Goal: Task Accomplishment & Management: Complete application form

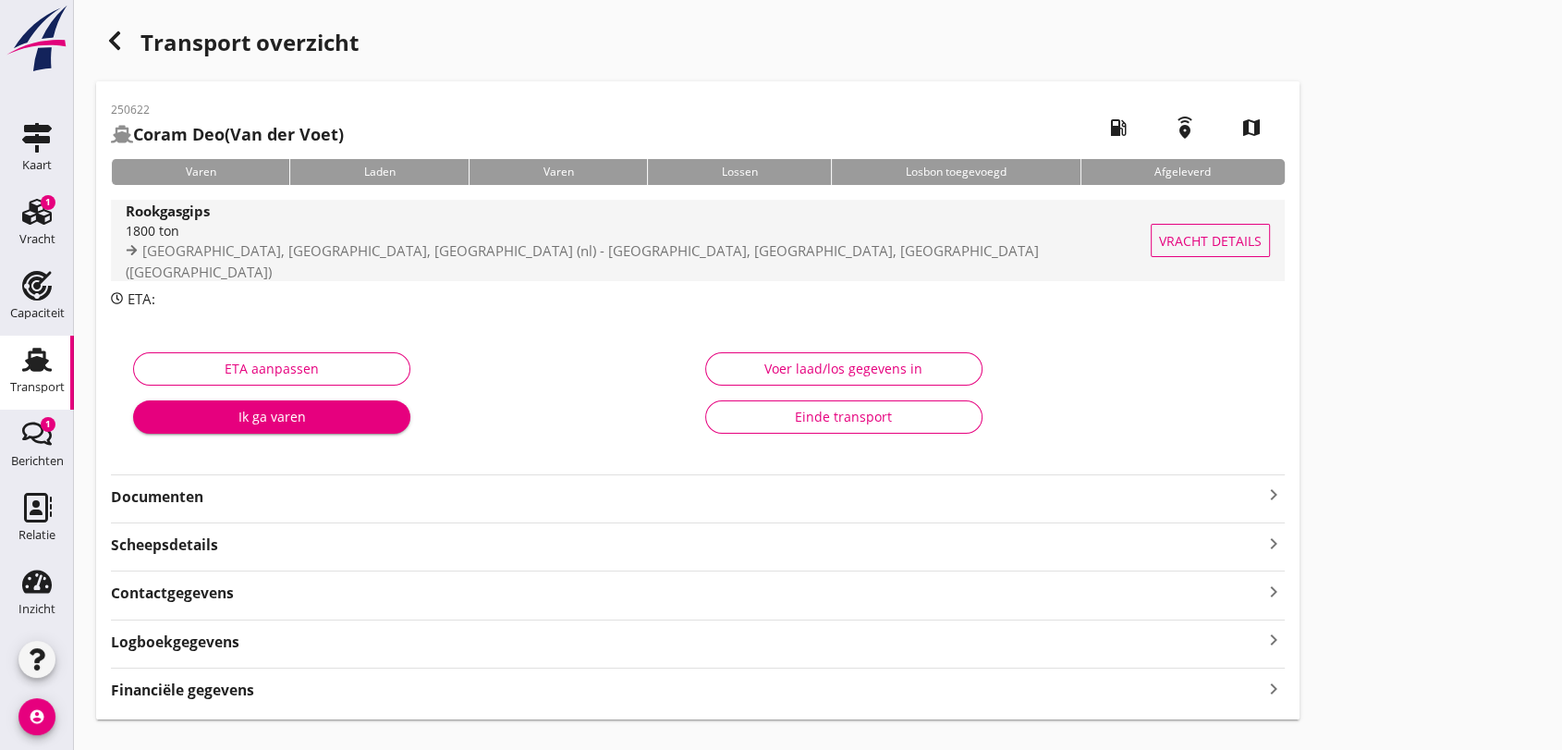
click at [303, 250] on span "Rotterdam, South Holland, Netherlands (nl) - Delfzijl, Groningen, Netherlands (…" at bounding box center [582, 261] width 913 height 40
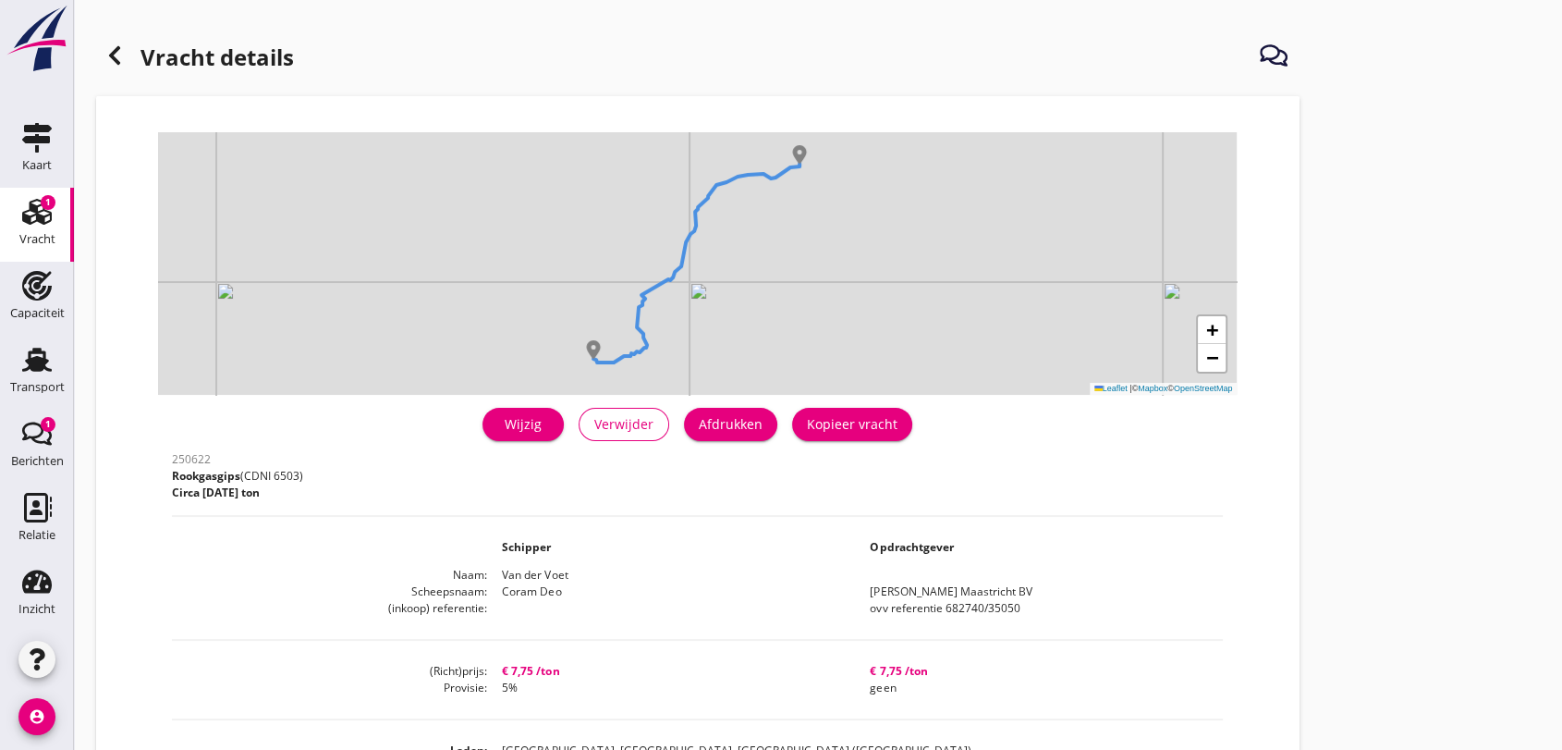
scroll to position [205, 0]
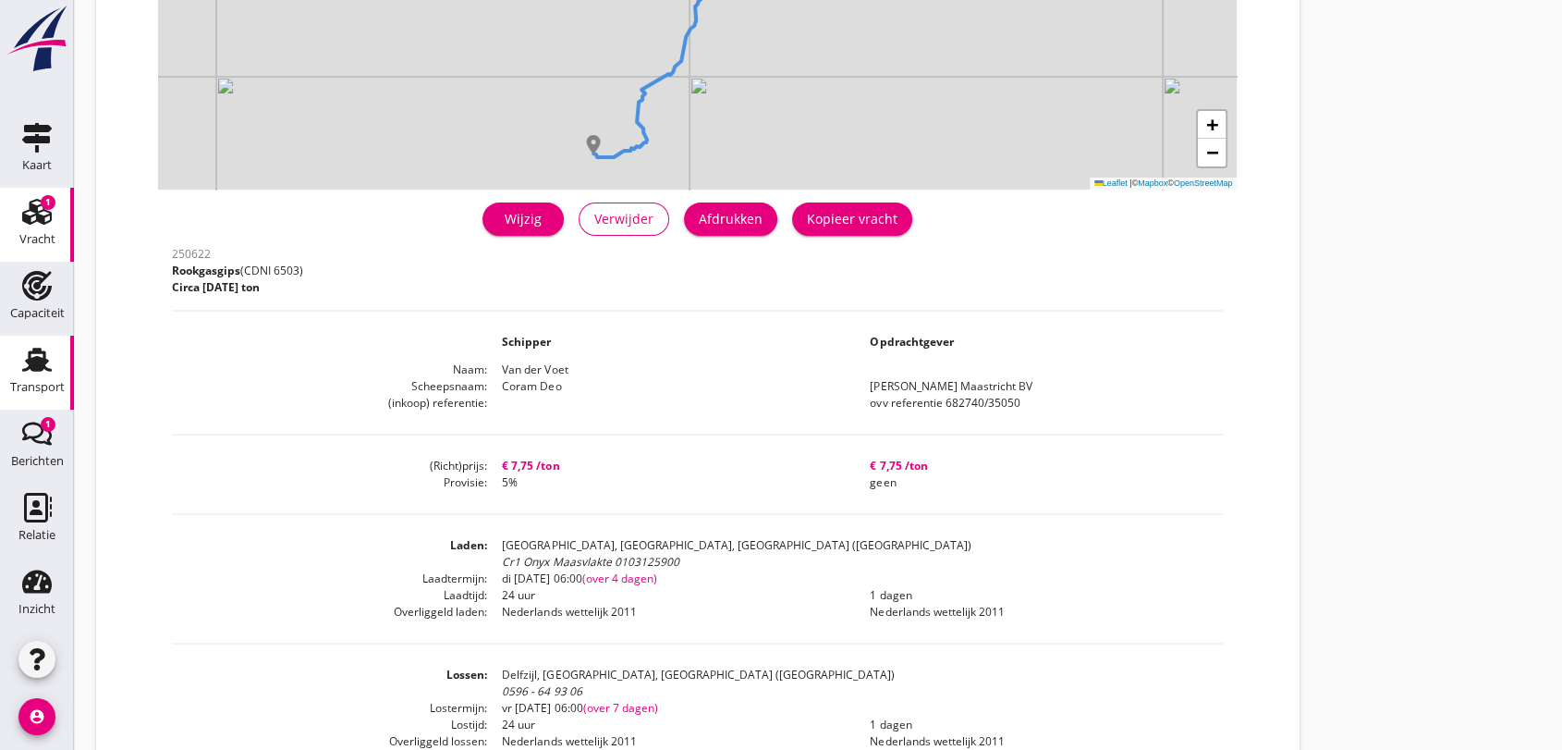
click at [30, 365] on use at bounding box center [37, 360] width 30 height 24
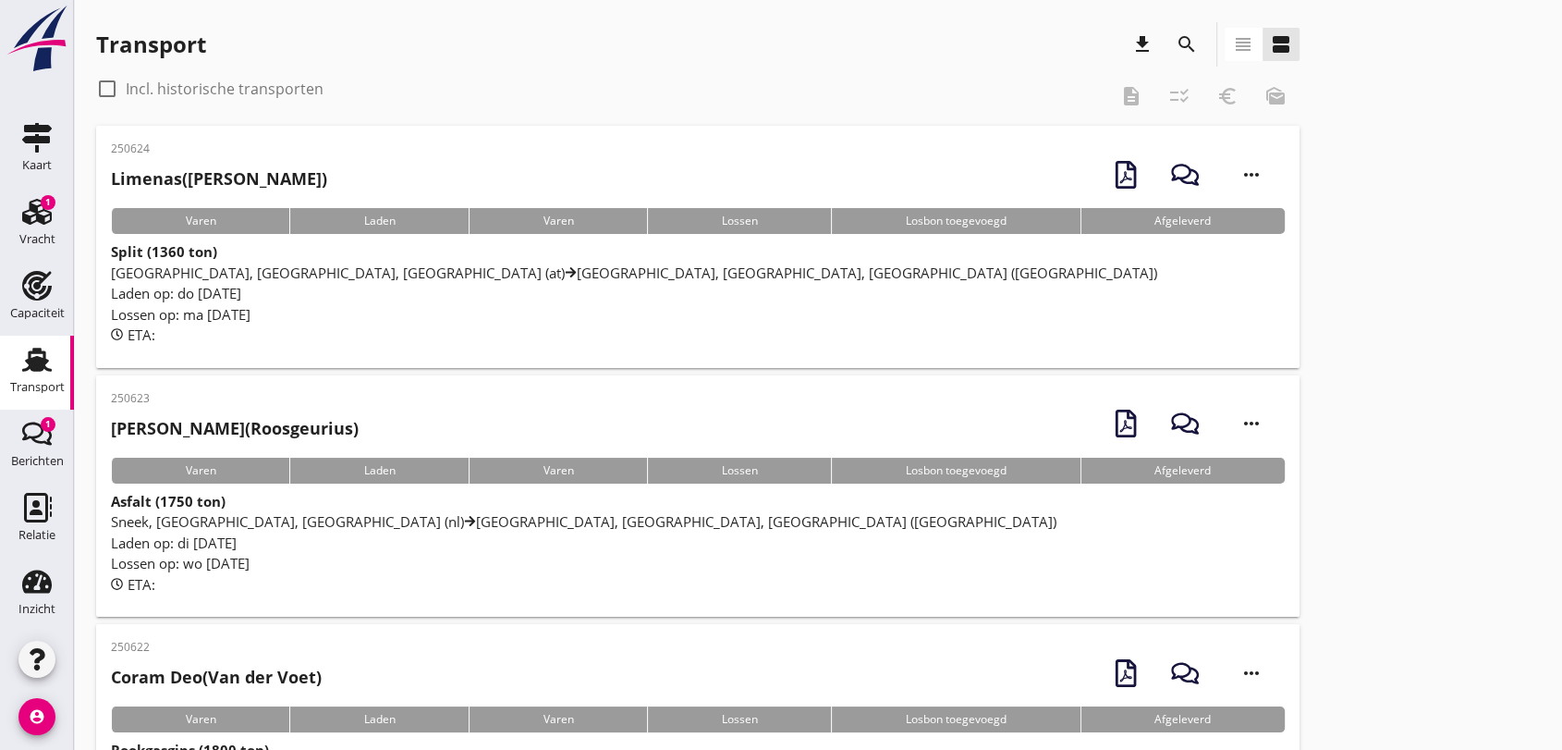
click at [261, 520] on span "Sneek, Friesland, Netherlands (nl) Hasselt, Overijssel, Netherlands (nl)" at bounding box center [583, 521] width 945 height 18
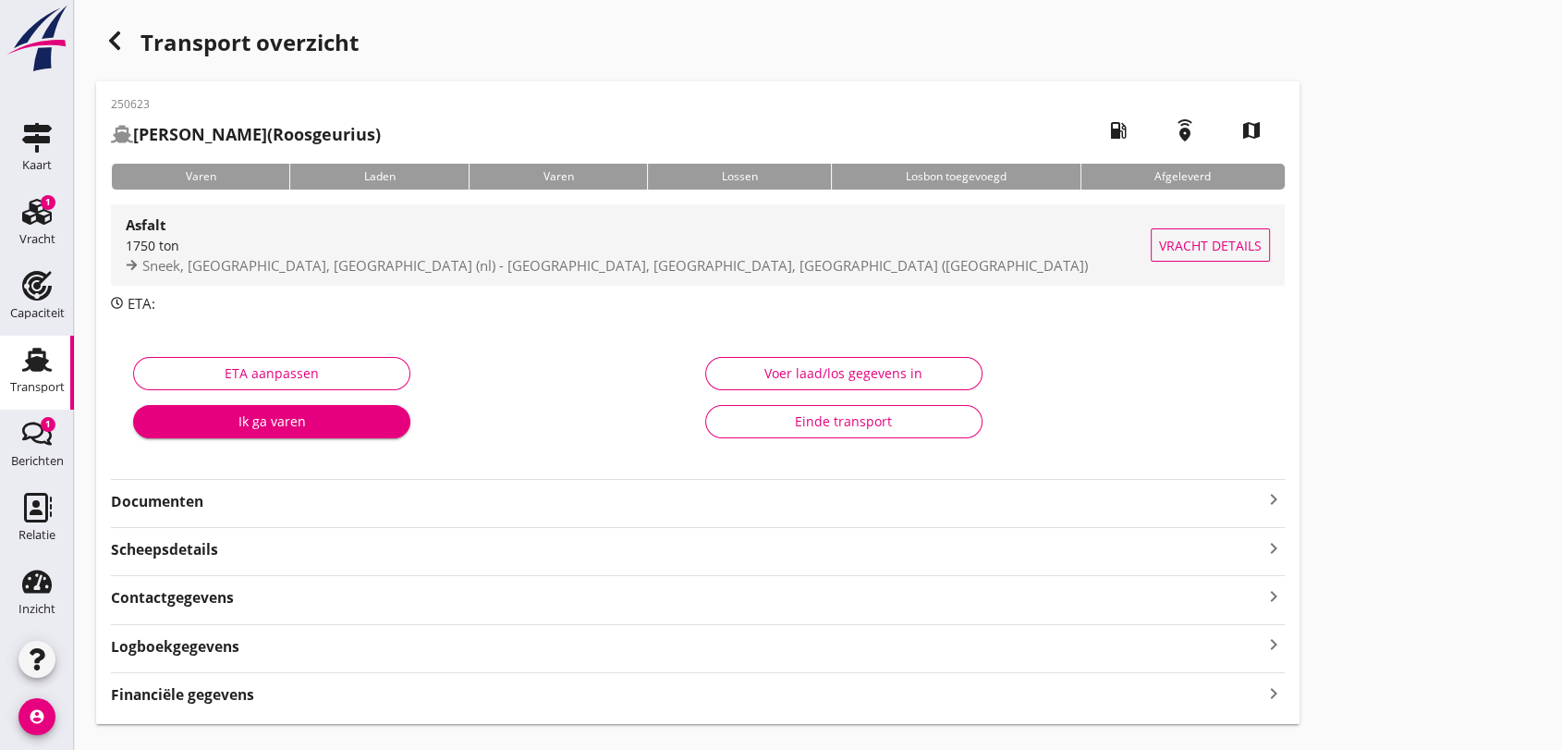
click at [328, 265] on span "Sneek, Friesland, Netherlands (nl) - Hasselt, Overijssel, Netherlands (nl)" at bounding box center [614, 265] width 945 height 18
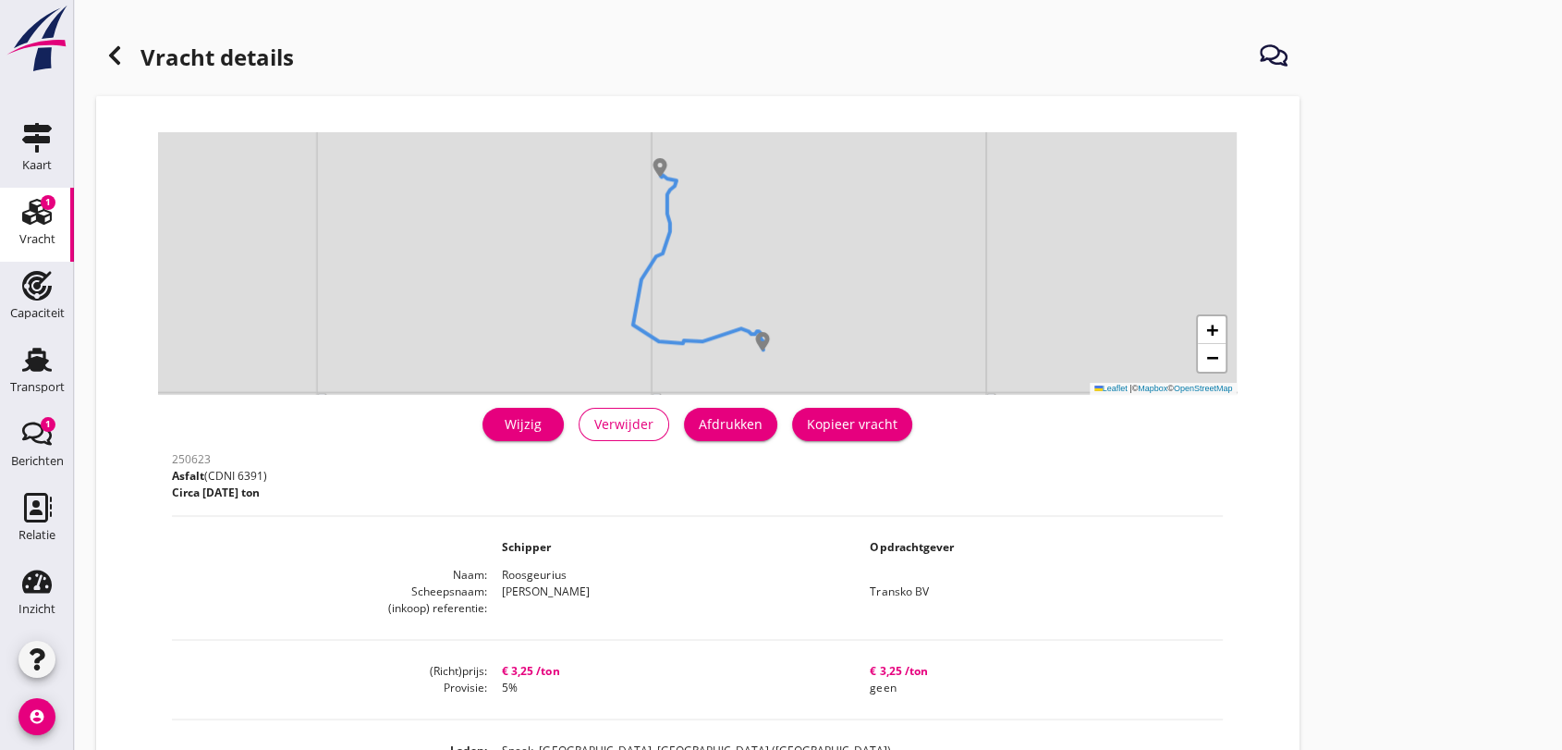
scroll to position [103, 0]
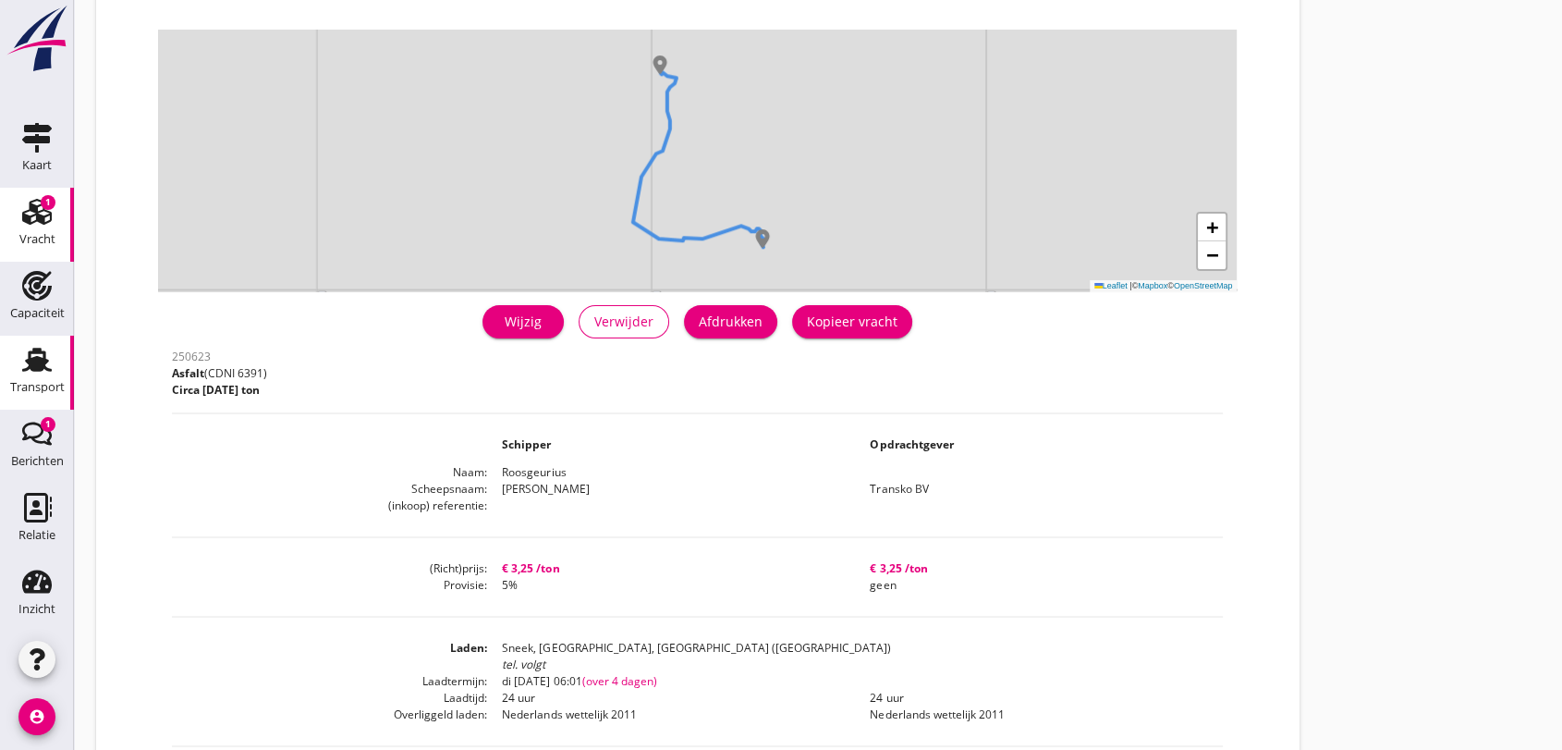
click at [30, 372] on icon "Transport" at bounding box center [37, 360] width 30 height 30
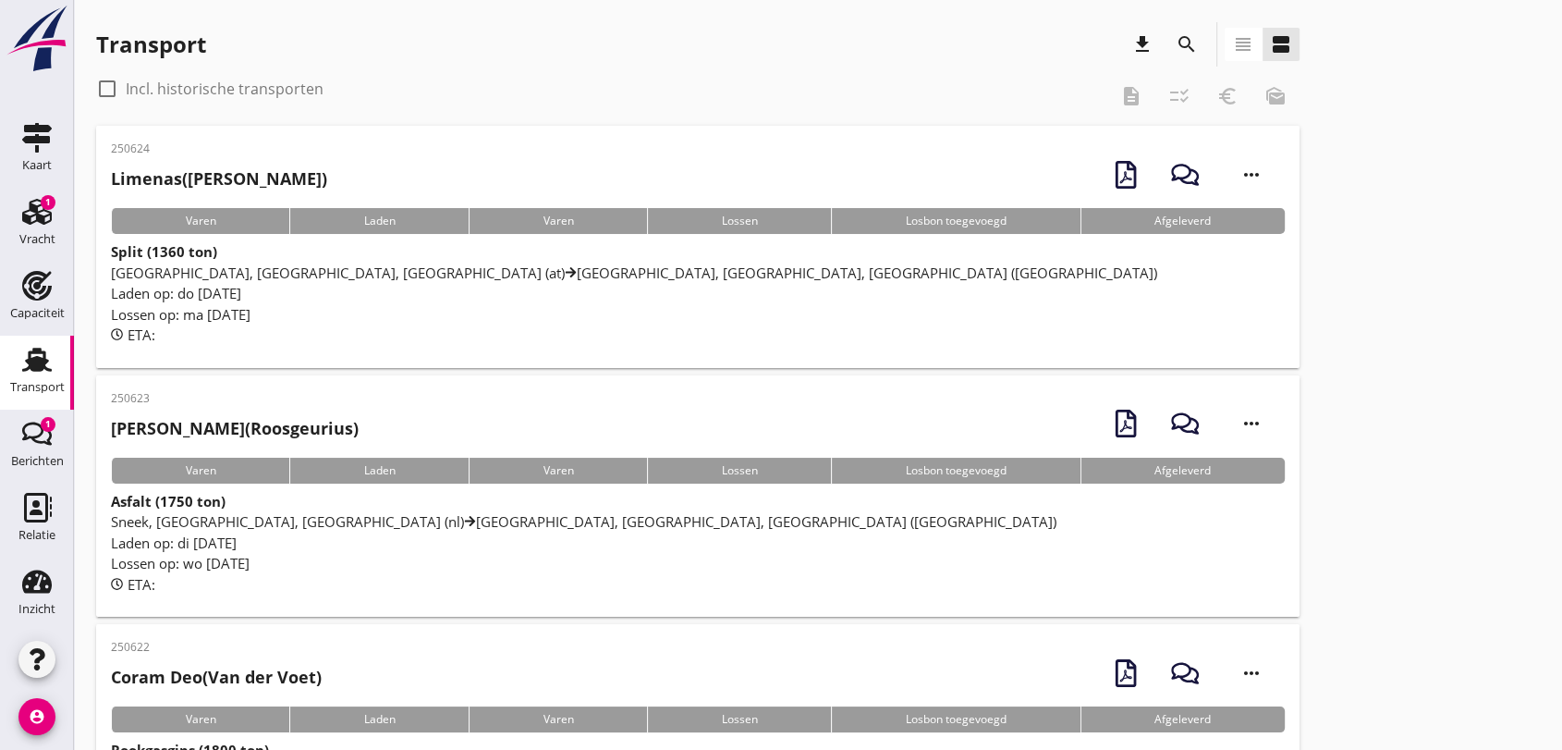
click at [473, 276] on span "Linz, Upper Austria, Austria (at) Schagen, North Holland, Netherlands (nl)" at bounding box center [634, 272] width 1046 height 18
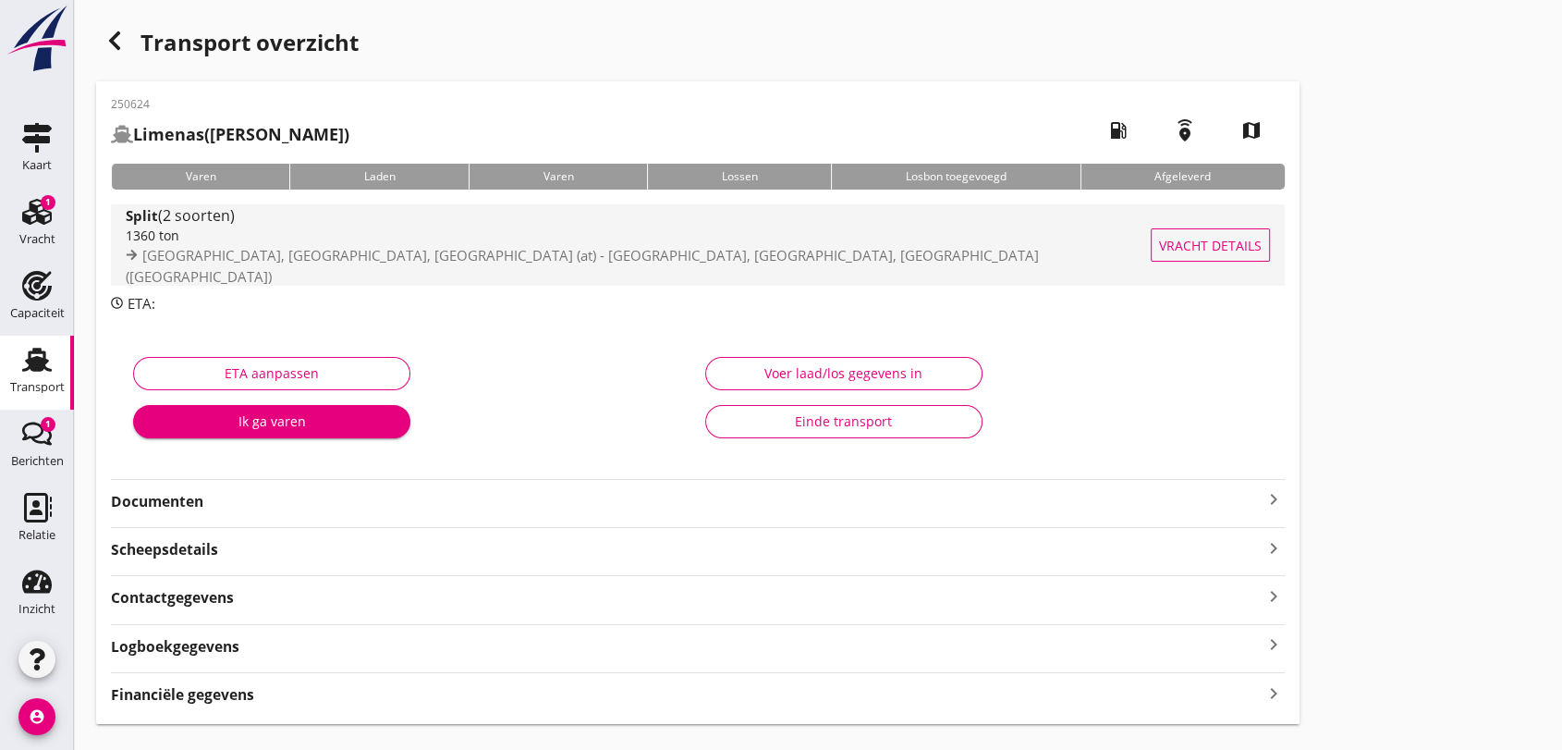
click at [290, 257] on span "Linz, Upper Austria, Austria (at) - Schagen, North Holland, Netherlands (nl)" at bounding box center [582, 266] width 913 height 40
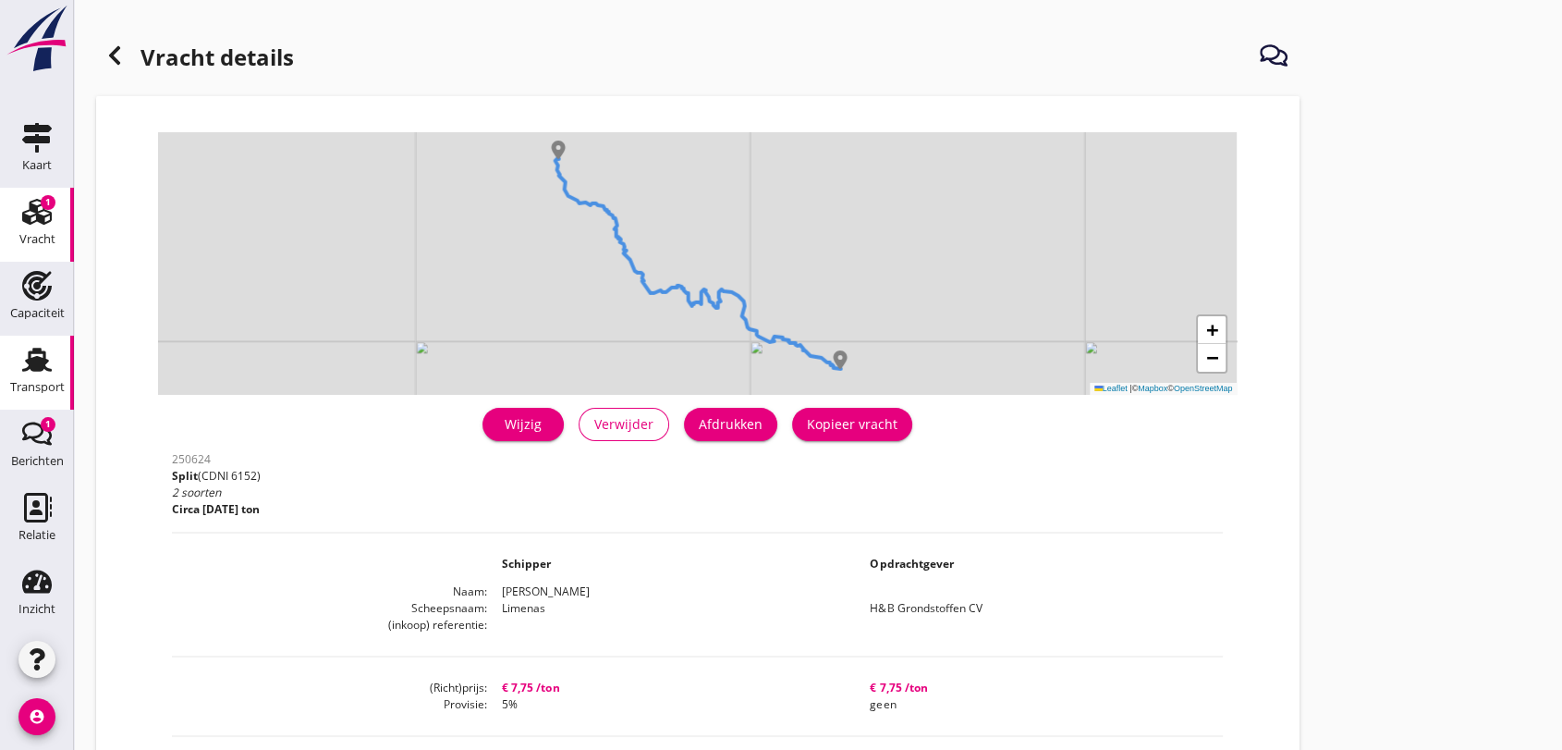
click at [28, 363] on use at bounding box center [37, 360] width 30 height 24
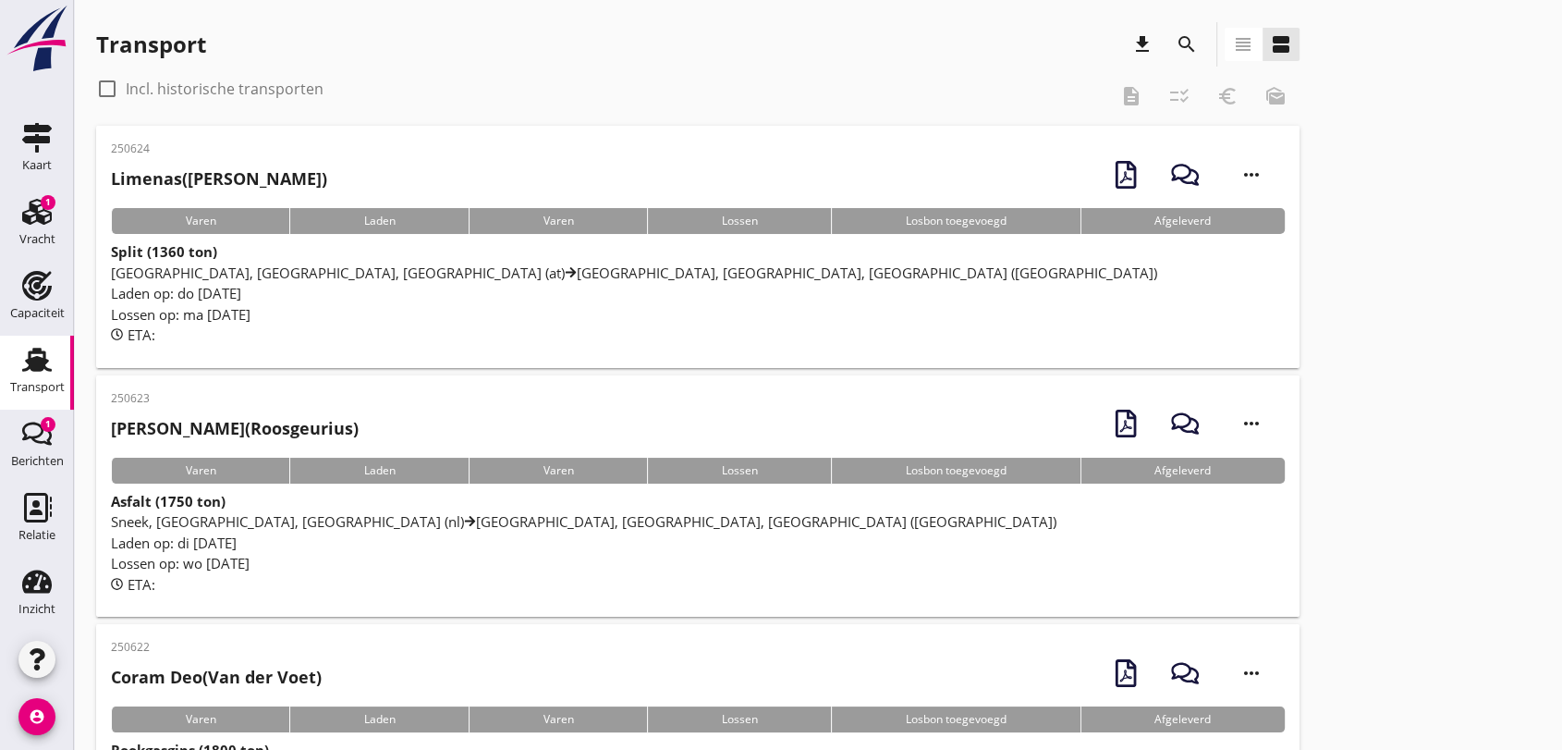
click at [35, 359] on use at bounding box center [37, 360] width 30 height 24
click at [104, 90] on div at bounding box center [106, 88] width 31 height 31
checkbox input "true"
click at [1180, 39] on icon "search" at bounding box center [1187, 44] width 22 height 22
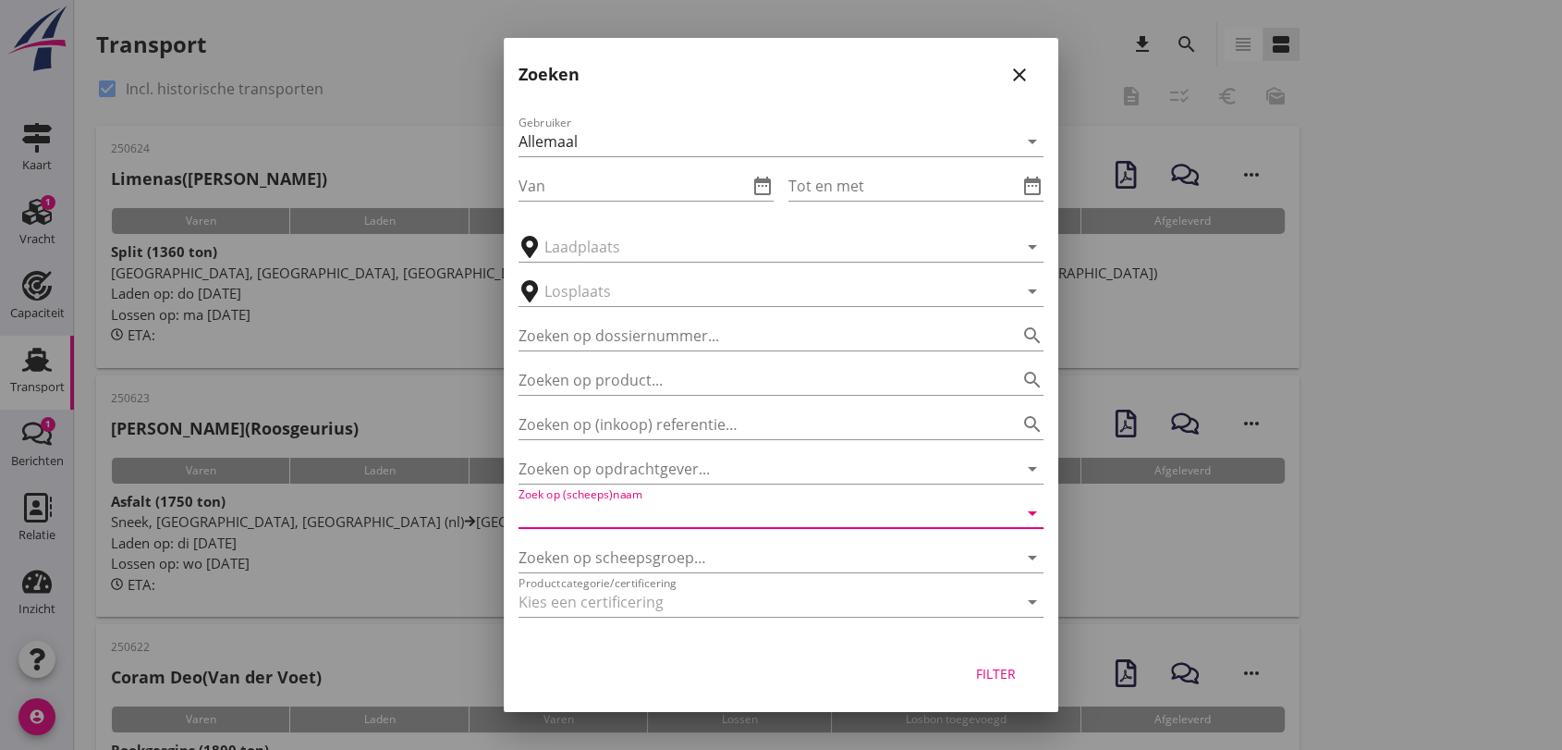
drag, startPoint x: 714, startPoint y: 498, endPoint x: 714, endPoint y: 510, distance: 12.0
click at [714, 499] on input "Zoek op (scheeps)naam" at bounding box center [754, 513] width 473 height 30
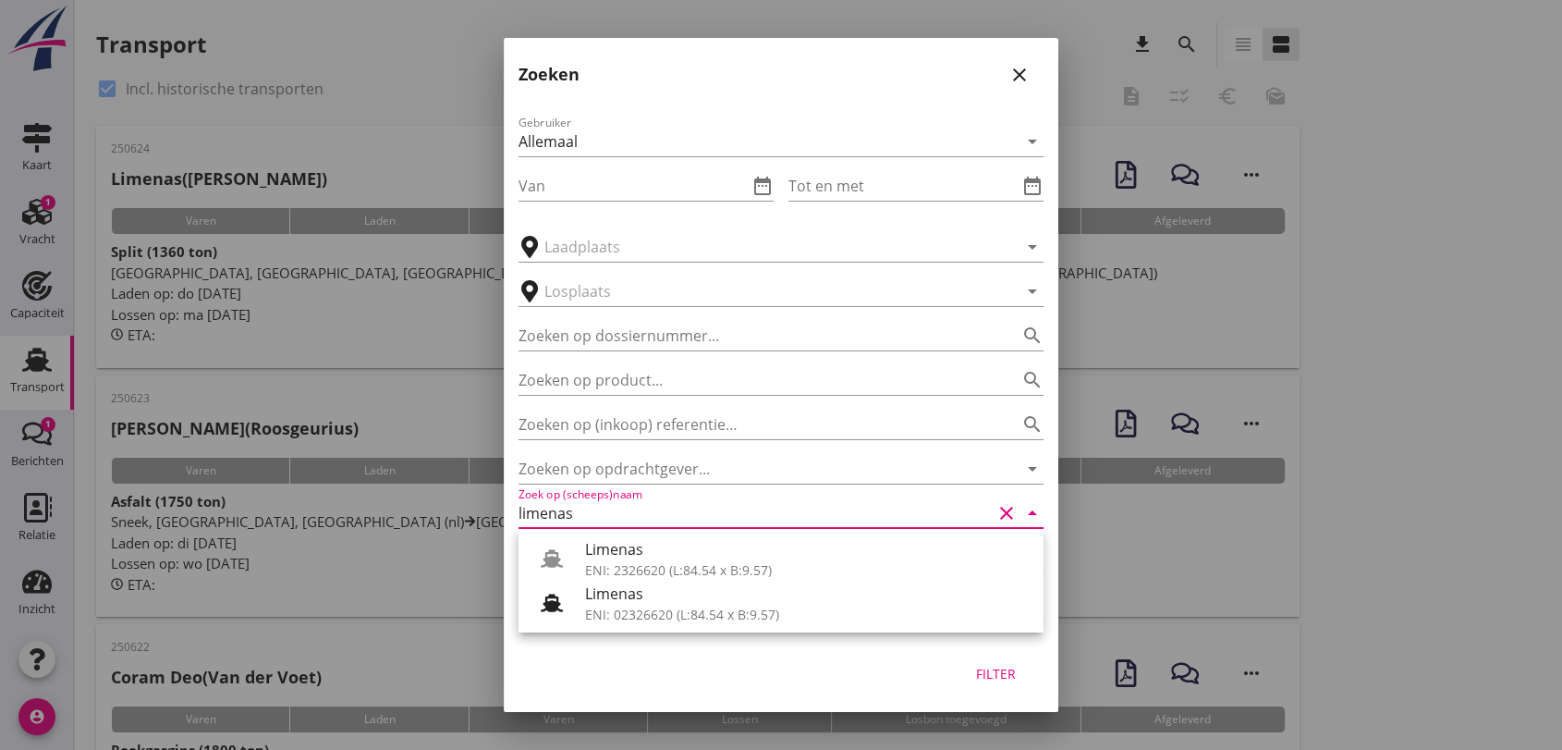
click at [700, 571] on div "ENI: 2326620 (L:84.54 x B:9.57)" at bounding box center [807, 569] width 444 height 19
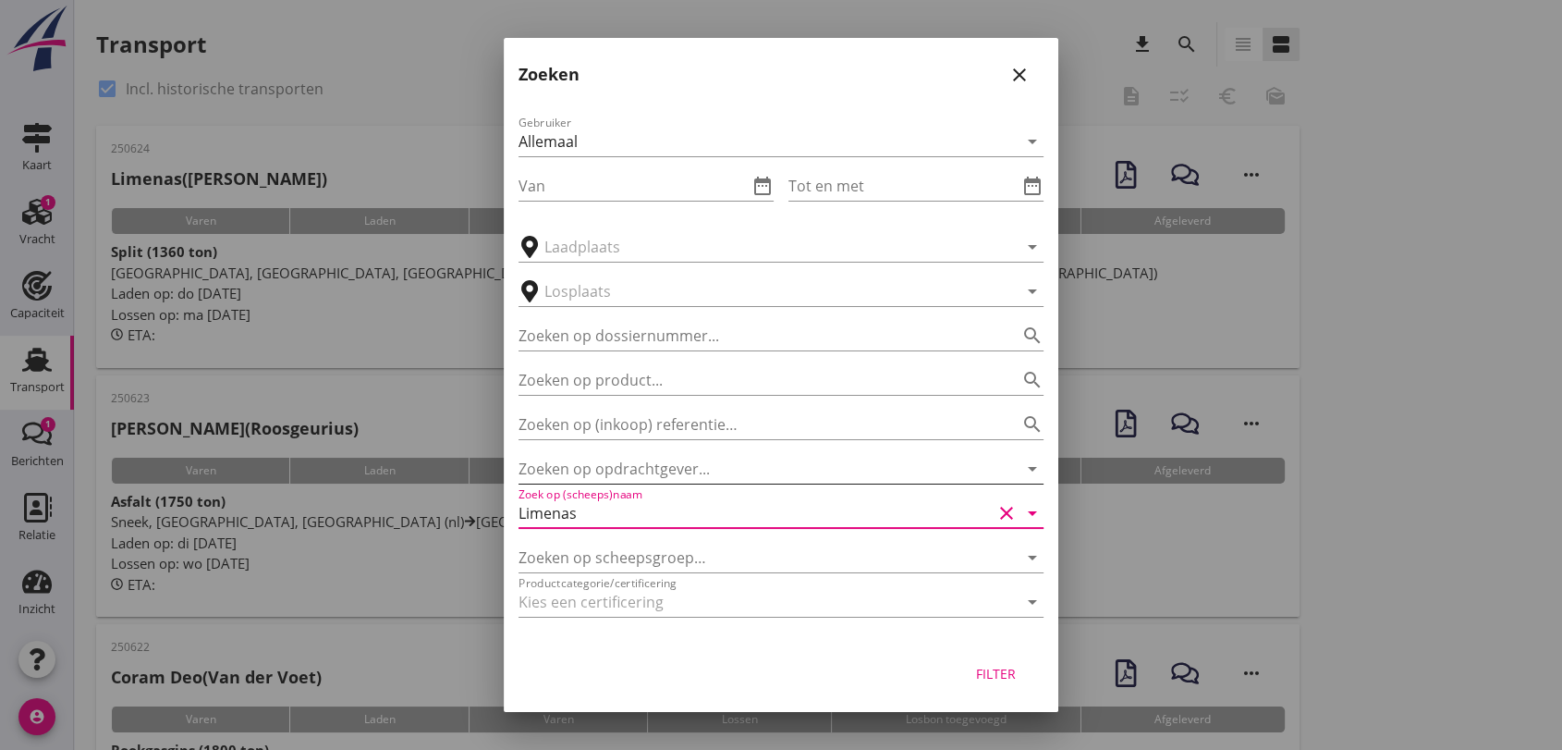
type input "Limenas"
click at [625, 465] on input "Zoeken op opdrachtgever..." at bounding box center [754, 469] width 473 height 30
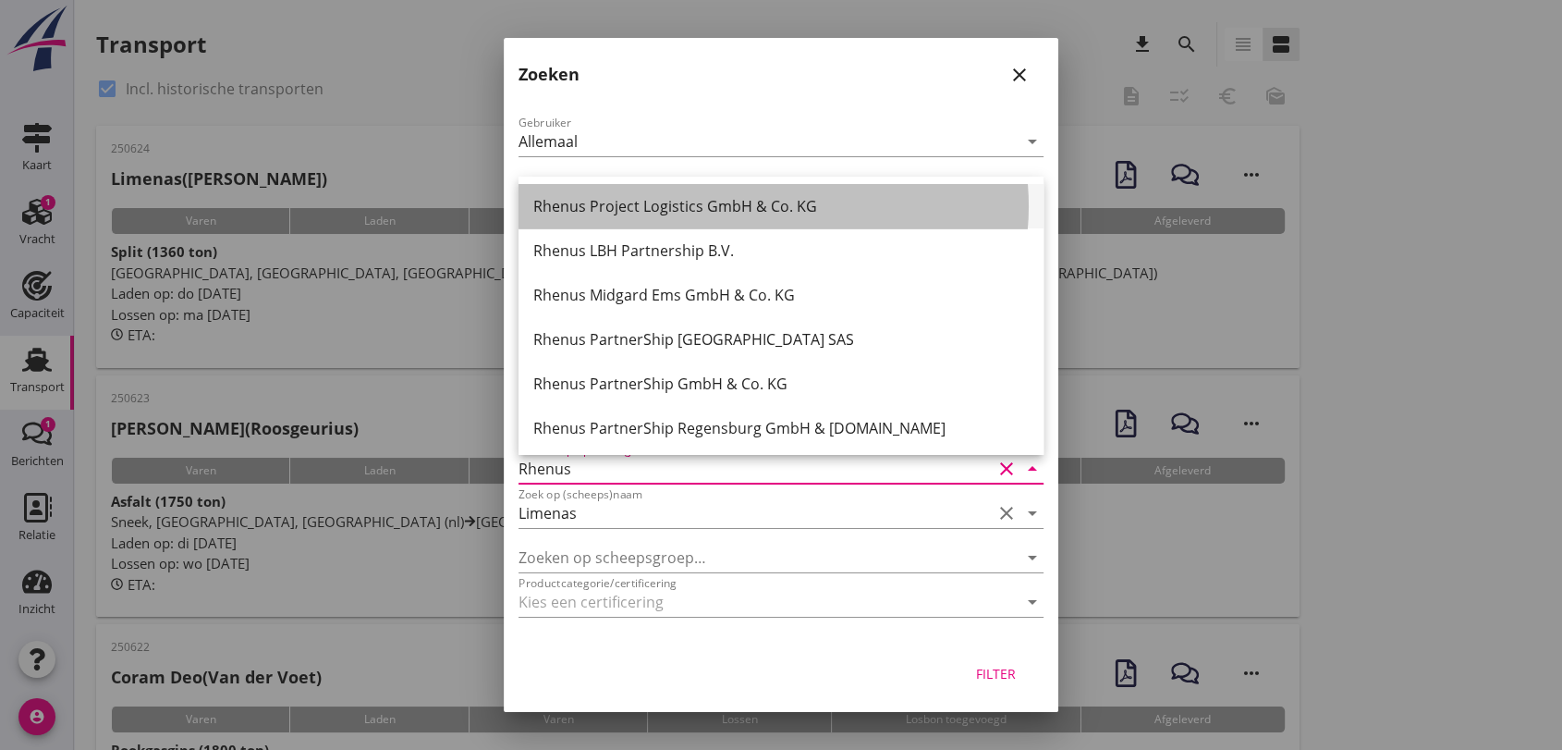
click at [704, 206] on div "Rhenus Project Logistics GmbH & Co. KG" at bounding box center [780, 206] width 495 height 22
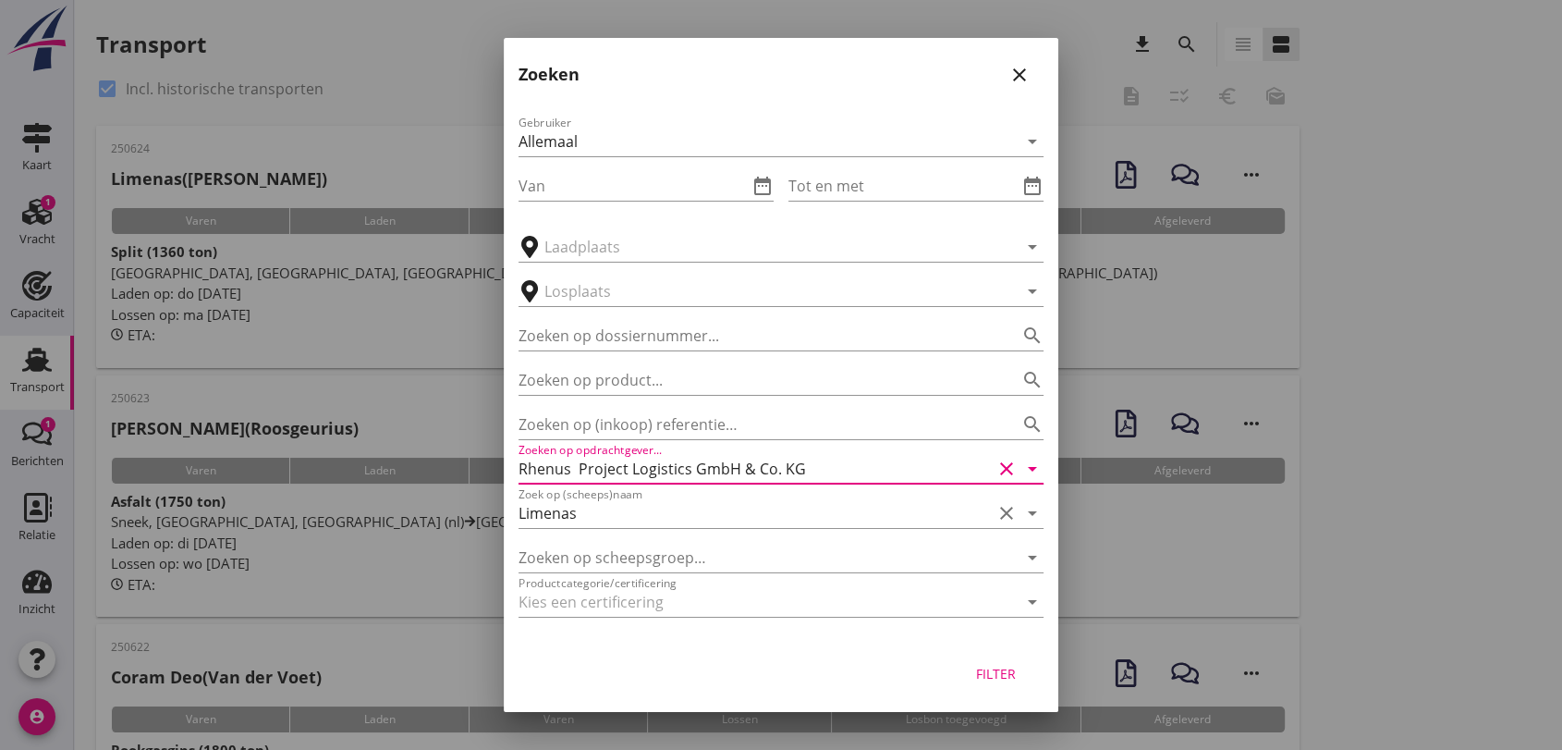
type input "Rhenus Project Logistics GmbH & Co. KG"
click at [986, 670] on div "Filter" at bounding box center [996, 673] width 52 height 19
type input "Limenas"
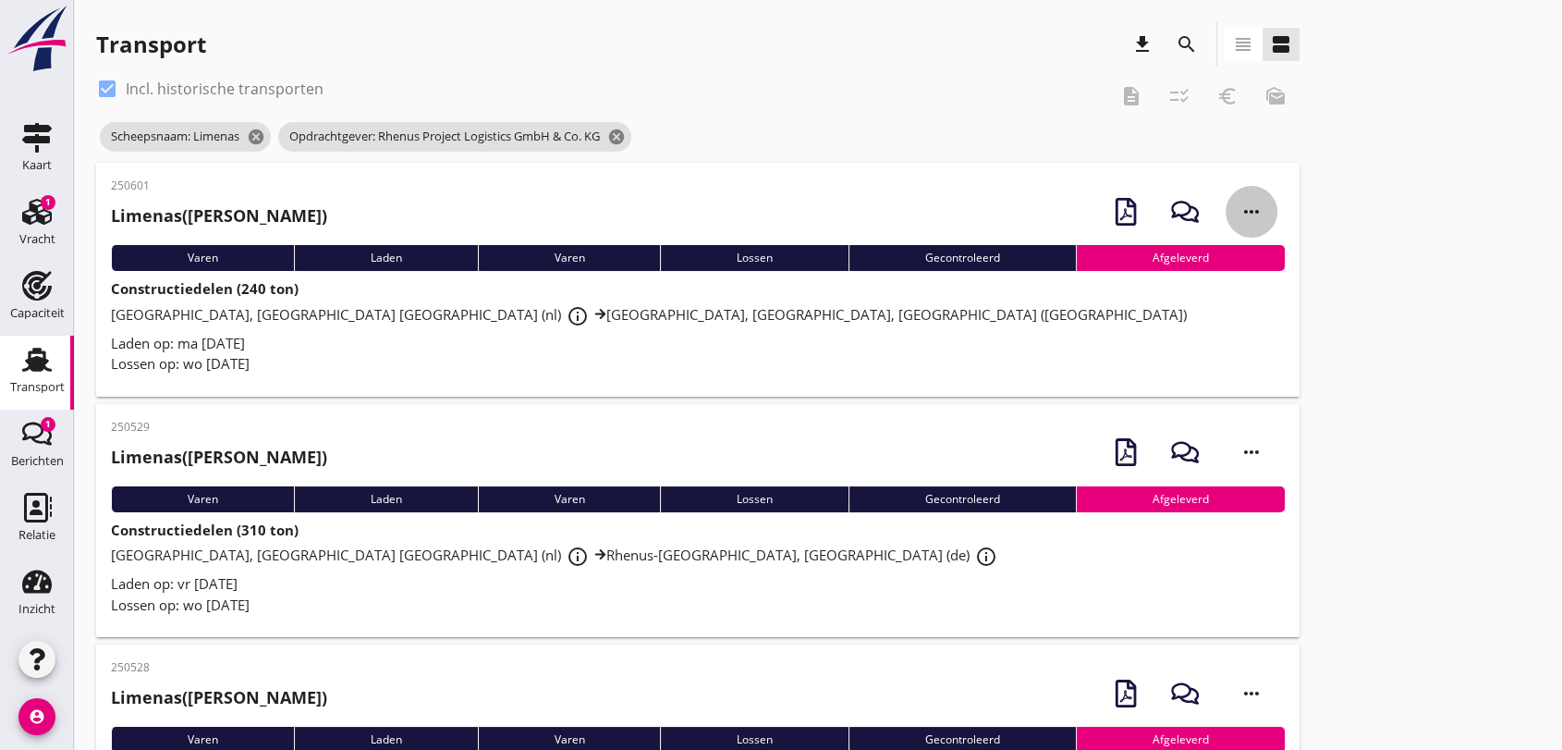
click at [1257, 209] on icon "more_horiz" at bounding box center [1252, 212] width 52 height 52
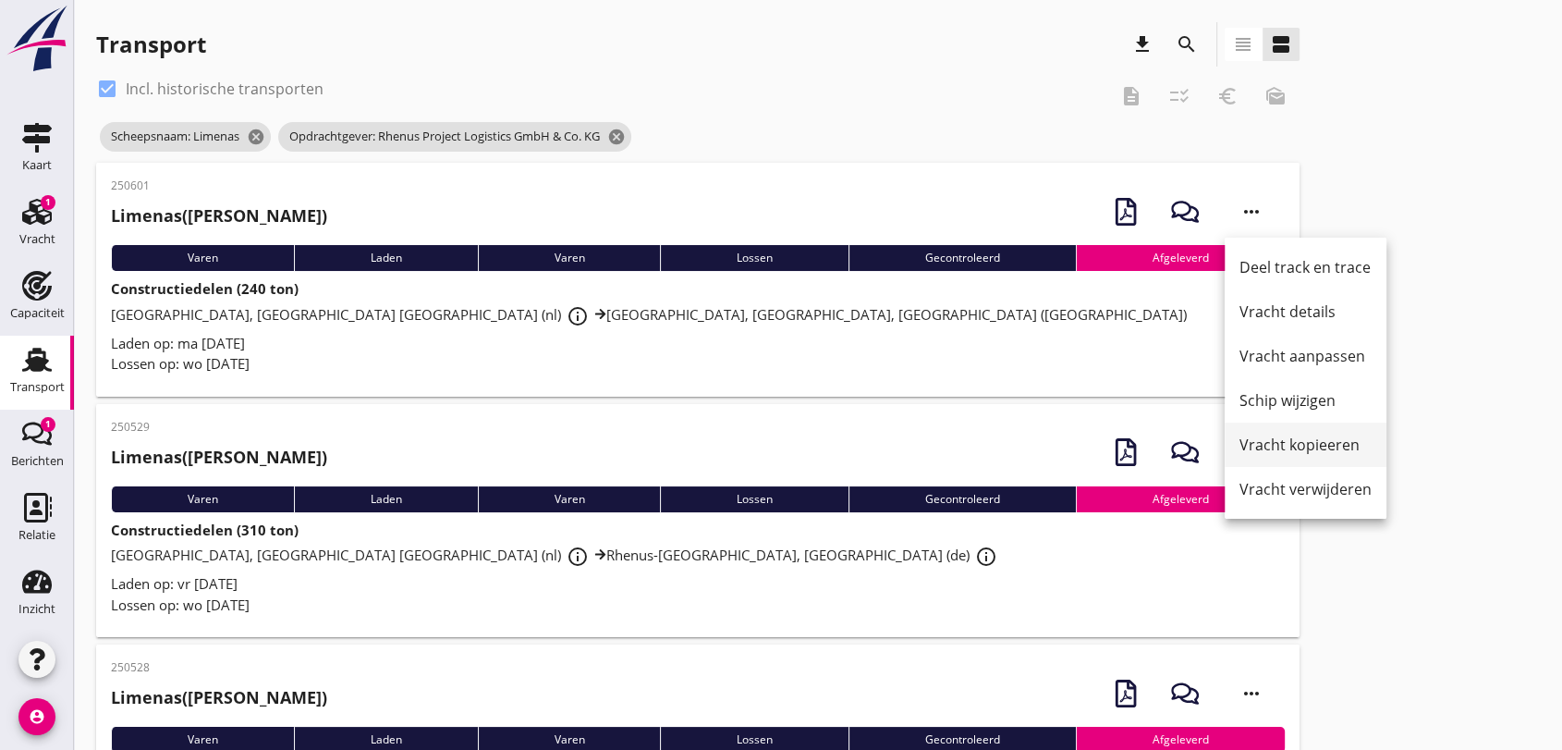
click at [1328, 442] on div "Vracht kopieeren" at bounding box center [1305, 444] width 132 height 22
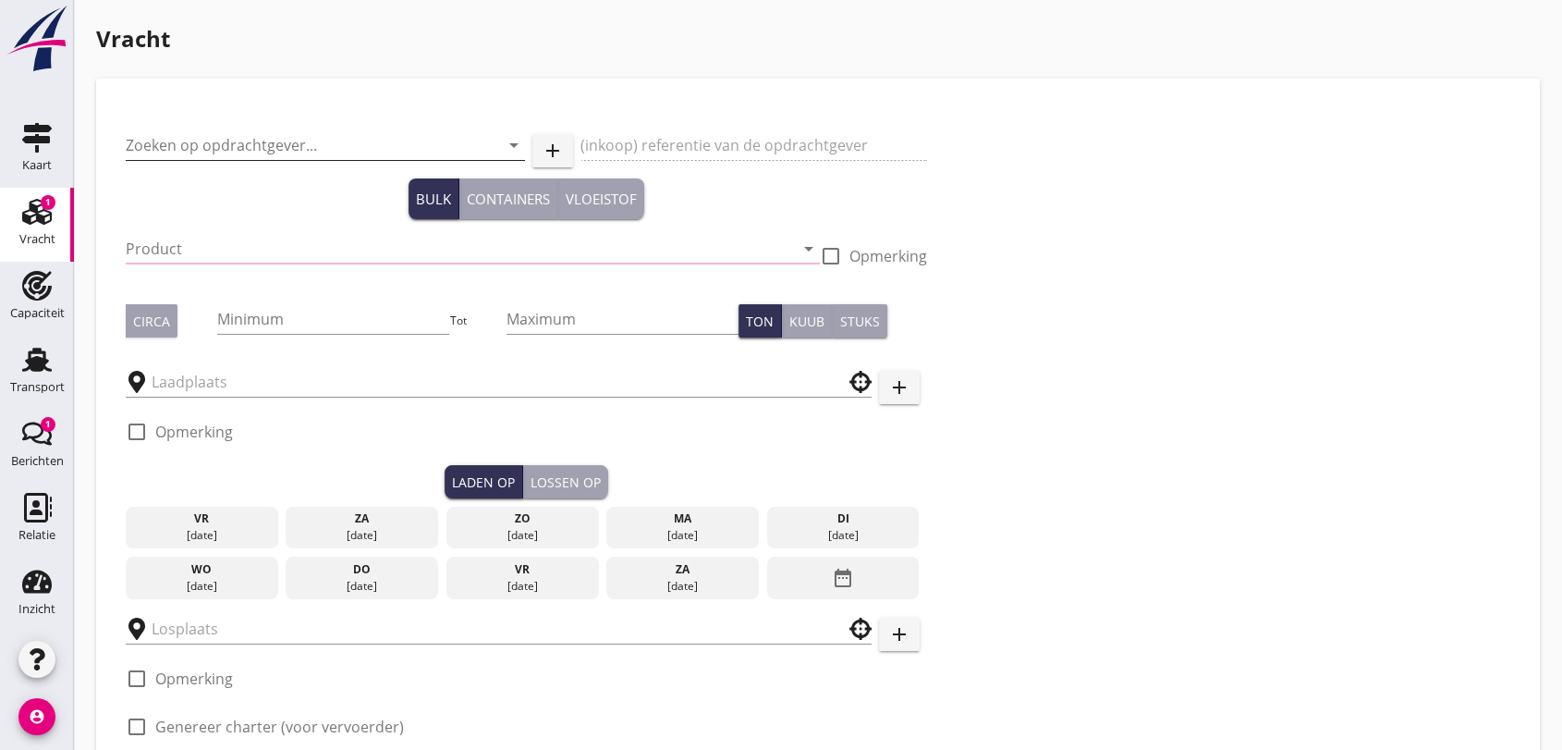
type input "Rhenus Project Logistics GmbH & Co. KG"
type input "BD4 Lot 11"
type input "Constructiedelen (9412)"
checkbox input "true"
type input "240"
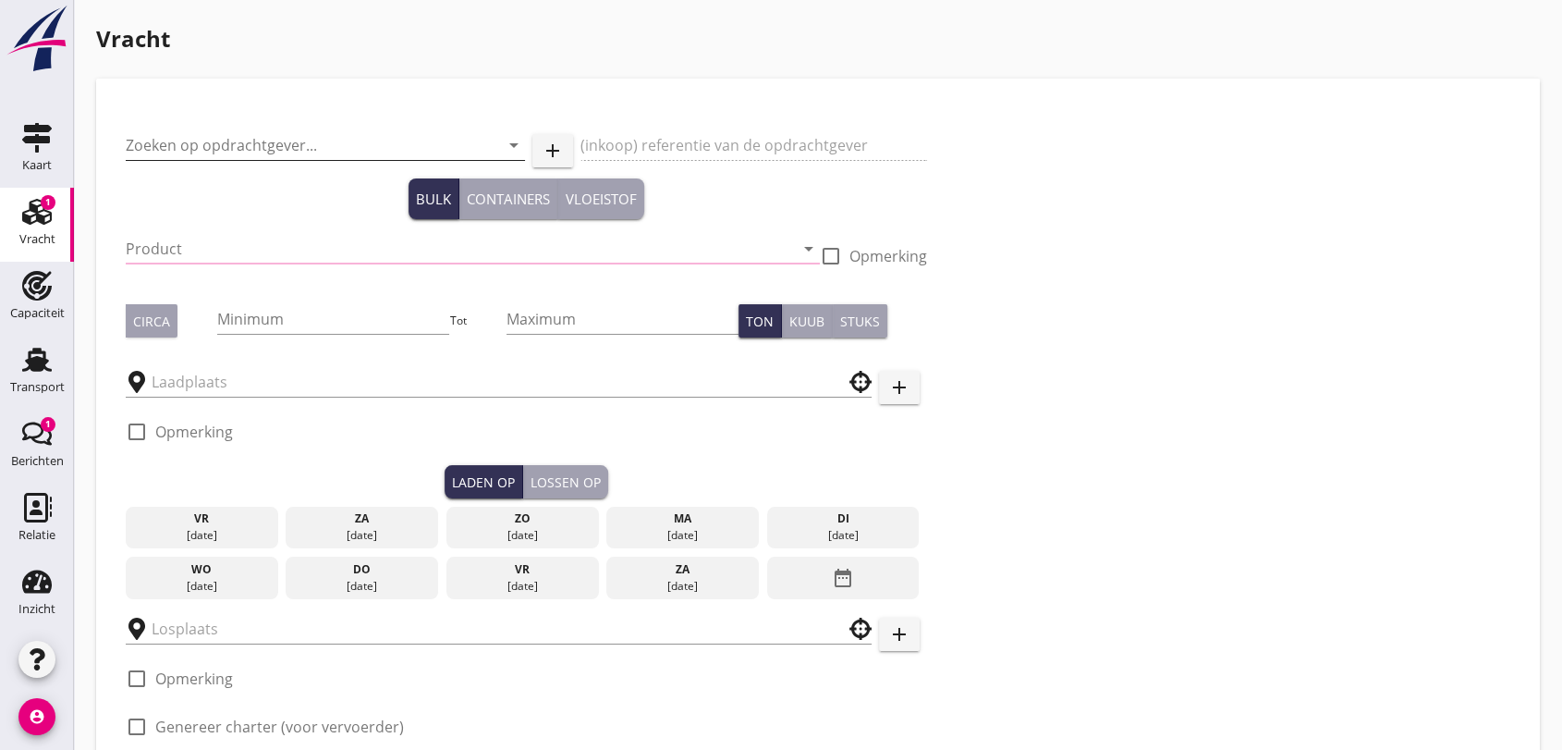
type input "[GEOGRAPHIC_DATA], [GEOGRAPHIC_DATA], [GEOGRAPHIC_DATA]"
checkbox input "true"
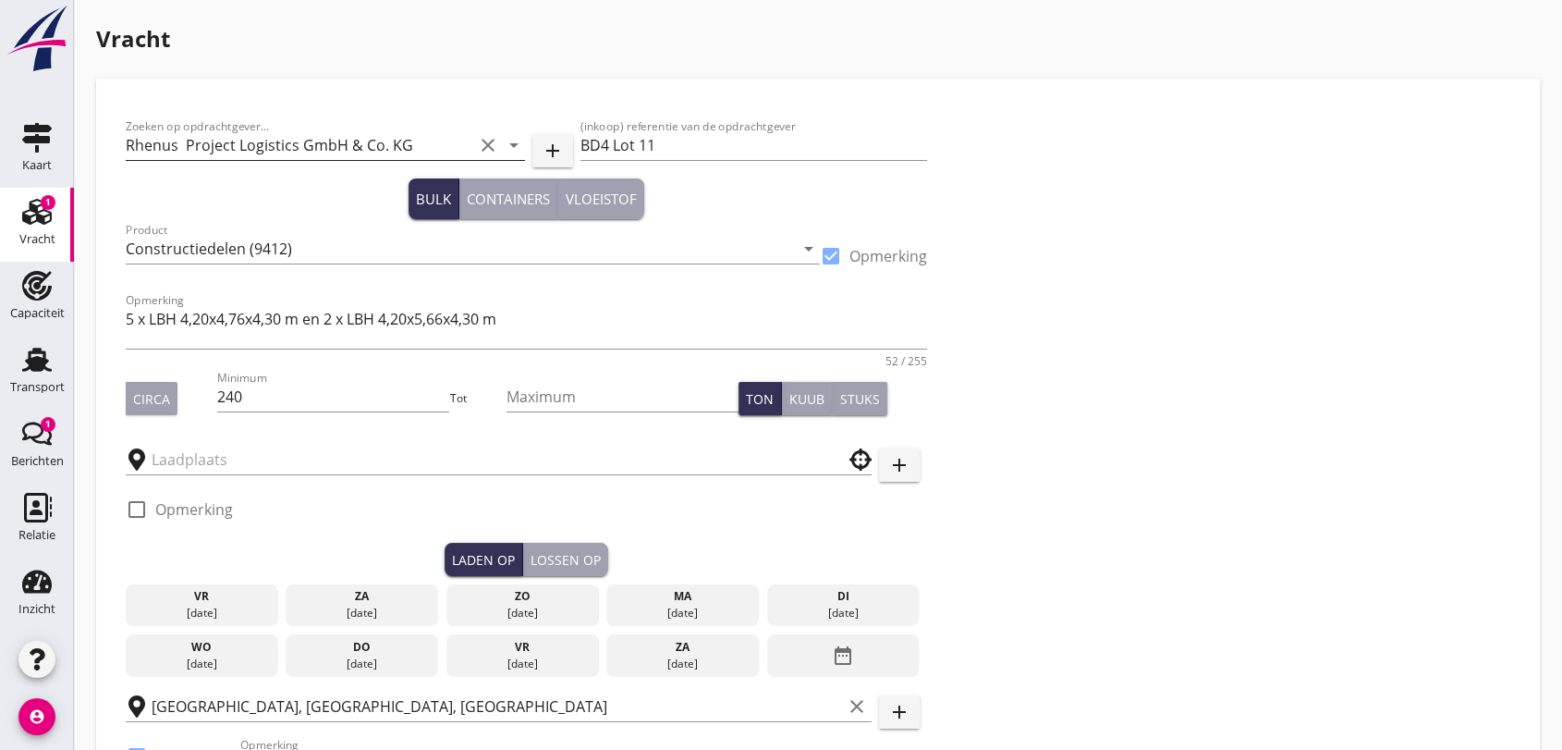
type input "Rhenus Deepsea Terminal Maasvlakte"
checkbox input "true"
type input "9000"
type textarea "In de lengterichting 0,5 m ruimte houden tussen de kabeltrommels. PBM op laad-e…"
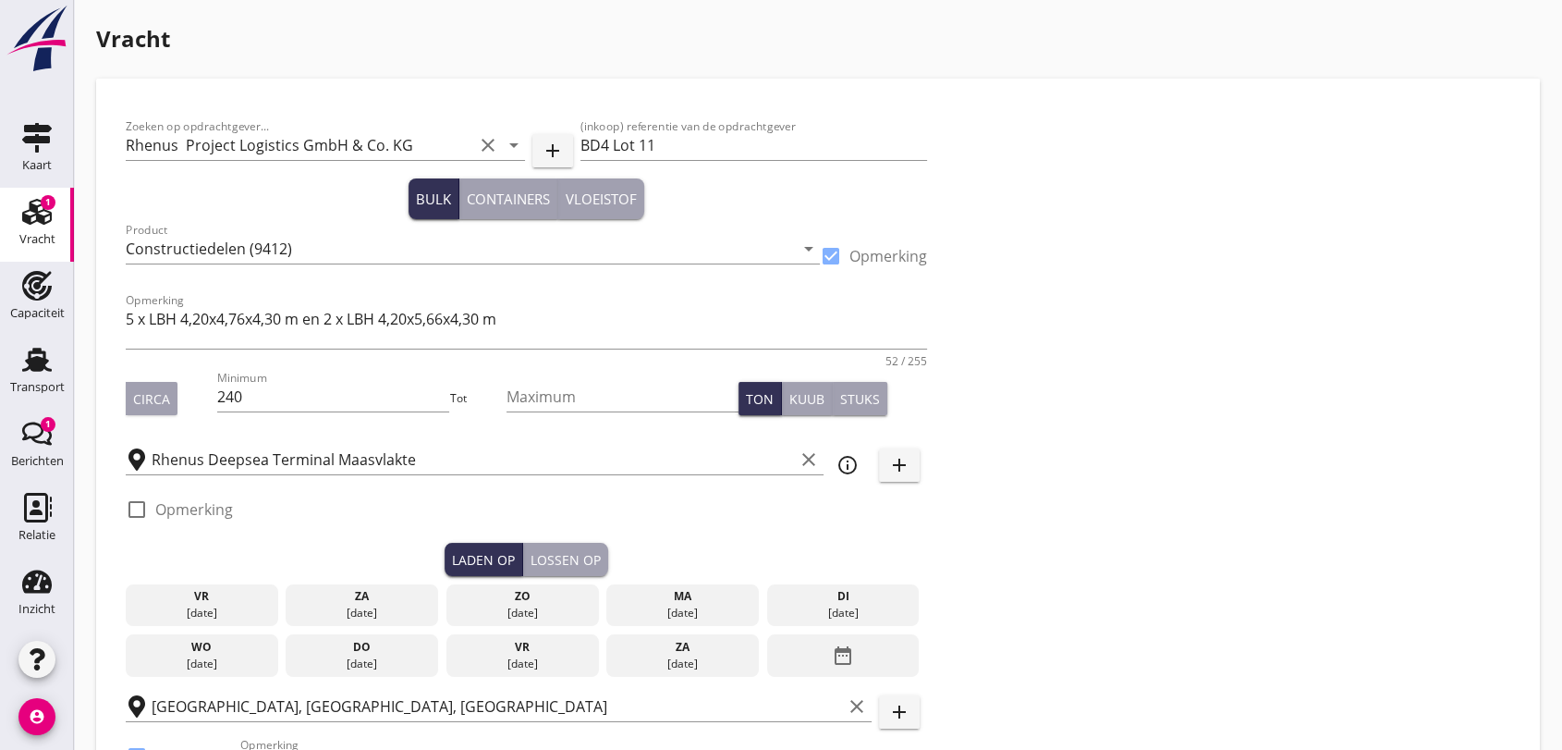
radio input "false"
checkbox input "true"
type input "18"
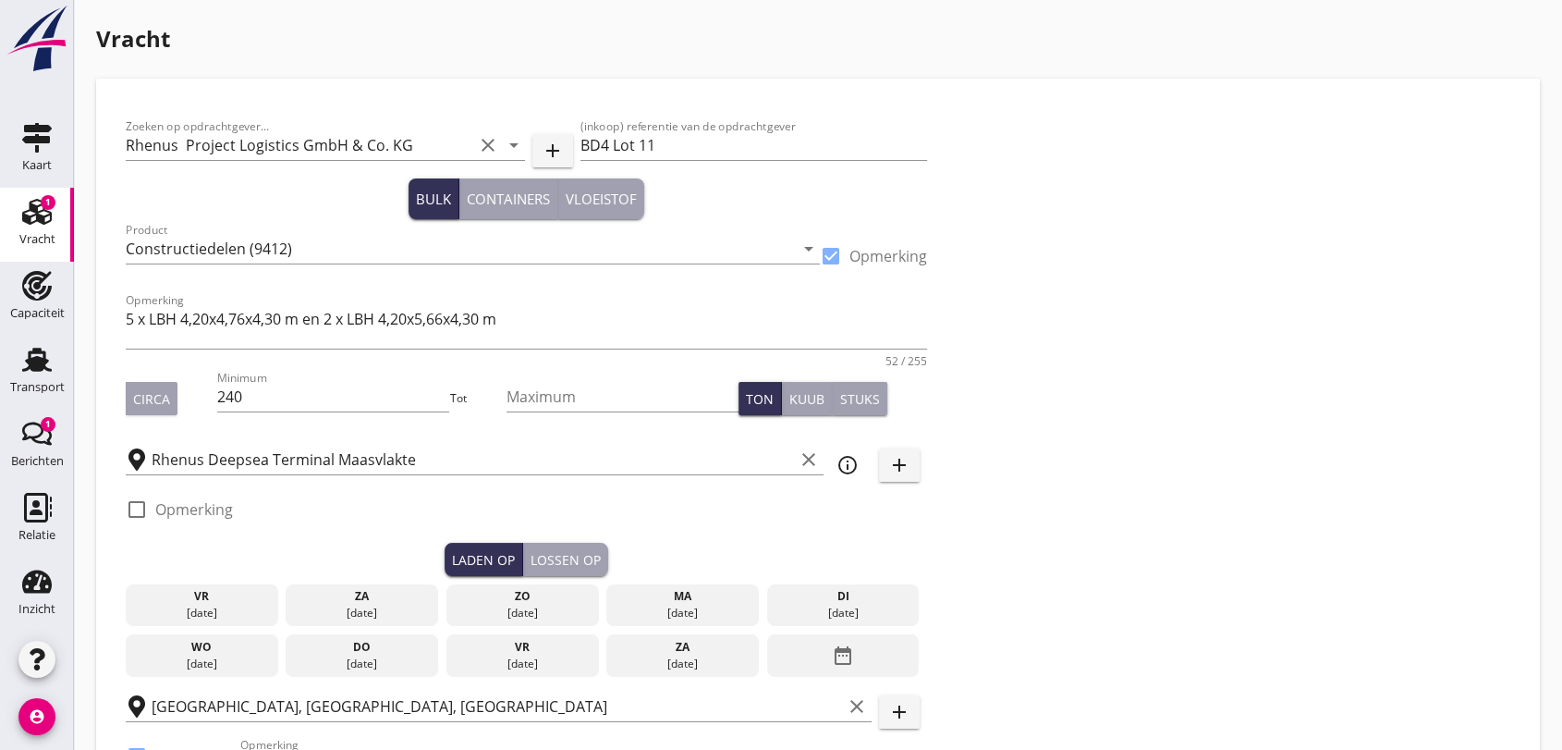
type input "5"
type input "14"
type input "10750"
type textarea "In de lengterichting 0,5 m ruimte houden tussen de kabeltrommels."
radio input "false"
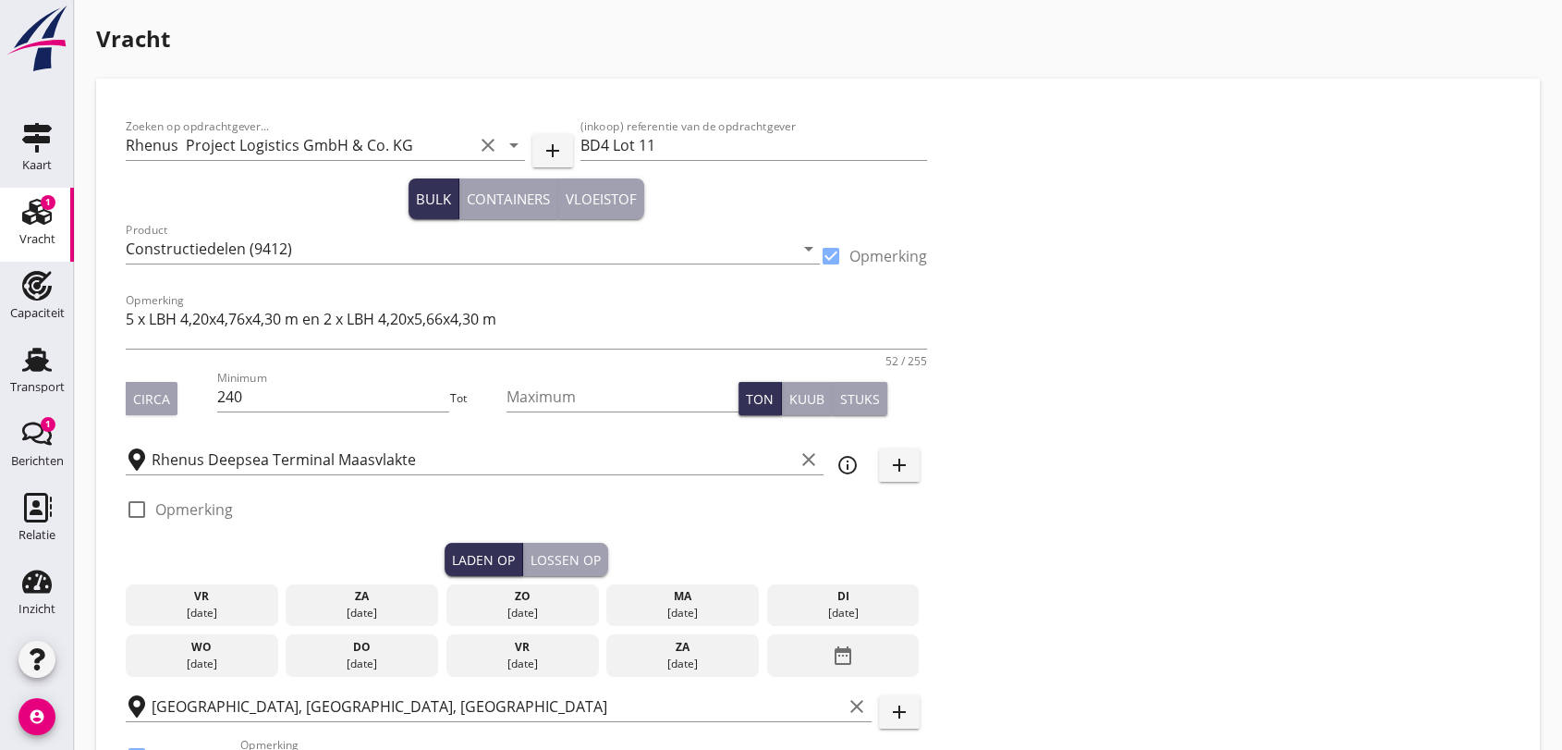
radio input "false"
checkbox input "true"
type input "18"
type input "14"
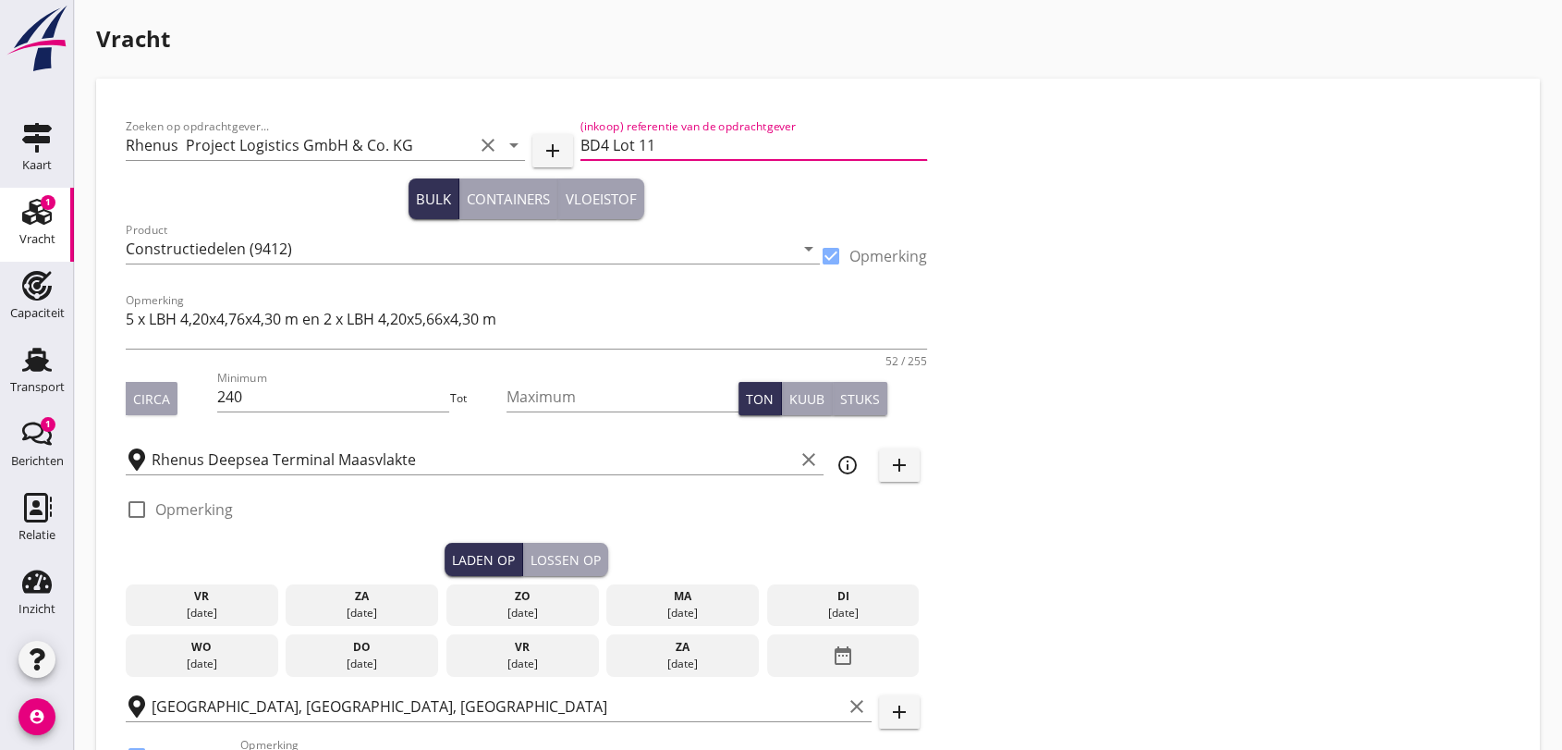
click at [684, 139] on input "BD4 Lot 11" at bounding box center [754, 145] width 348 height 30
type input "BD4 Lot 12"
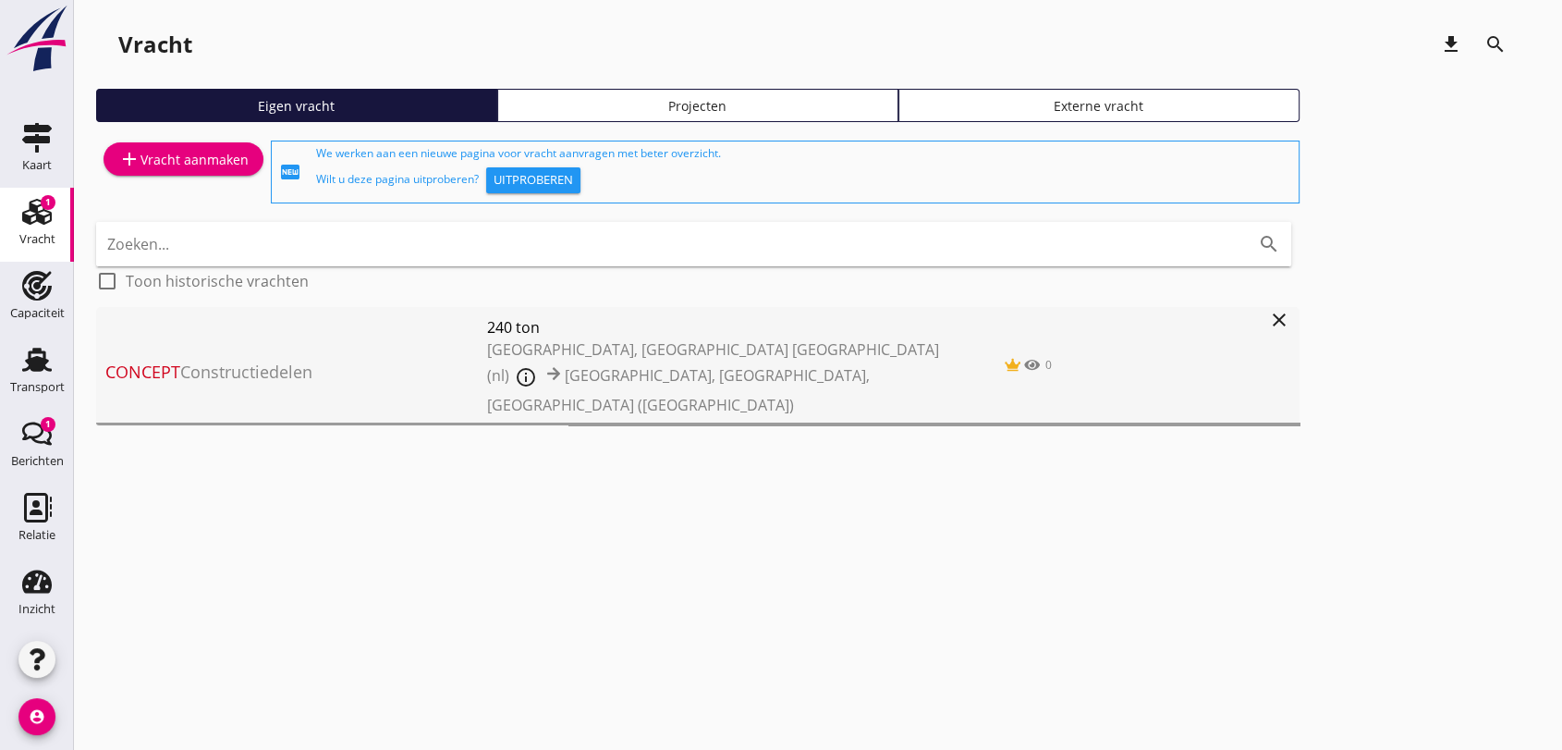
click at [269, 362] on span "Concept Constructiedelen" at bounding box center [296, 372] width 382 height 25
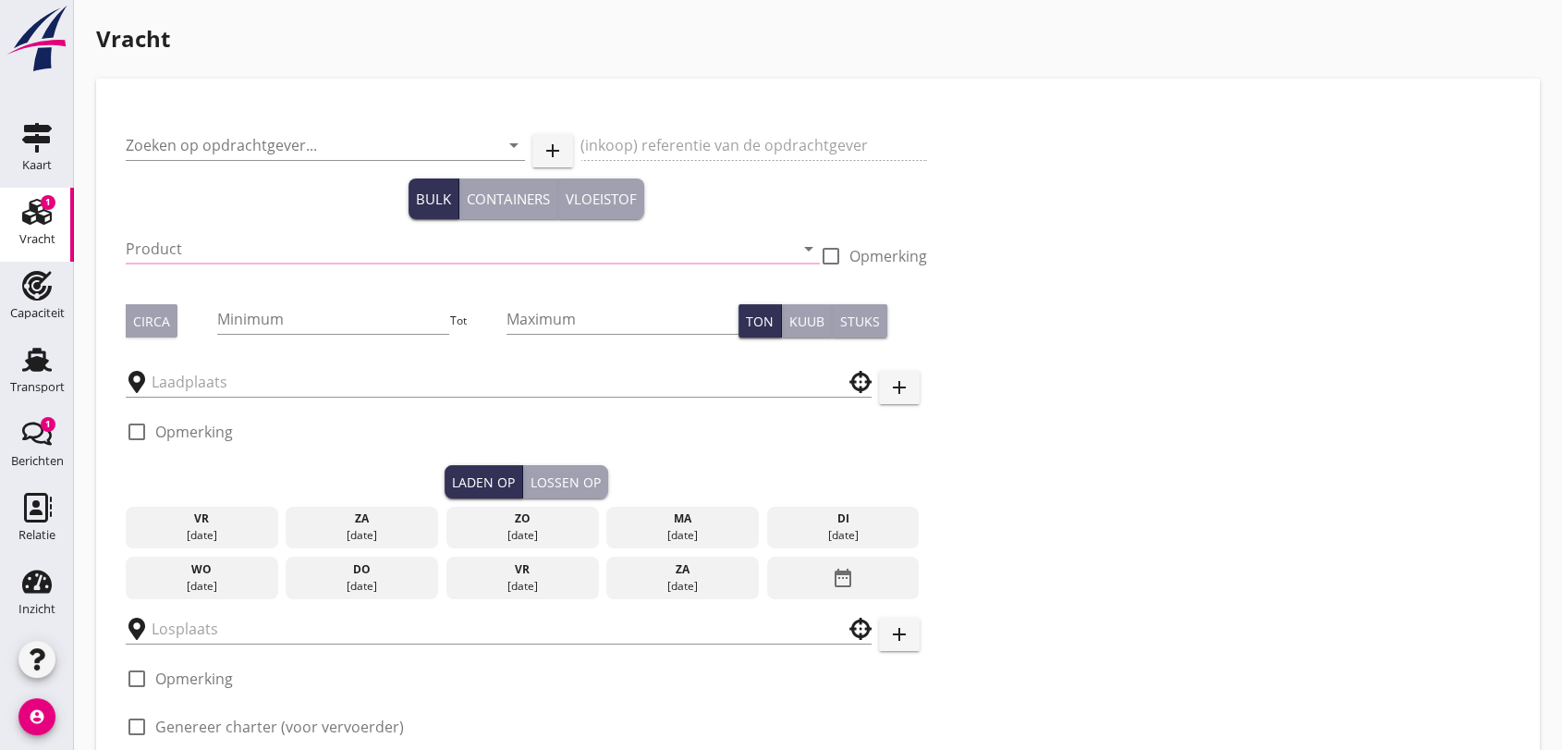
type input "Rhenus Project Logistics GmbH & Co. KG"
type input "BD4 Lot 11"
type input "Constructiedelen (9412)"
checkbox input "true"
type input "240"
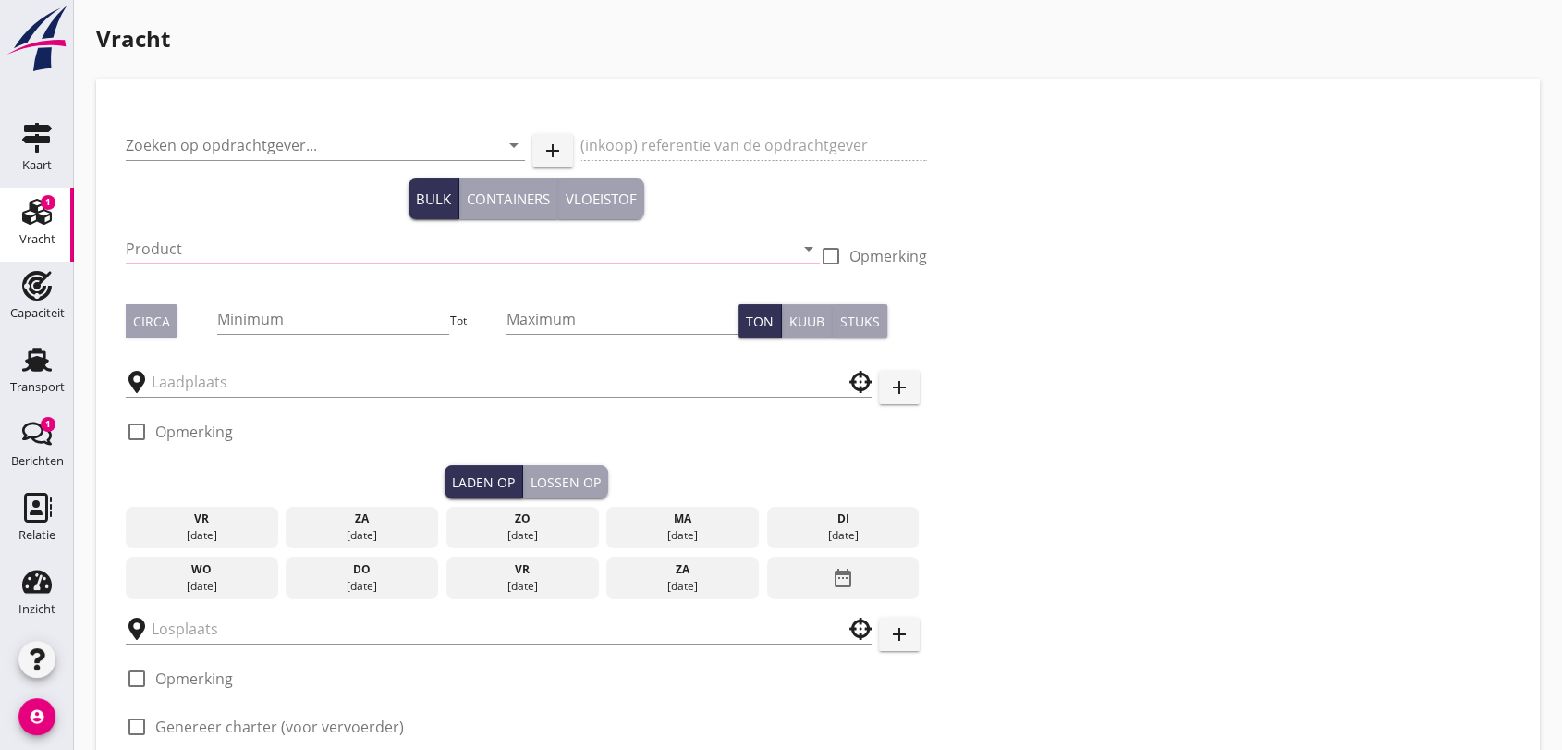
type input "[GEOGRAPHIC_DATA], [GEOGRAPHIC_DATA], [GEOGRAPHIC_DATA]"
checkbox input "true"
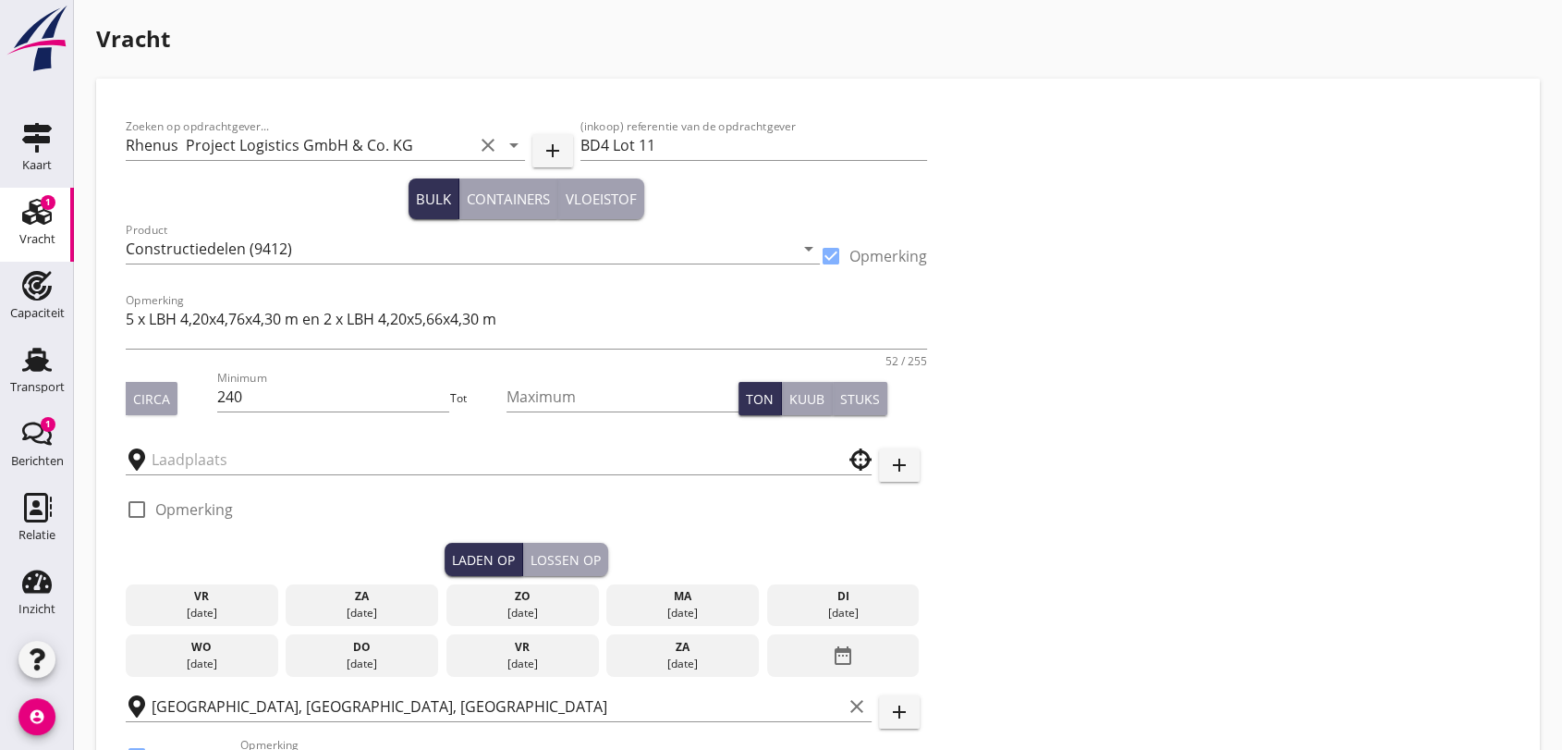
type input "Rhenus Deepsea Terminal Maasvlakte"
checkbox input "true"
type input "9000"
type textarea "In de lengterichting 0,5 m ruimte houden tussen de kabeltrommels. PBM op laad-e…"
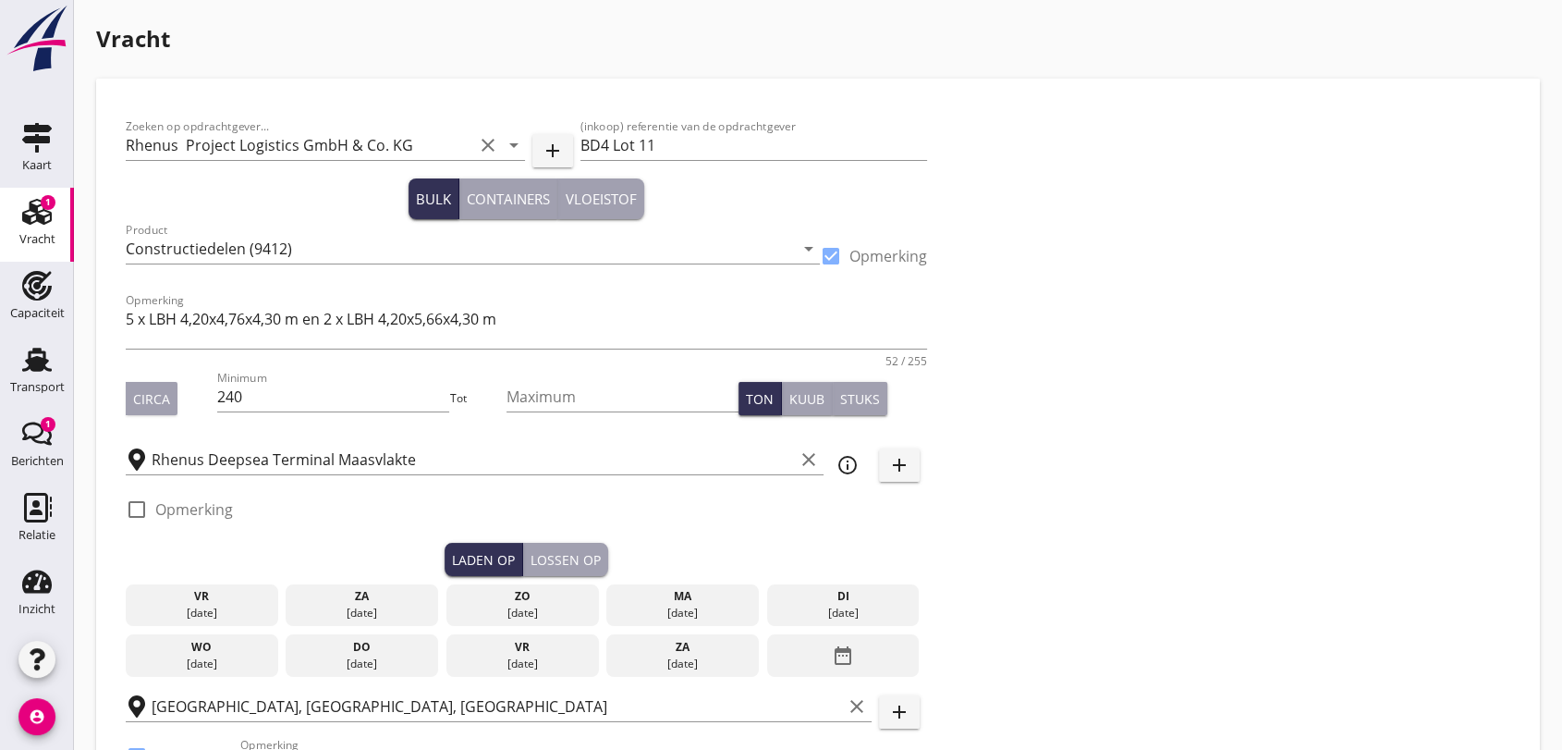
radio input "false"
checkbox input "true"
type input "18"
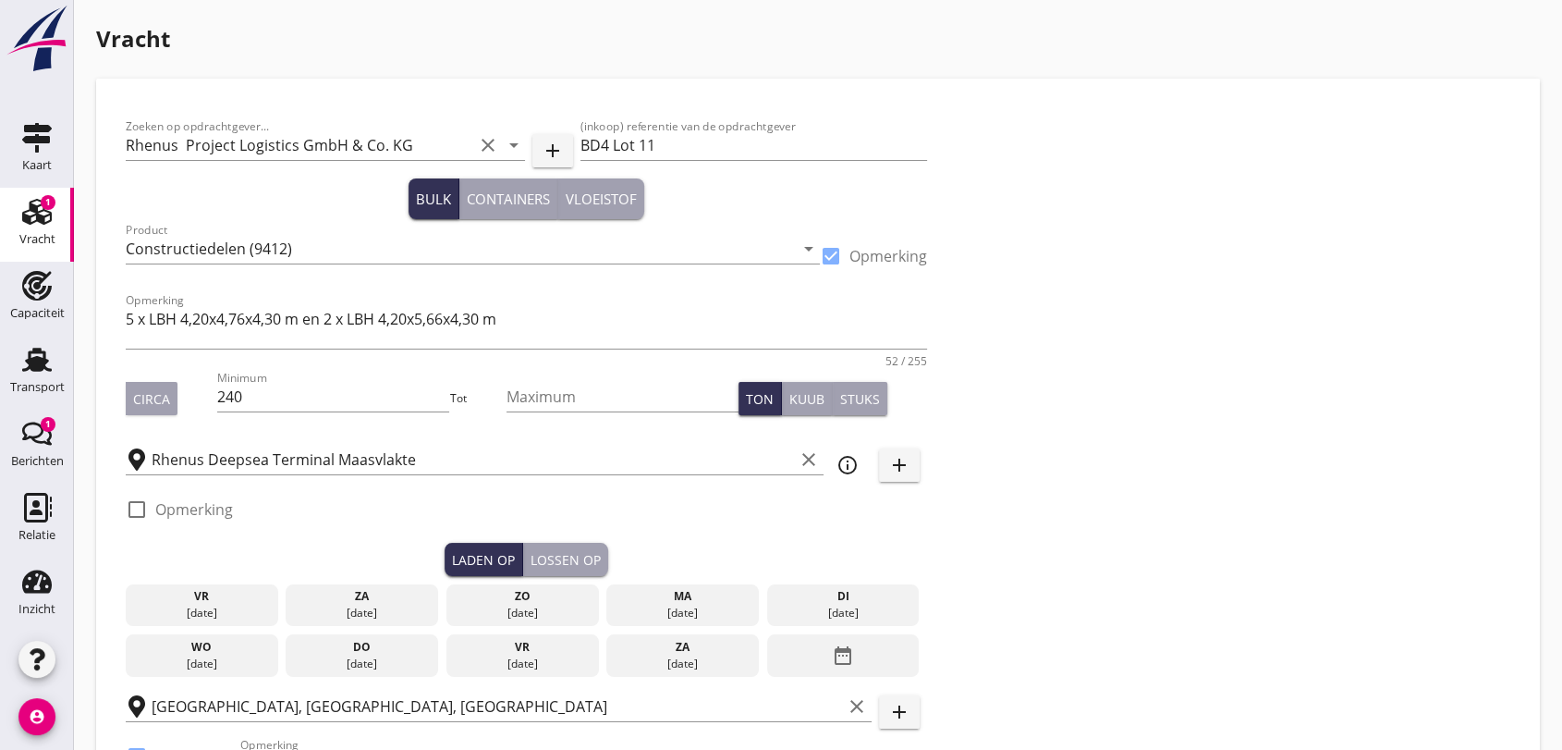
type input "5"
type input "14"
type input "10750"
type textarea "In de lengterichting 0,5 m ruimte houden tussen de kabeltrommels."
radio input "false"
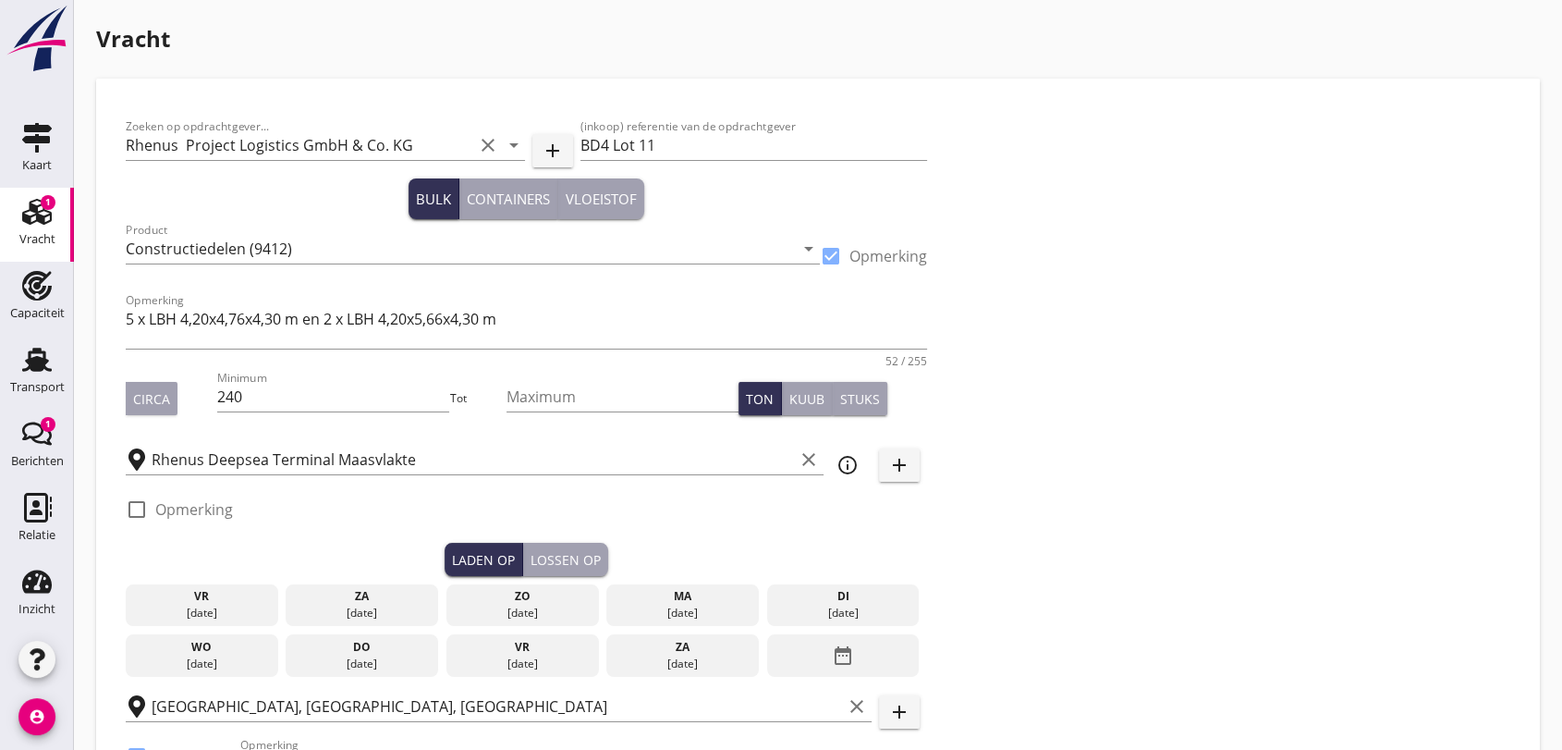
radio input "false"
checkbox input "true"
type input "18"
type input "14"
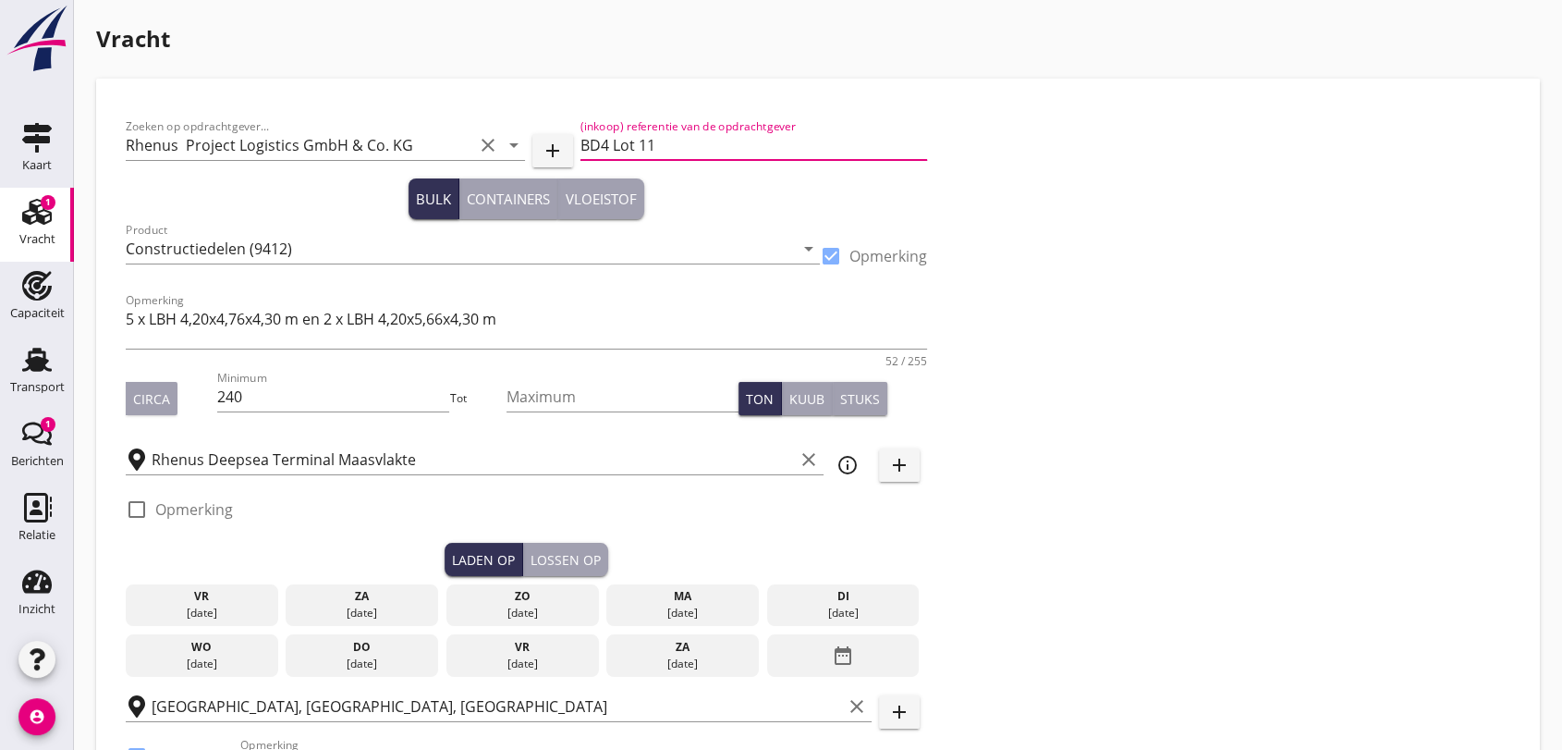
click at [672, 138] on input "BD4 Lot 11" at bounding box center [754, 145] width 348 height 30
type input "BD4 Lot 12"
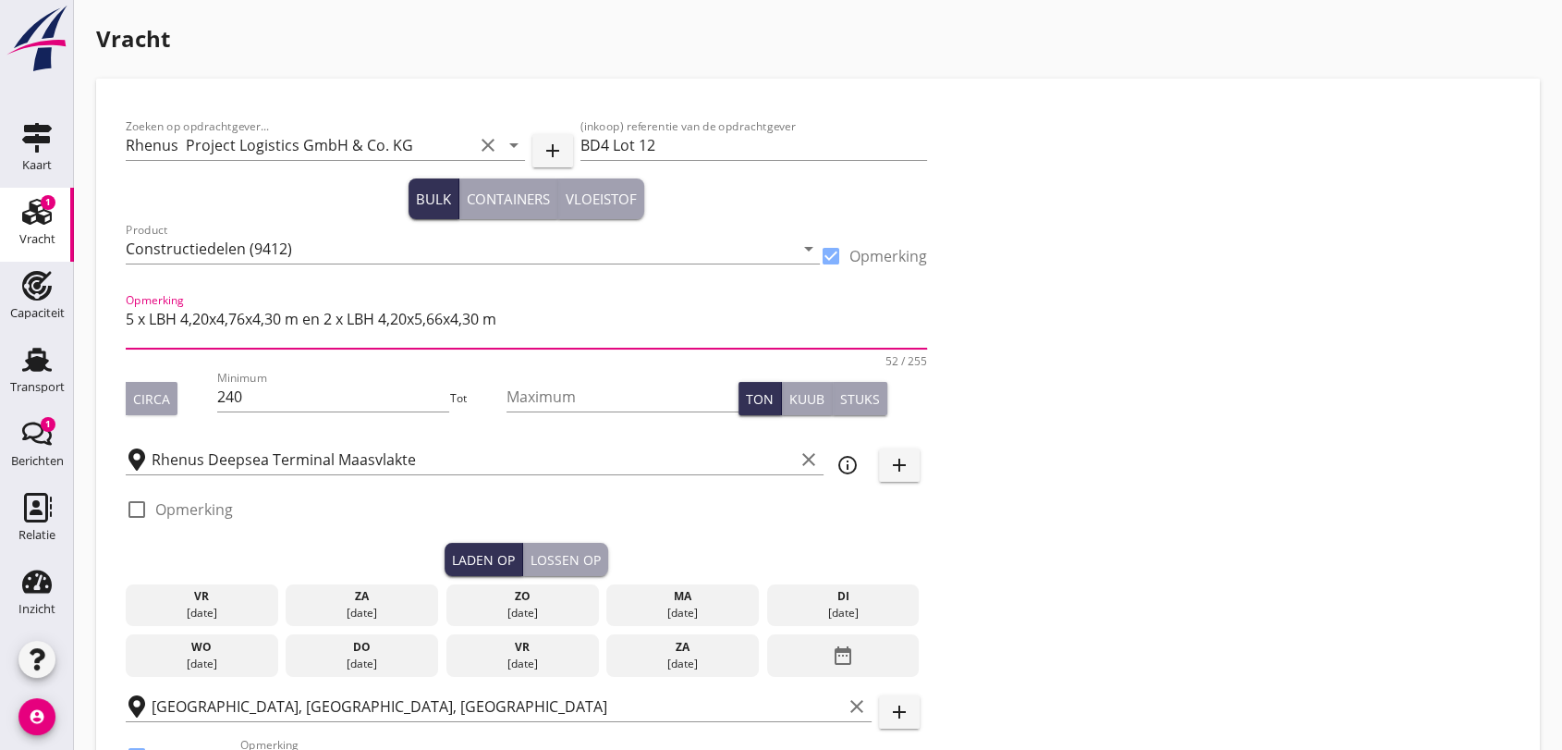
click at [508, 318] on textarea "5 x LBH 4,20x4,76x4,30 m en 2 x LBH 4,20x5,66x4,30 m" at bounding box center [526, 326] width 801 height 44
type textarea "6 x LBH 4,20x4,76x4,30 m en 1 x LBH 4,20x5,66x4,30 m"
click at [294, 404] on input "240" at bounding box center [333, 397] width 232 height 30
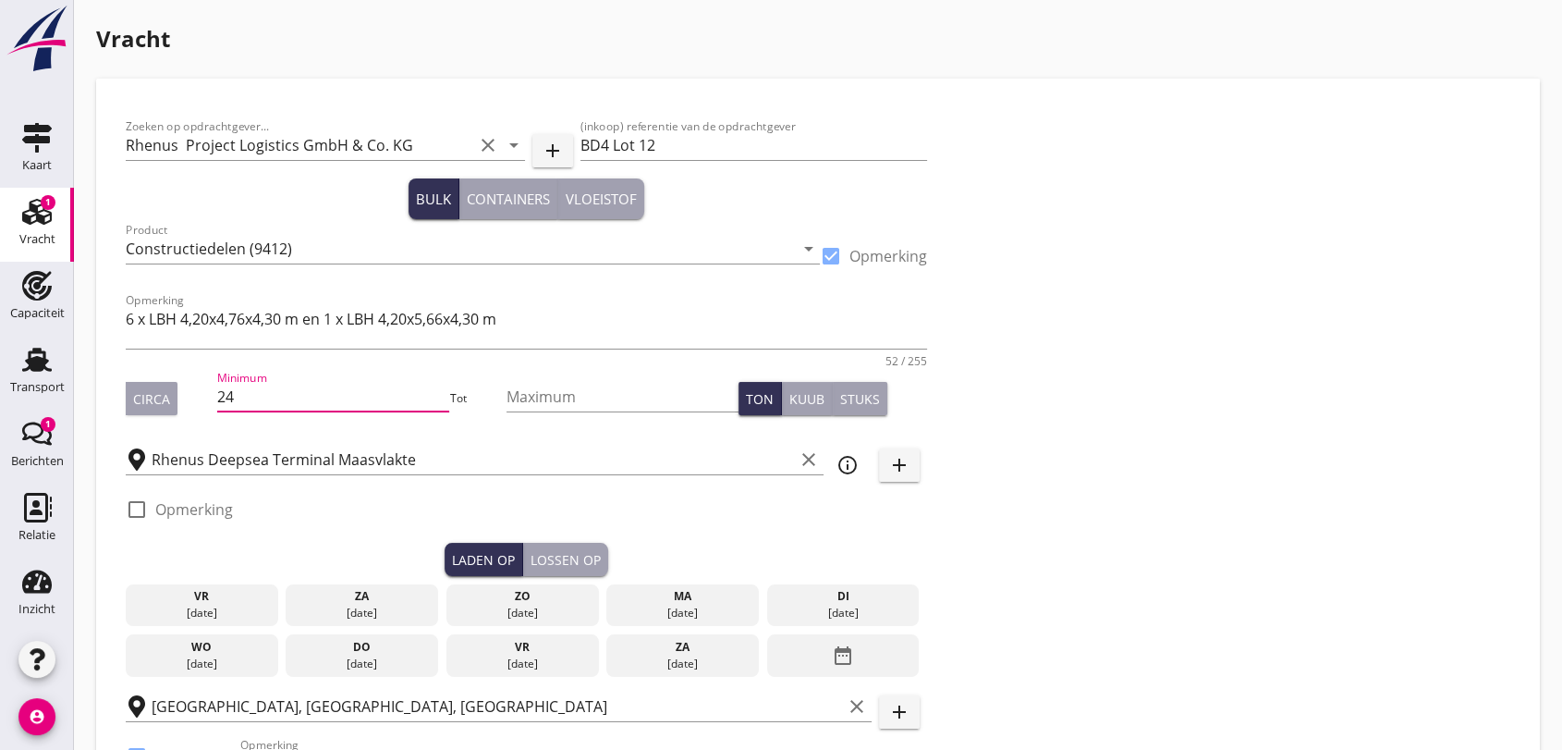
type input "2"
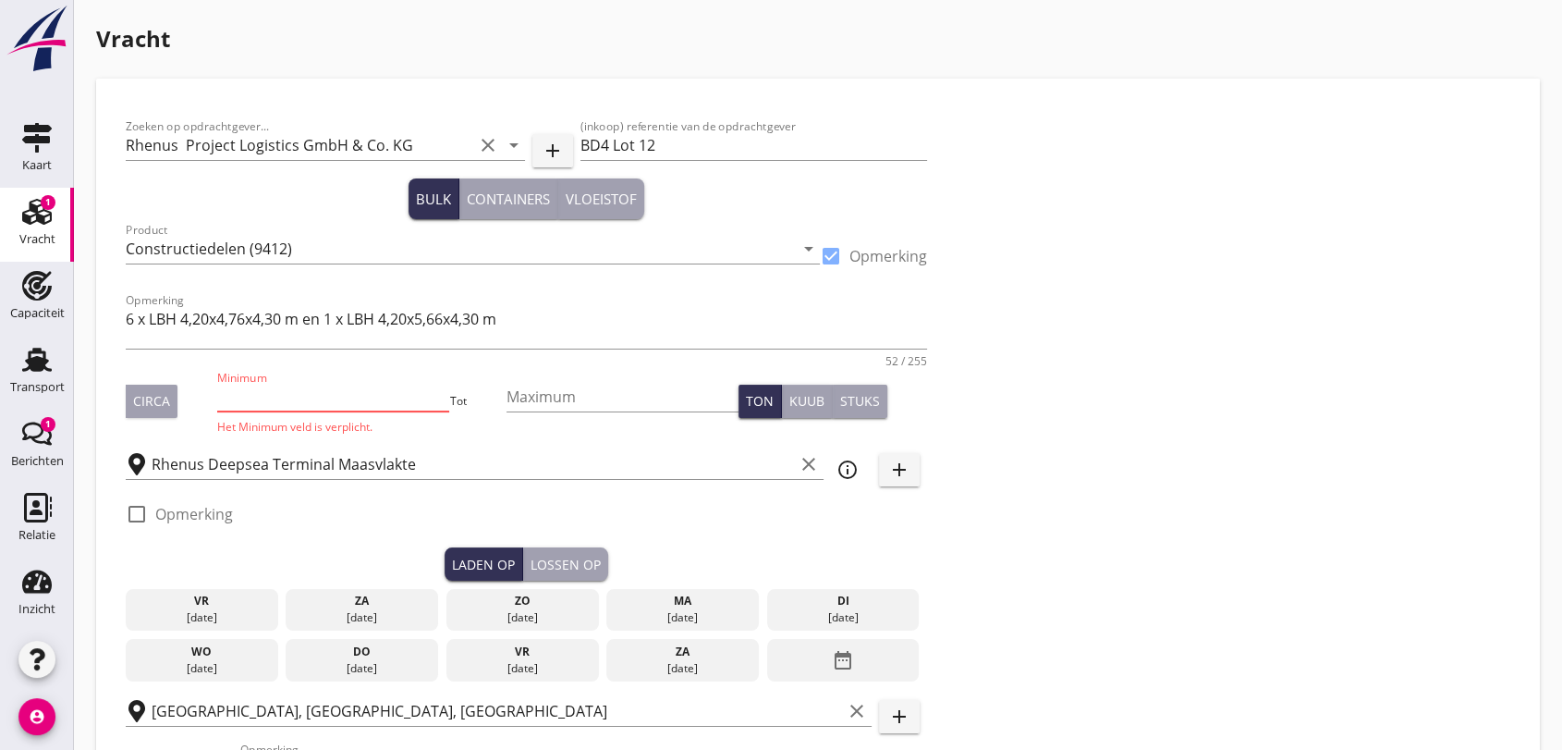
type input "1"
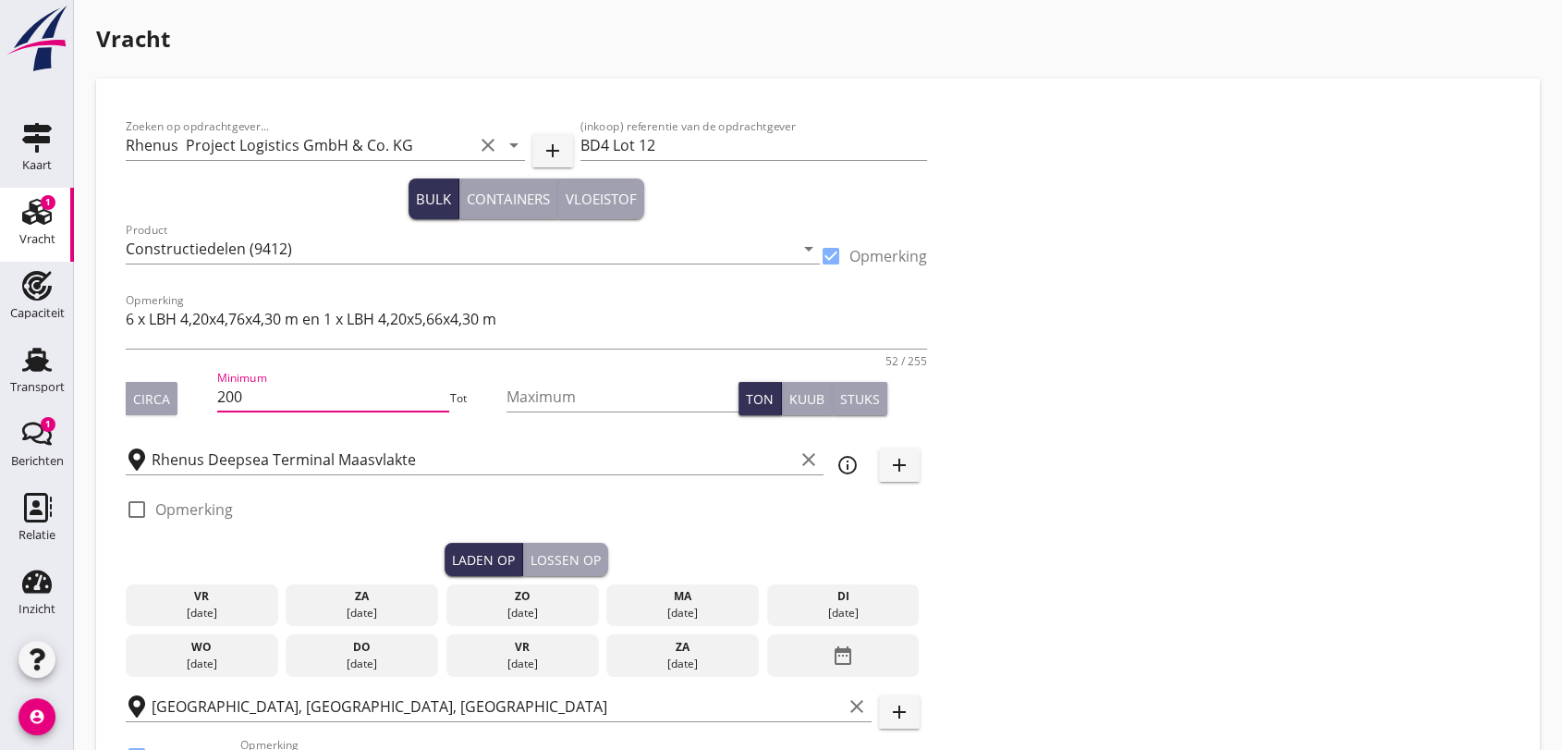
scroll to position [103, 0]
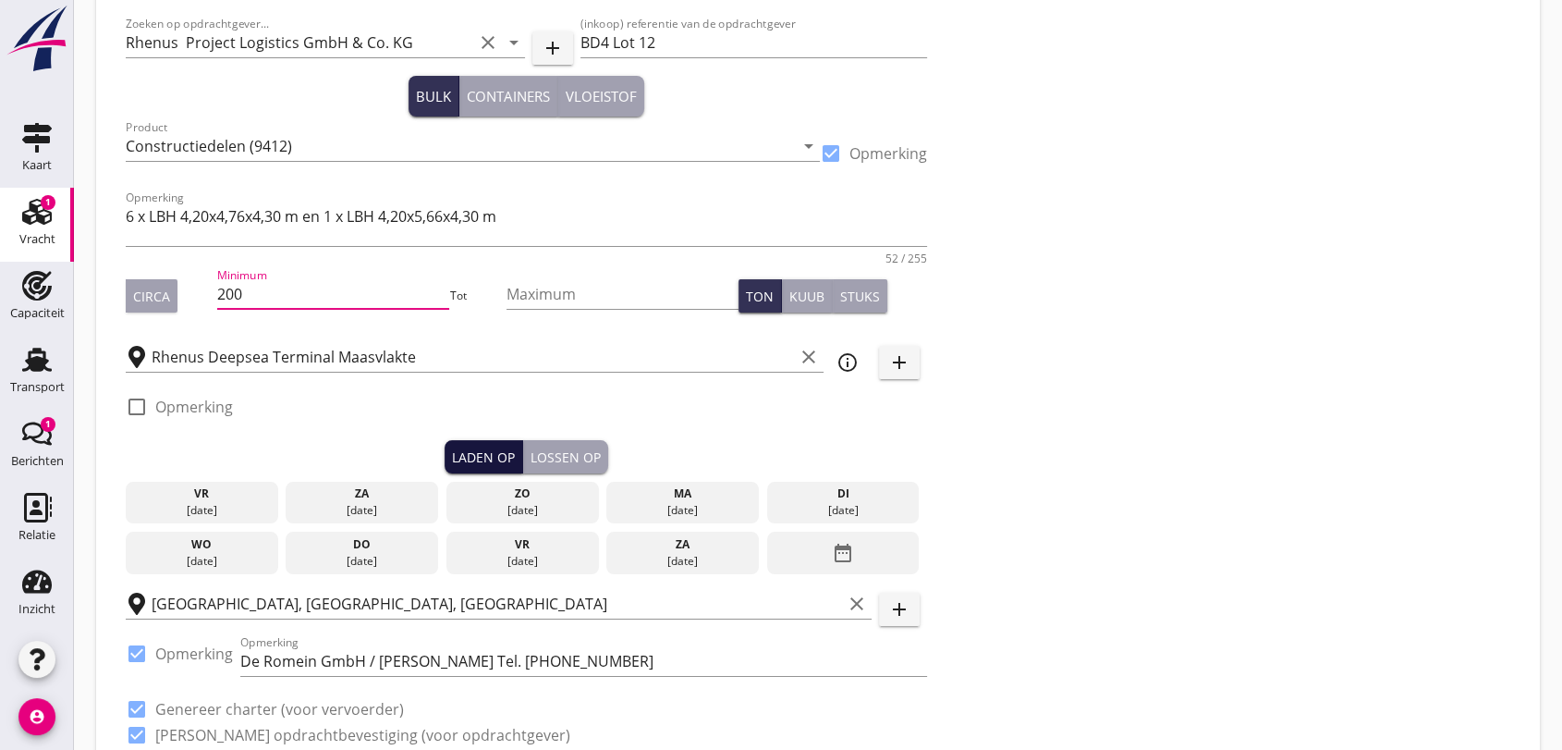
type input "200"
drag, startPoint x: 470, startPoint y: 453, endPoint x: 492, endPoint y: 457, distance: 21.6
click at [477, 453] on div "Laden op" at bounding box center [483, 456] width 63 height 19
click at [838, 556] on icon "date_range" at bounding box center [843, 552] width 22 height 33
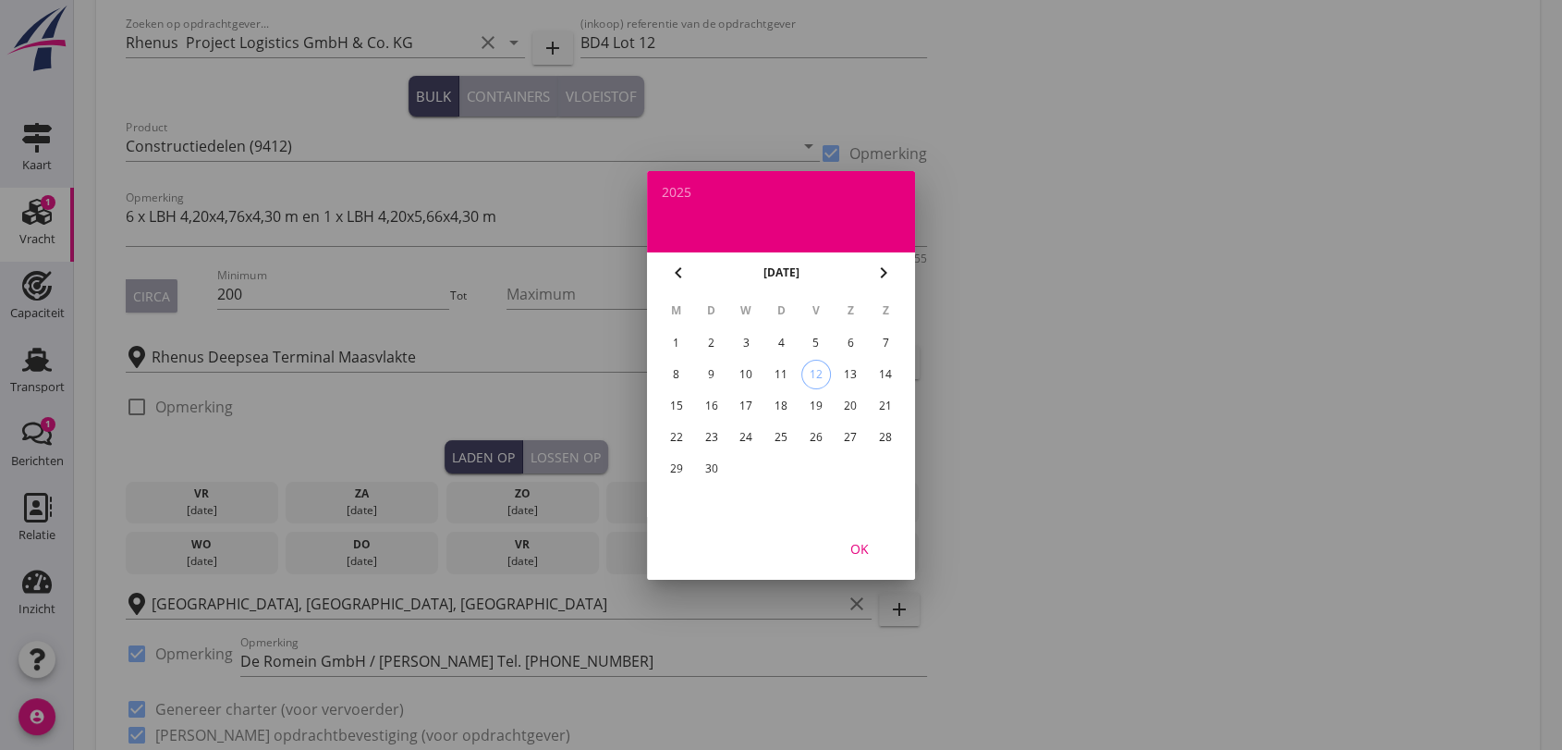
click at [745, 401] on div "17" at bounding box center [746, 406] width 30 height 30
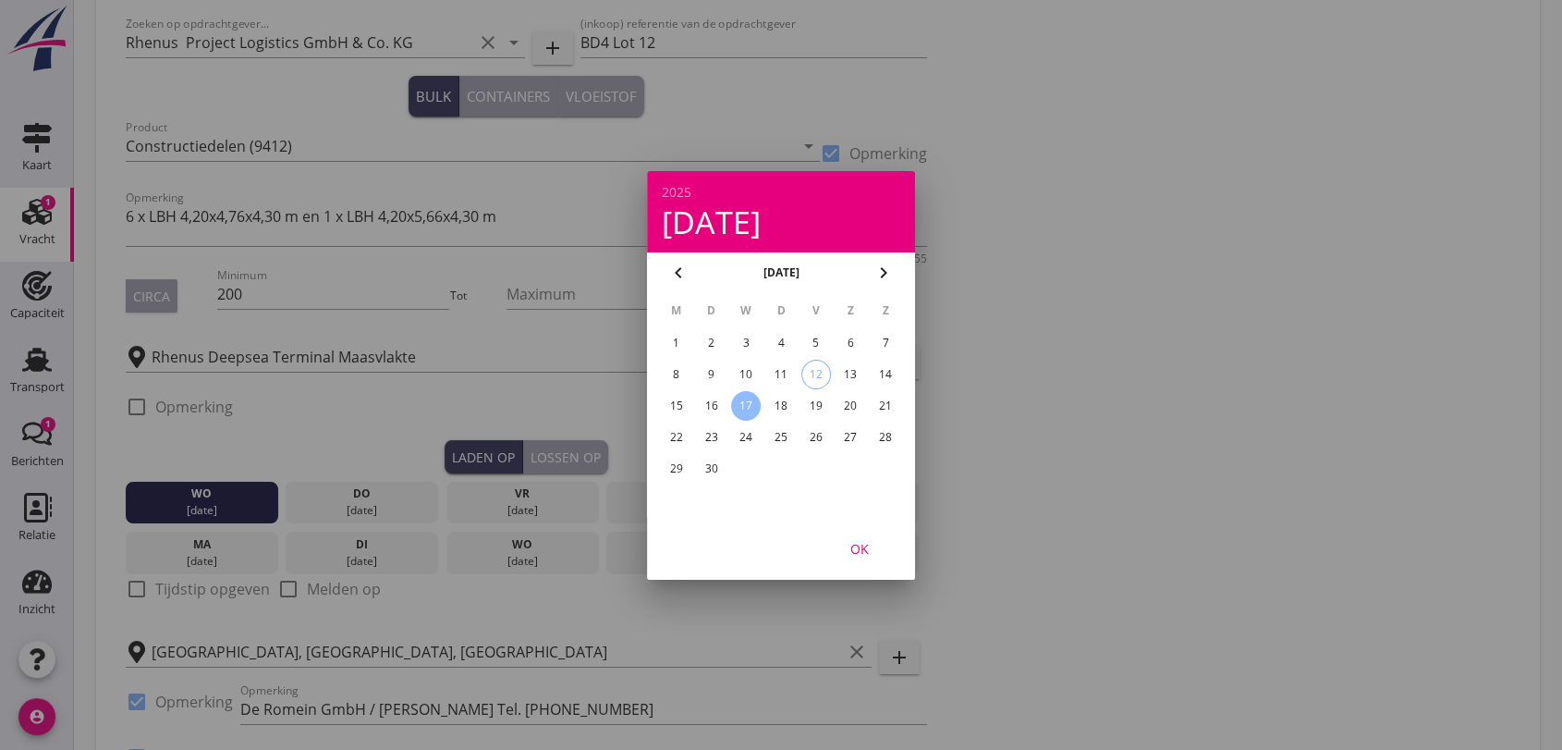
click at [864, 547] on div "OK" at bounding box center [860, 547] width 52 height 19
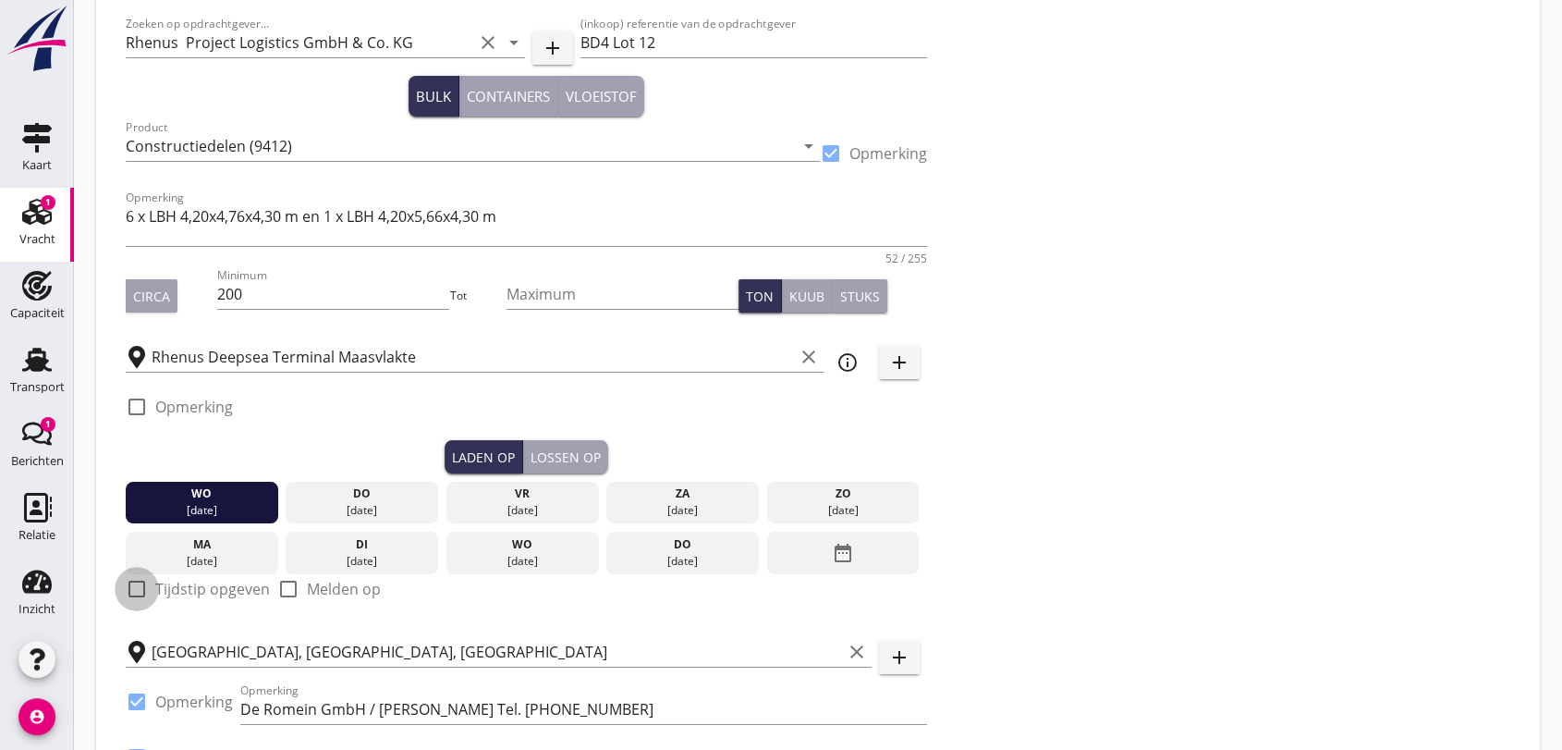
click at [137, 583] on div at bounding box center [136, 588] width 31 height 31
checkbox input "true"
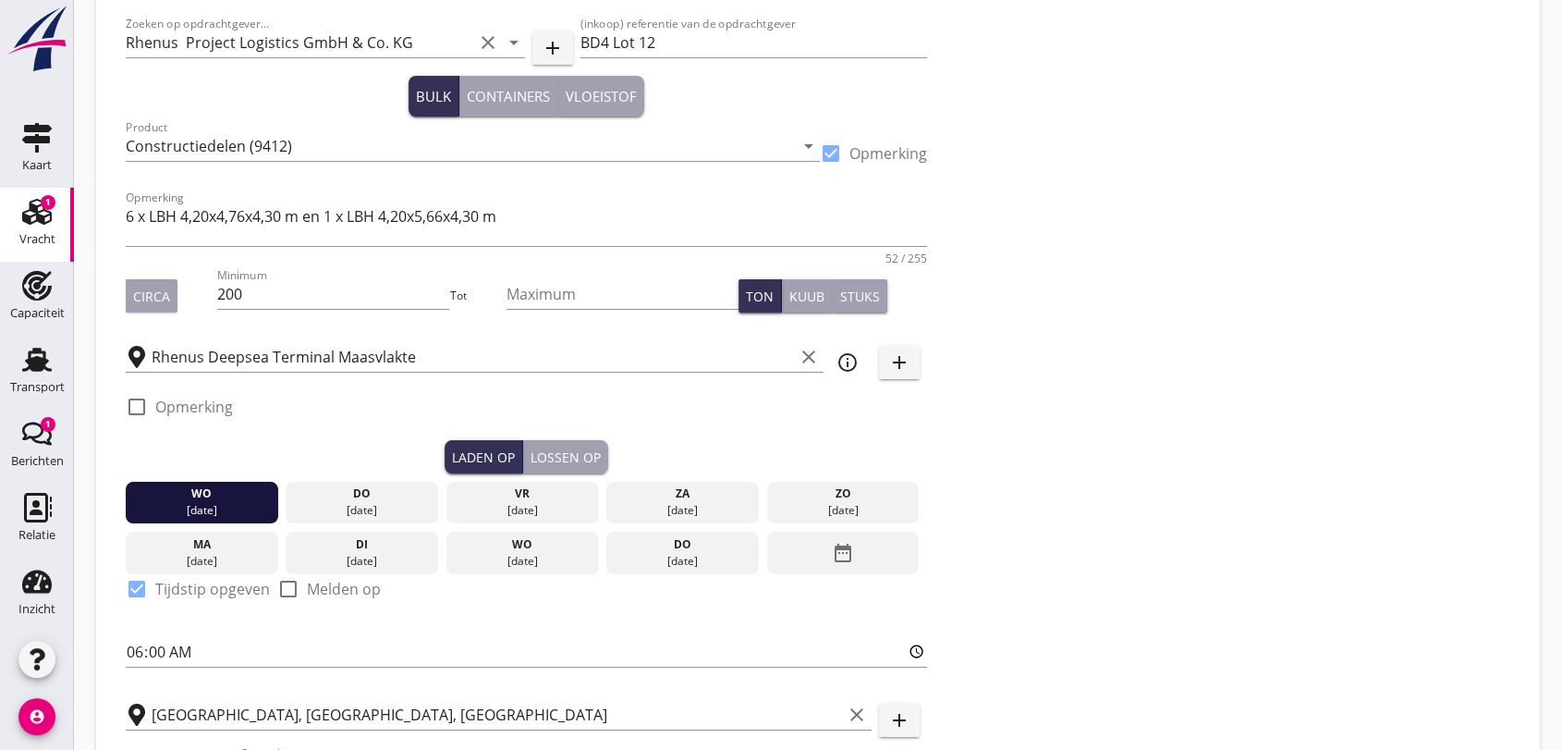
scroll to position [308, 0]
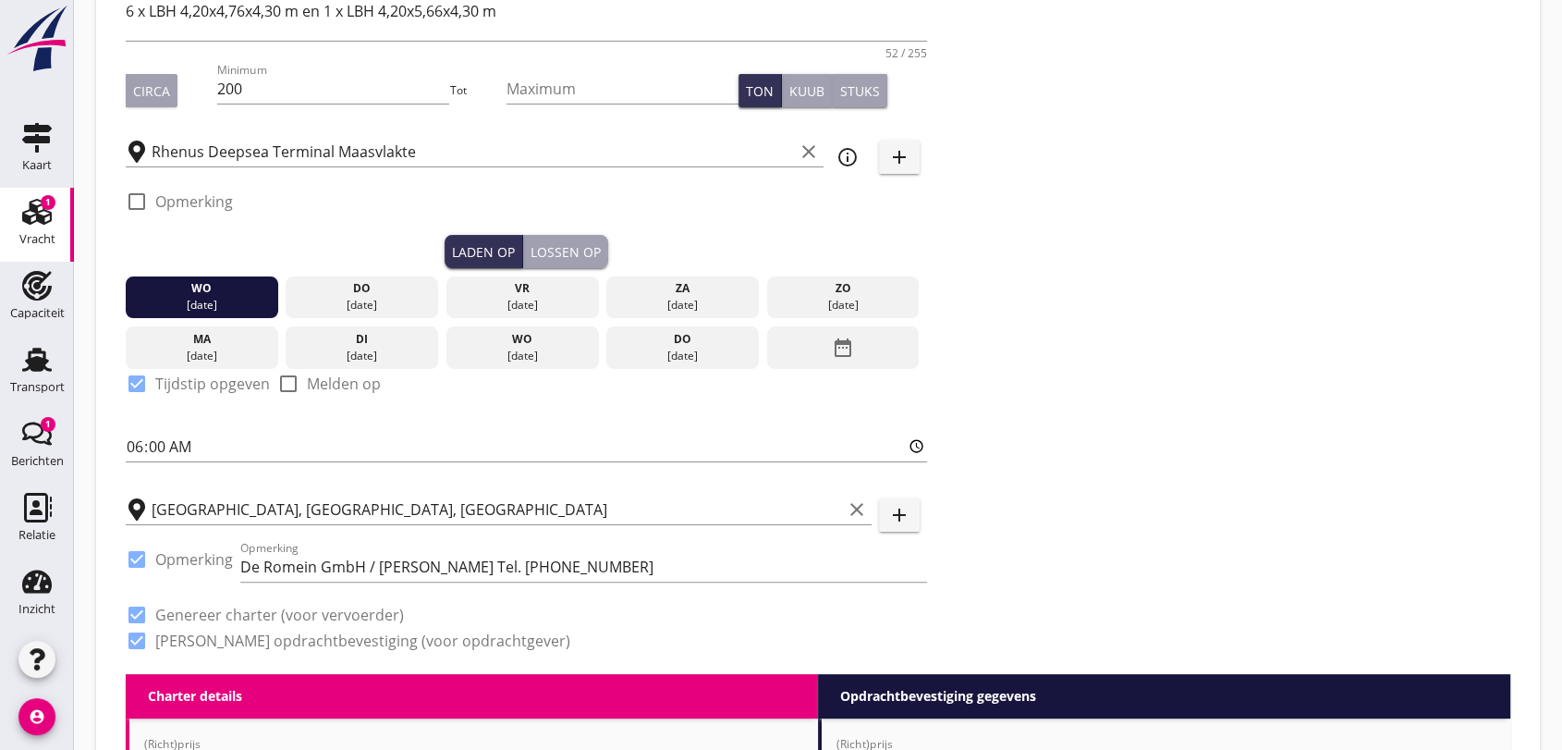
click at [586, 244] on div "Lossen op" at bounding box center [566, 251] width 70 height 19
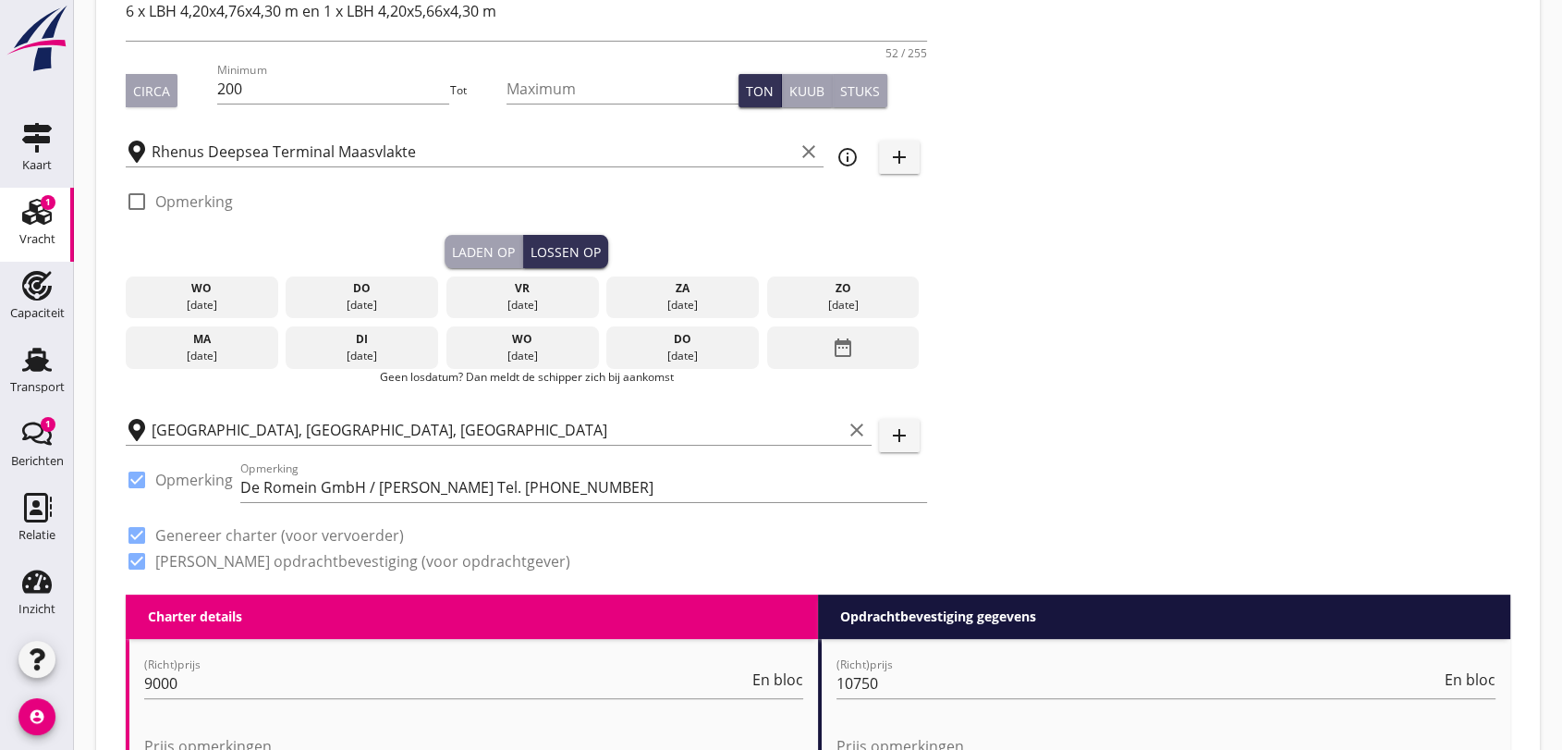
click at [851, 346] on icon "date_range" at bounding box center [843, 347] width 22 height 33
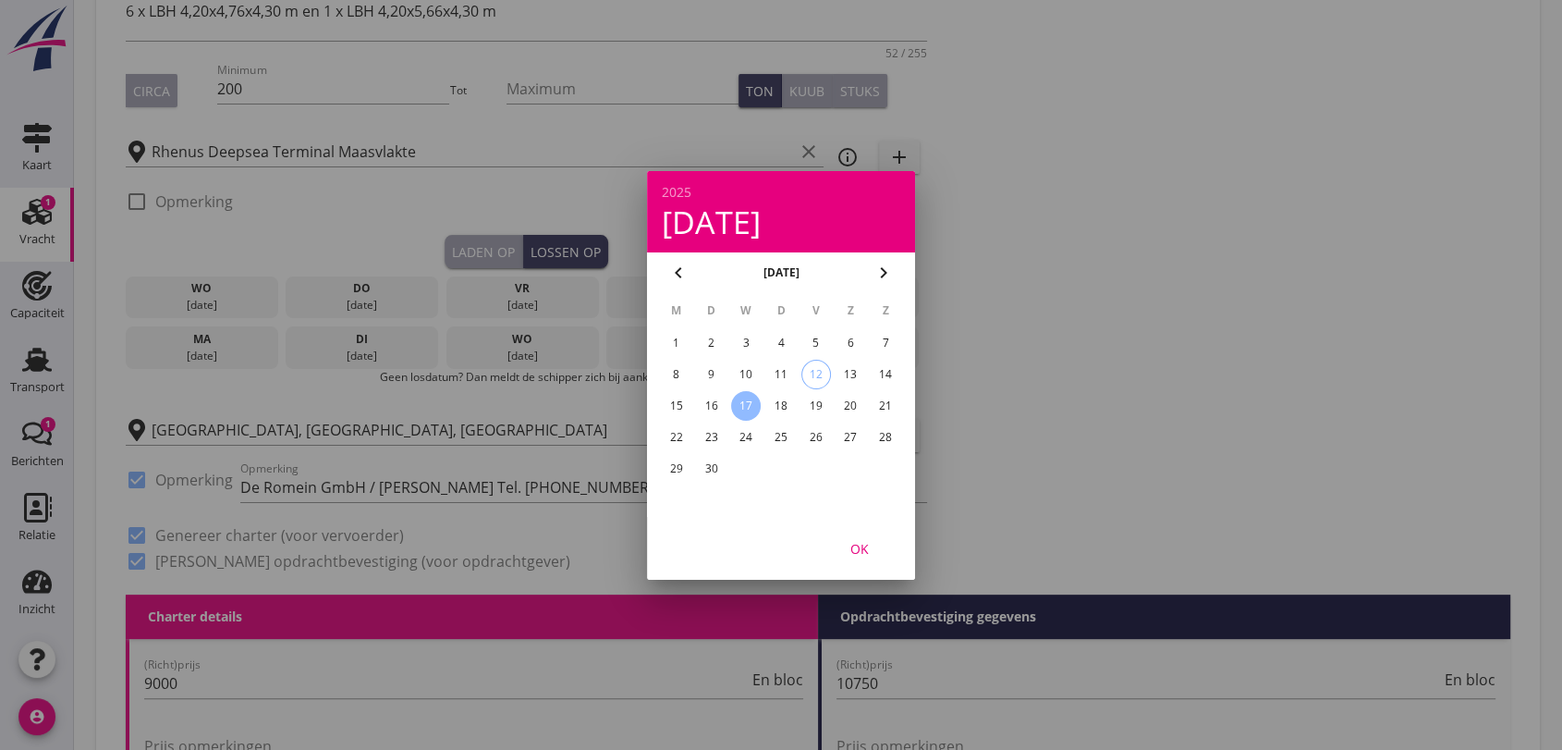
click at [814, 397] on div "19" at bounding box center [816, 406] width 30 height 30
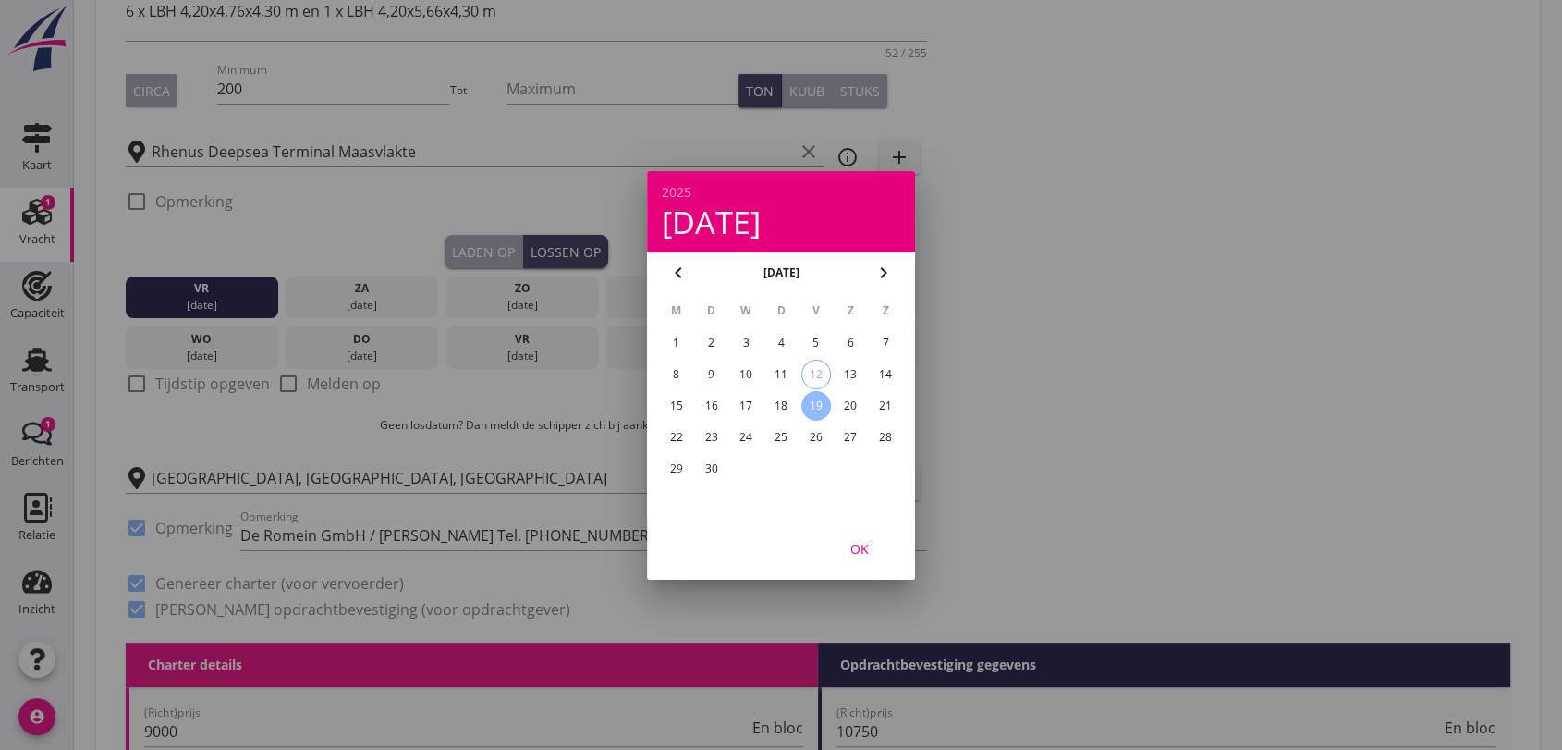
click at [858, 549] on div "OK" at bounding box center [860, 547] width 52 height 19
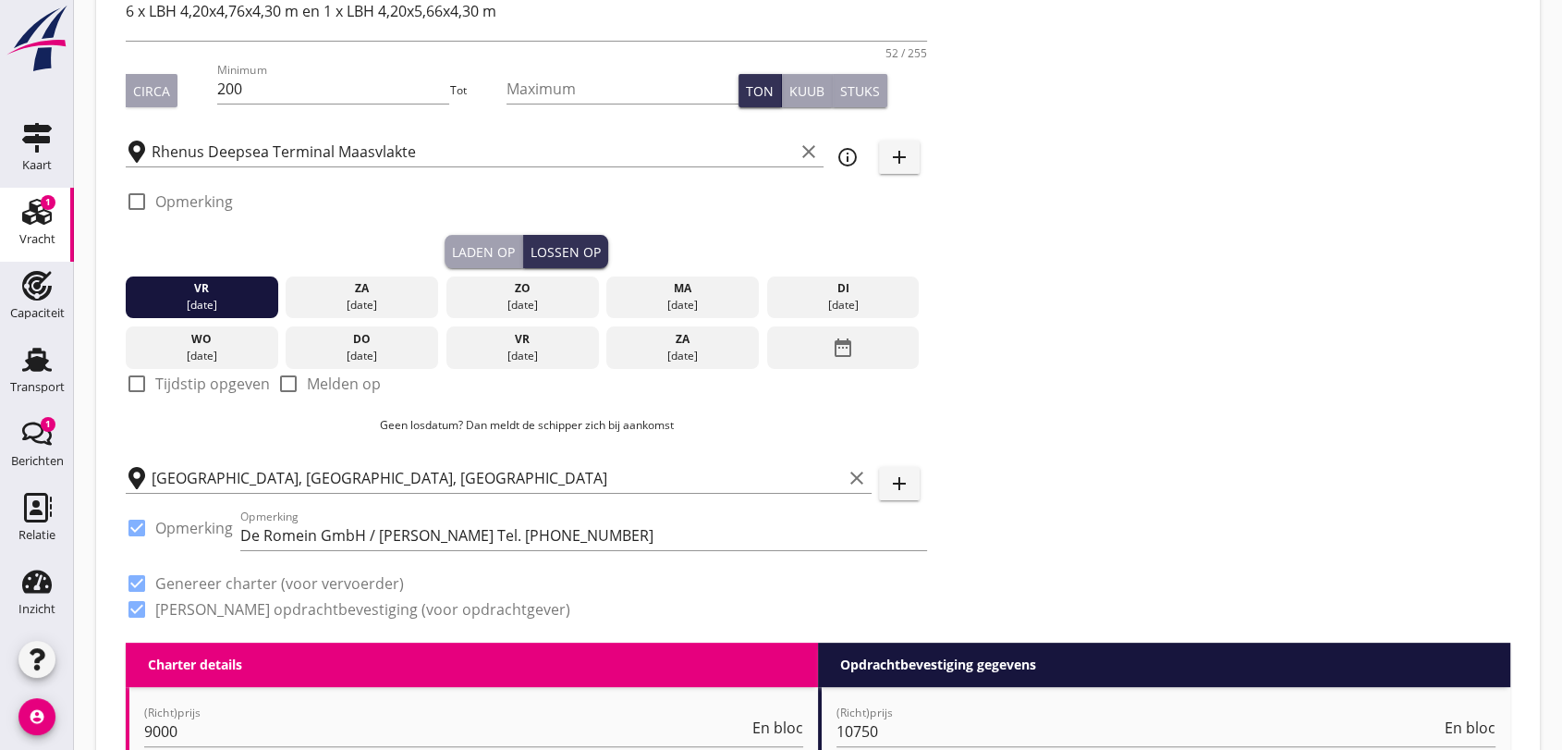
scroll to position [513, 0]
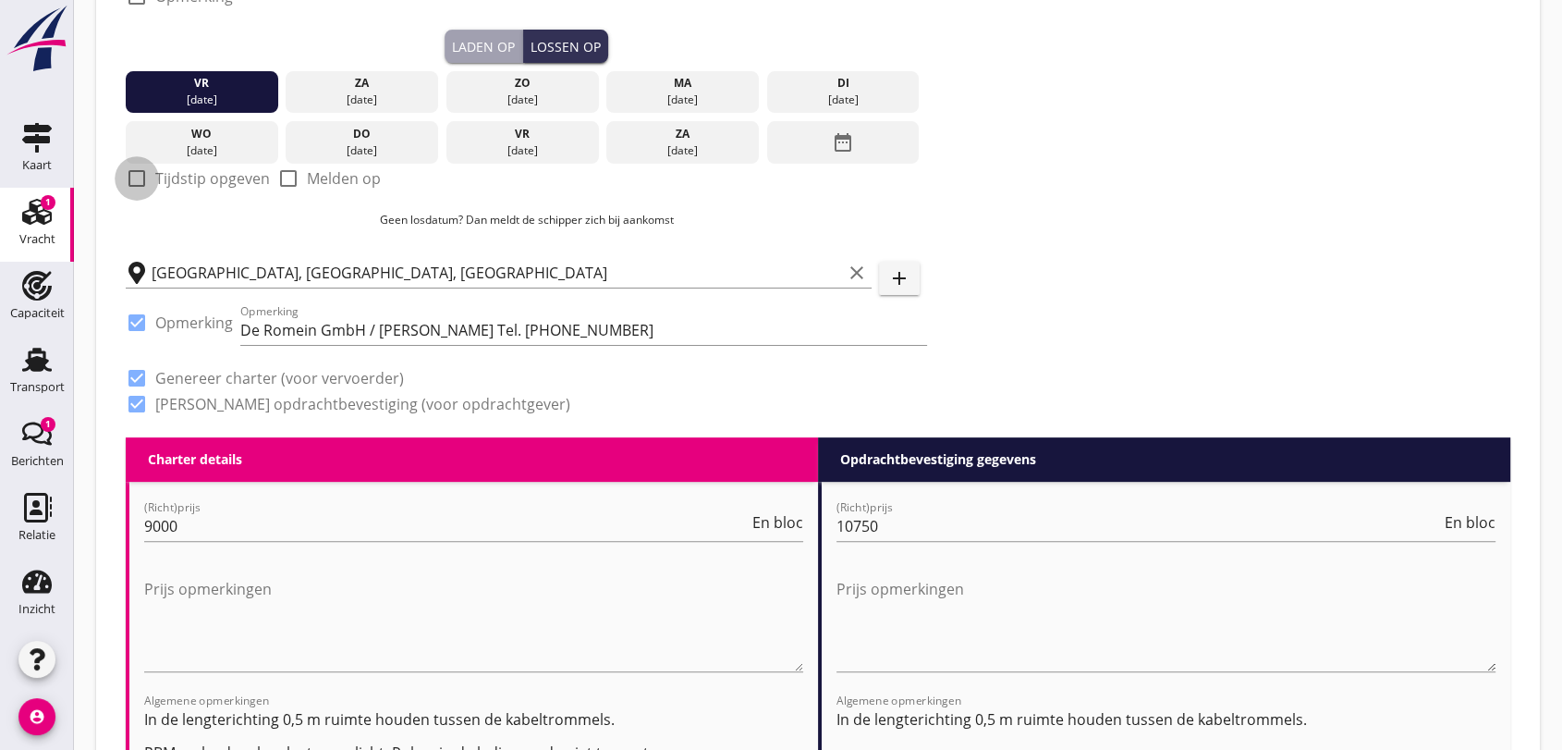
click at [136, 181] on div at bounding box center [136, 178] width 31 height 31
checkbox input "true"
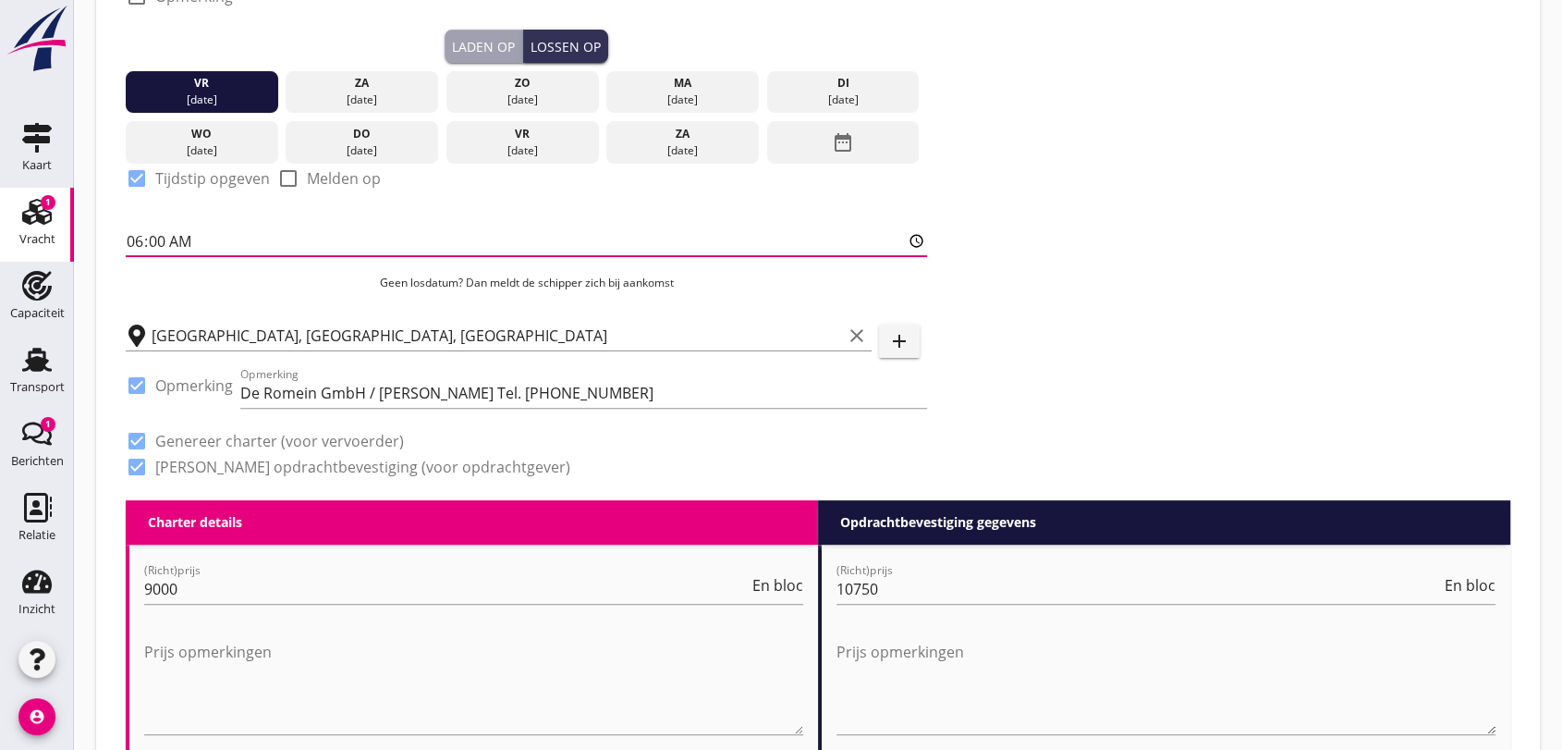
click at [189, 252] on input "06:00" at bounding box center [526, 241] width 801 height 30
type input "12:00"
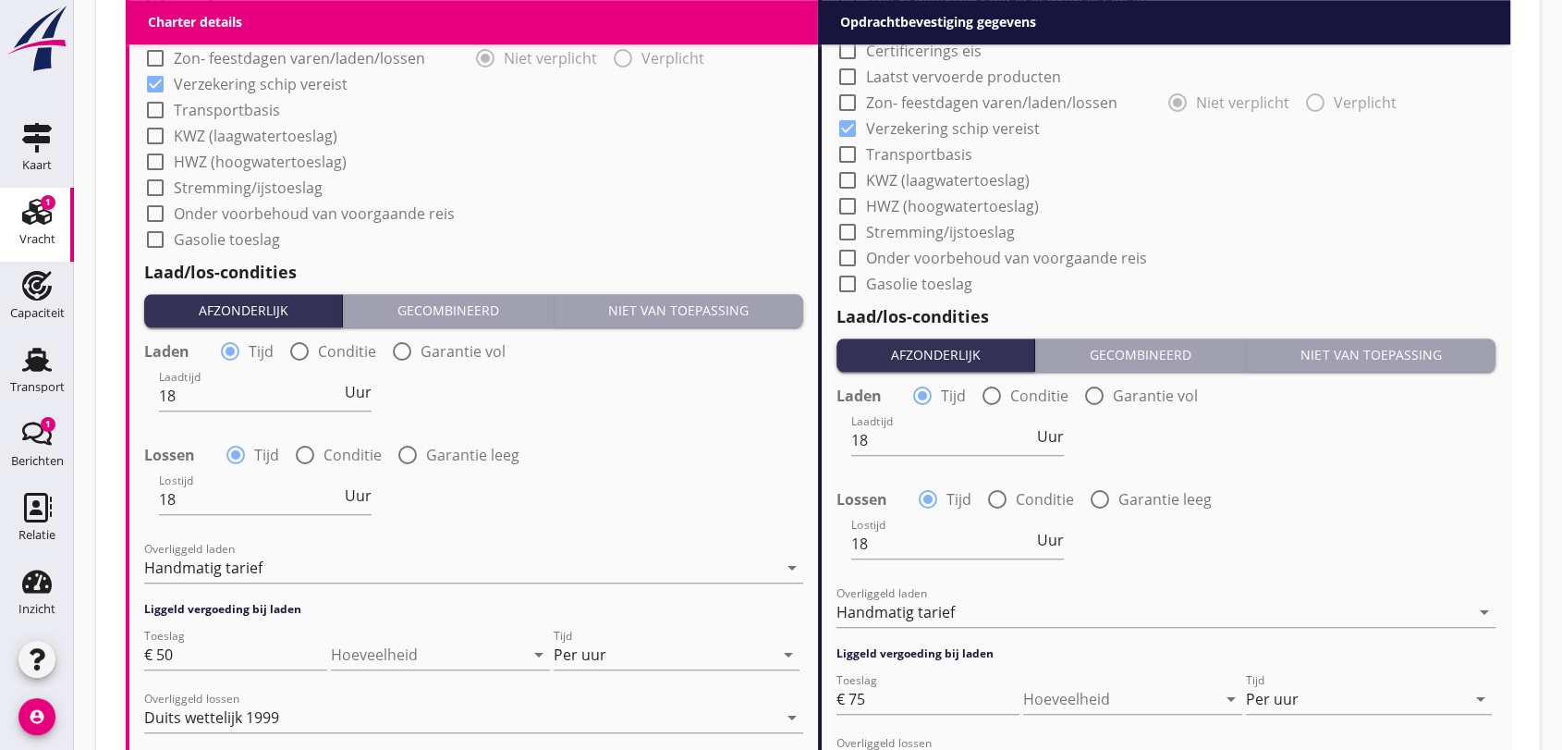
scroll to position [1951, 0]
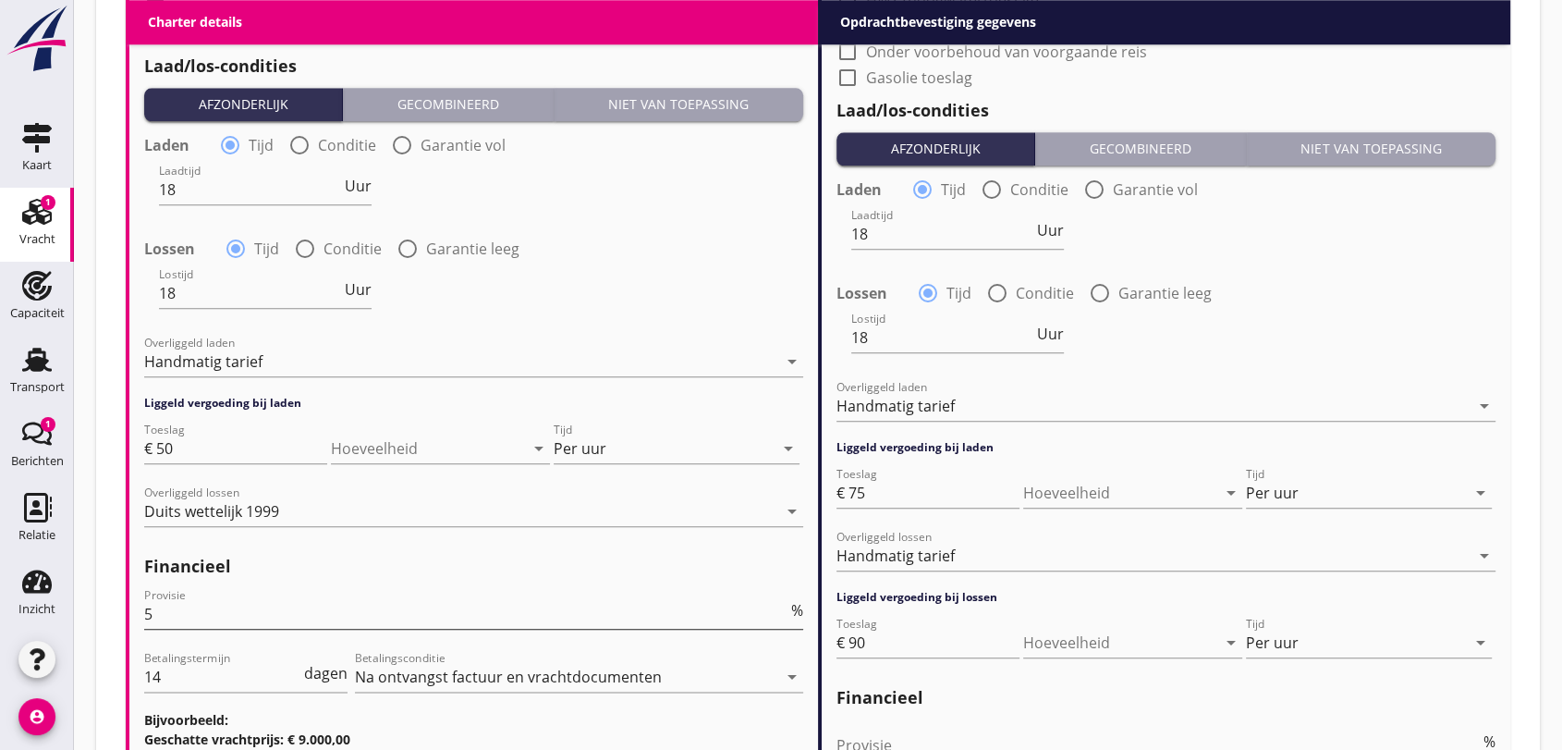
click at [174, 602] on input "5" at bounding box center [465, 614] width 643 height 30
click at [252, 703] on div at bounding box center [245, 704] width 203 height 11
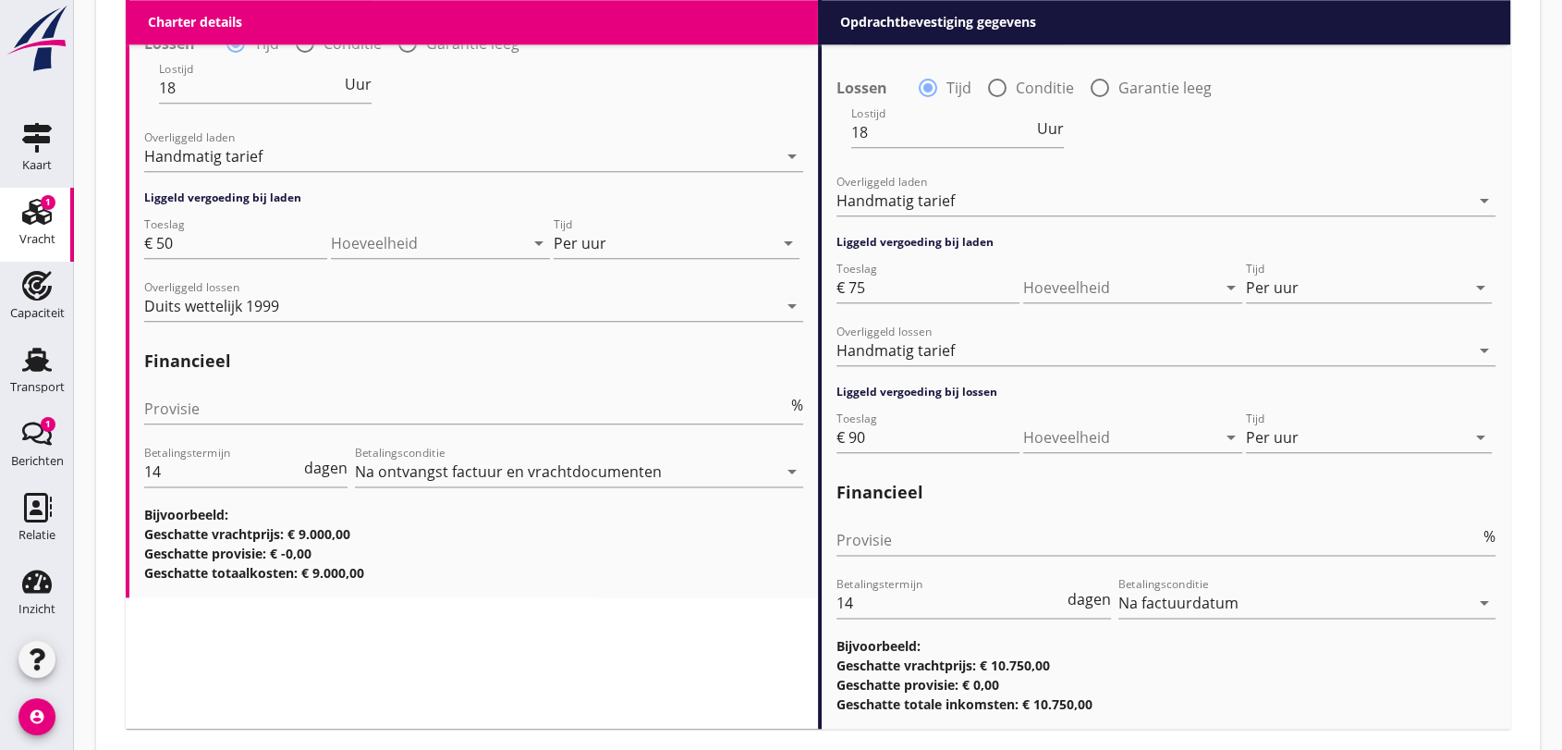
scroll to position [2261, 0]
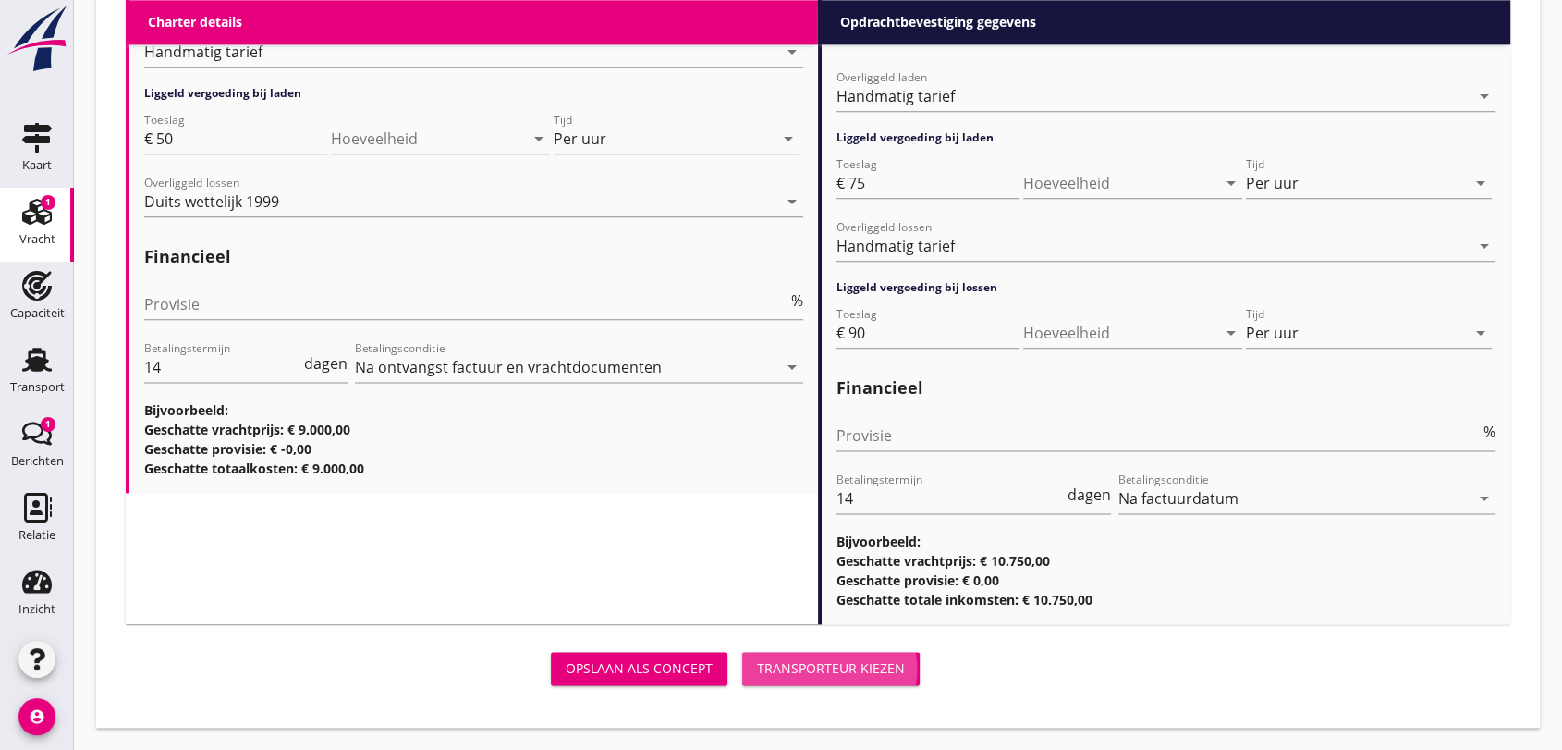
click at [781, 663] on div "Transporteur kiezen" at bounding box center [831, 667] width 148 height 19
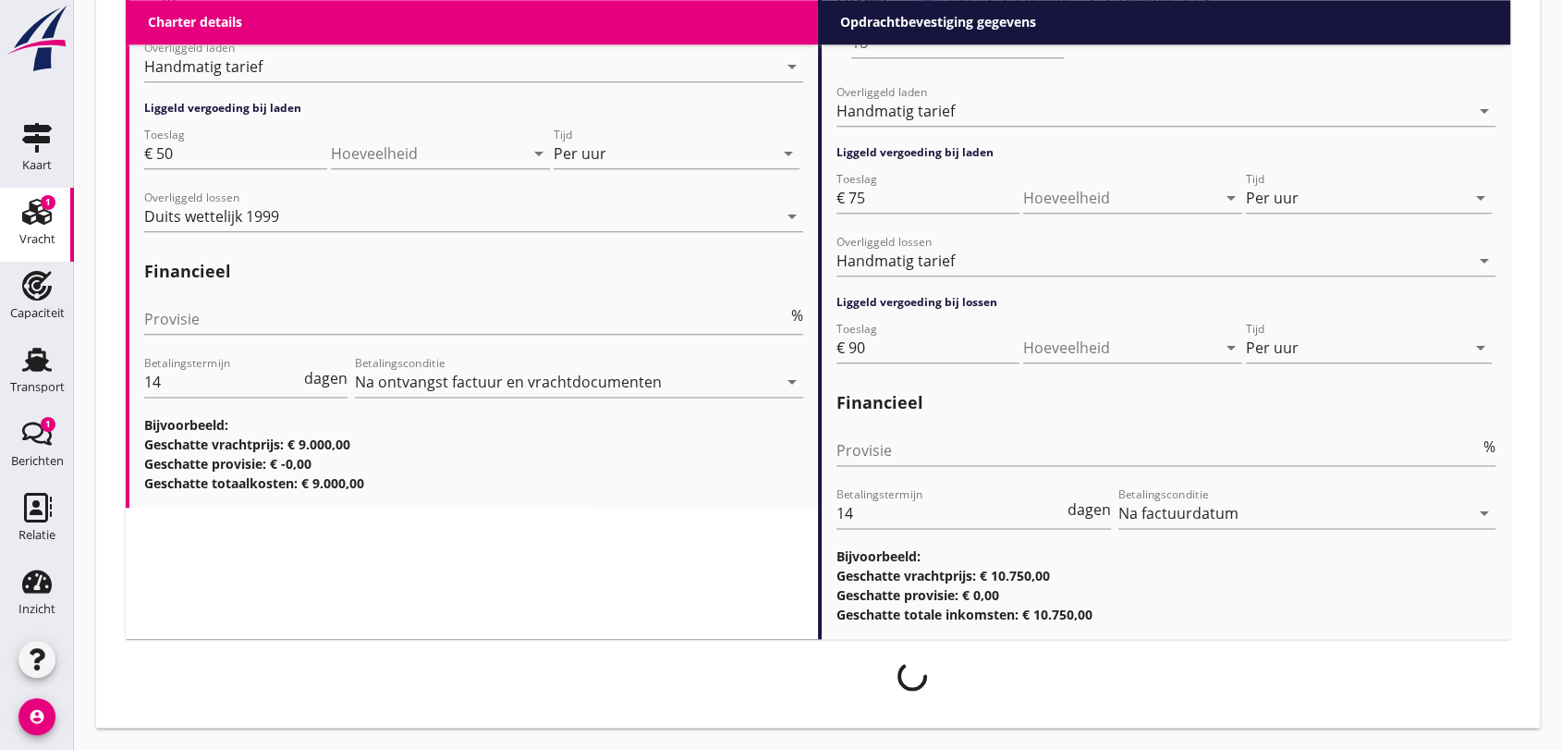
scroll to position [2246, 0]
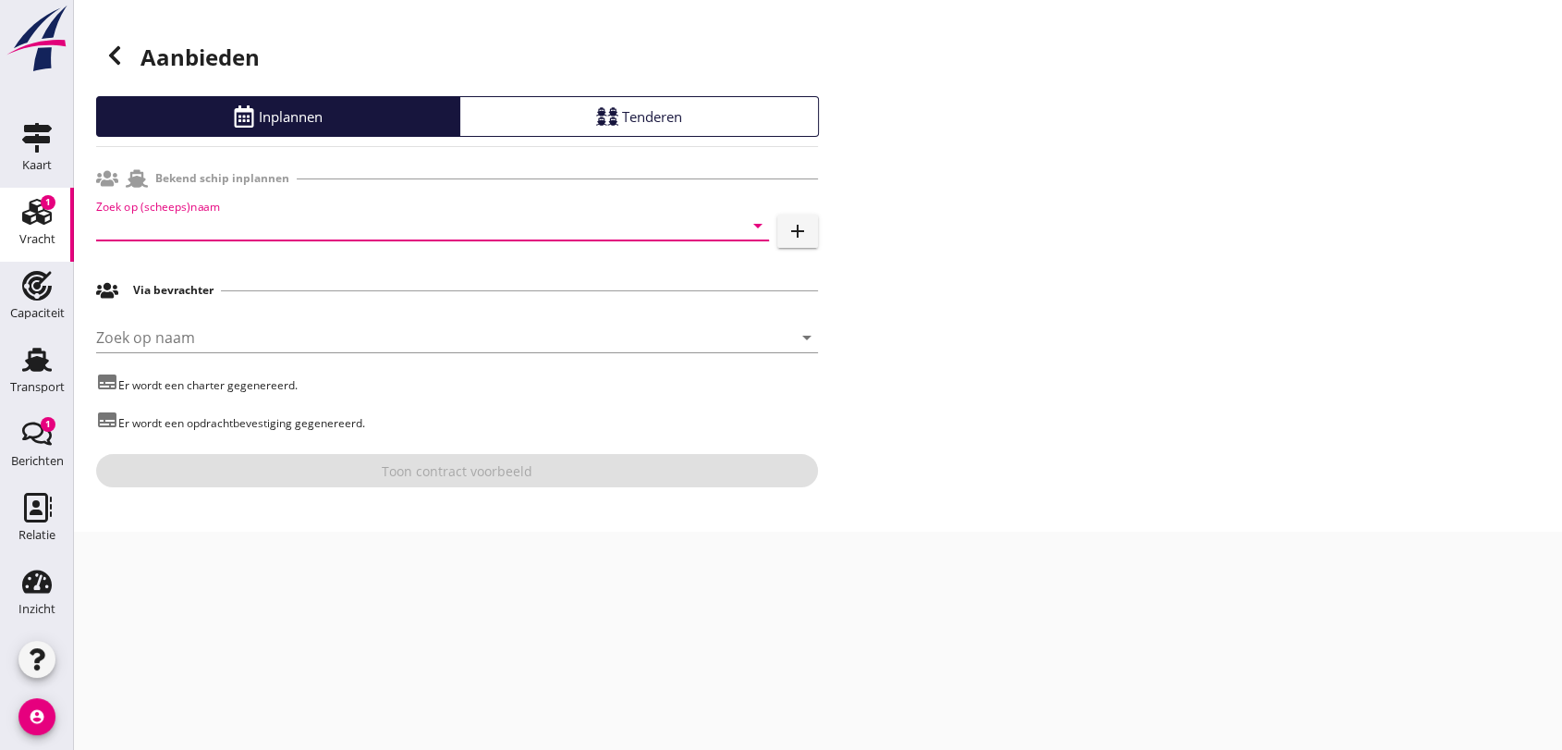
click at [328, 227] on input "Zoek op (scheeps)naam" at bounding box center [406, 226] width 621 height 30
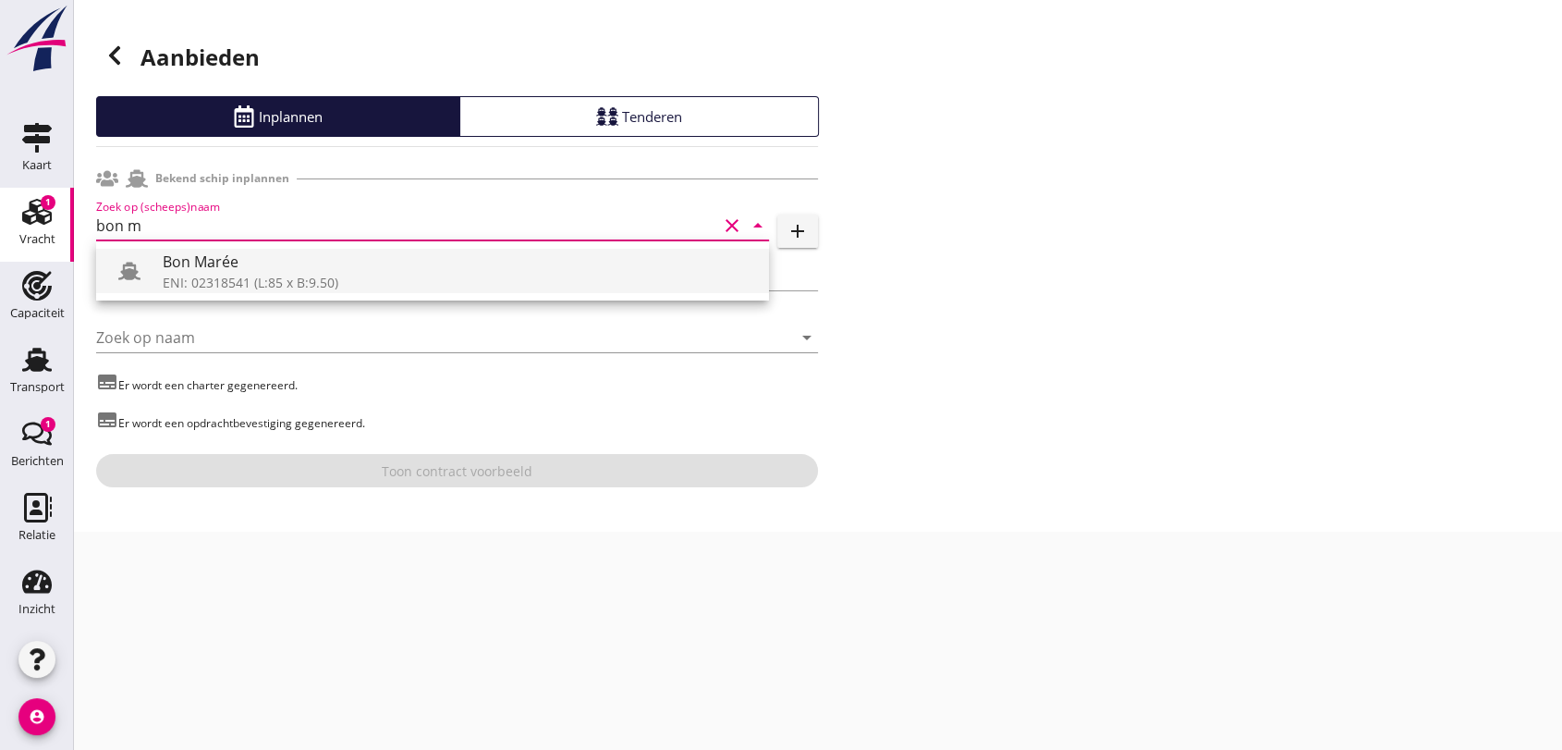
click at [240, 275] on div "ENI: 02318541 (L:85 x B:9.50)" at bounding box center [459, 282] width 592 height 19
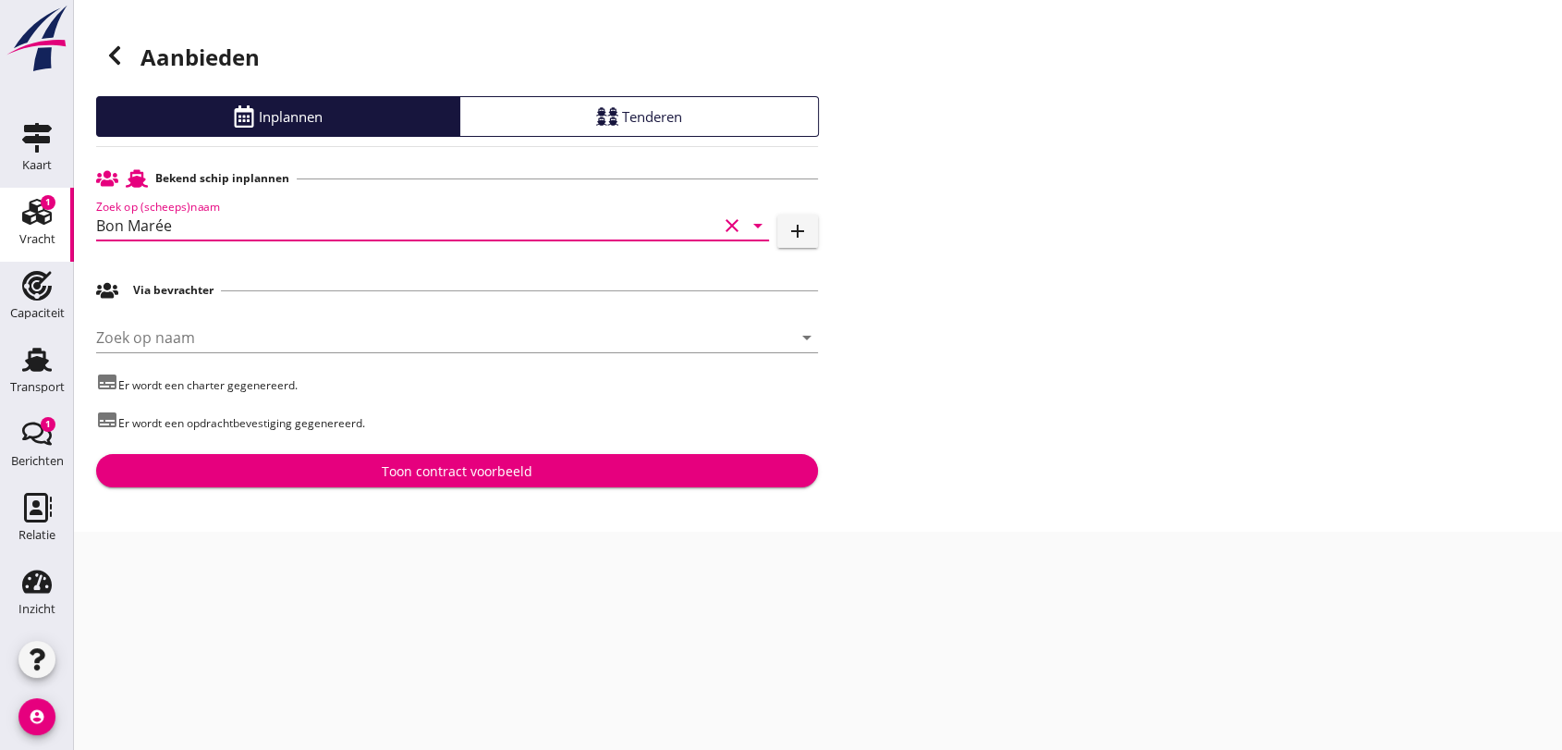
type input "Bon Marée"
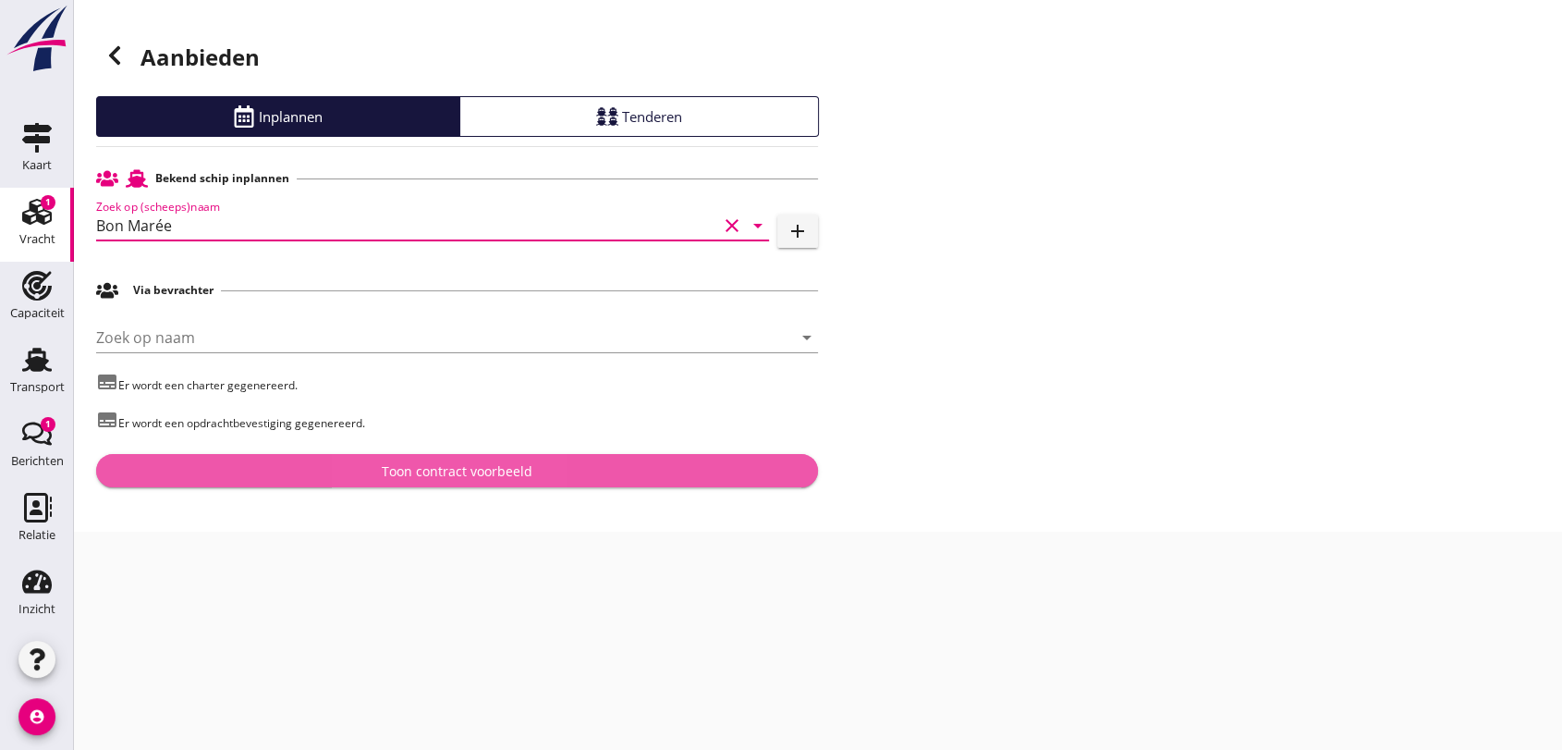
click at [488, 471] on div "Toon contract voorbeeld" at bounding box center [457, 470] width 151 height 19
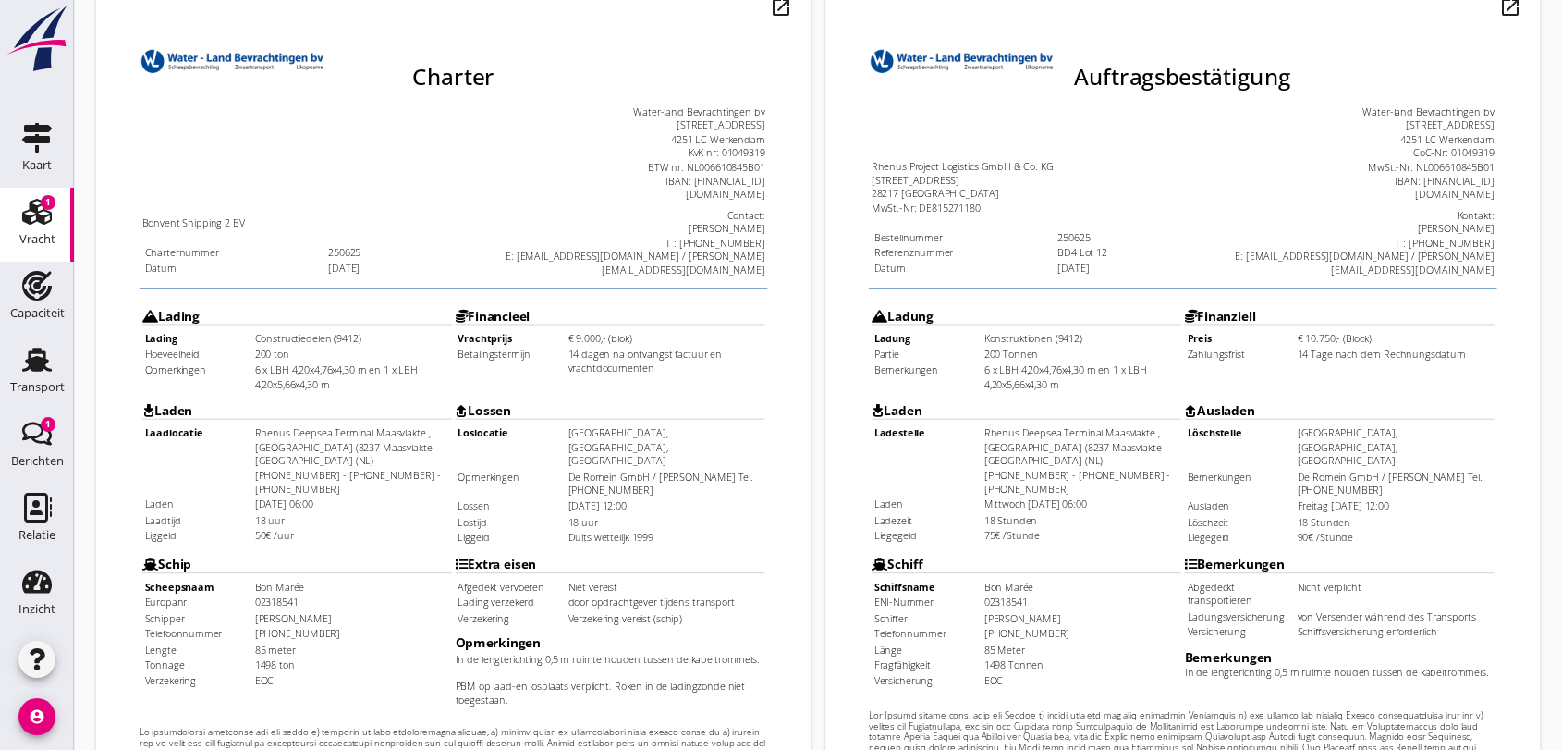
scroll to position [513, 0]
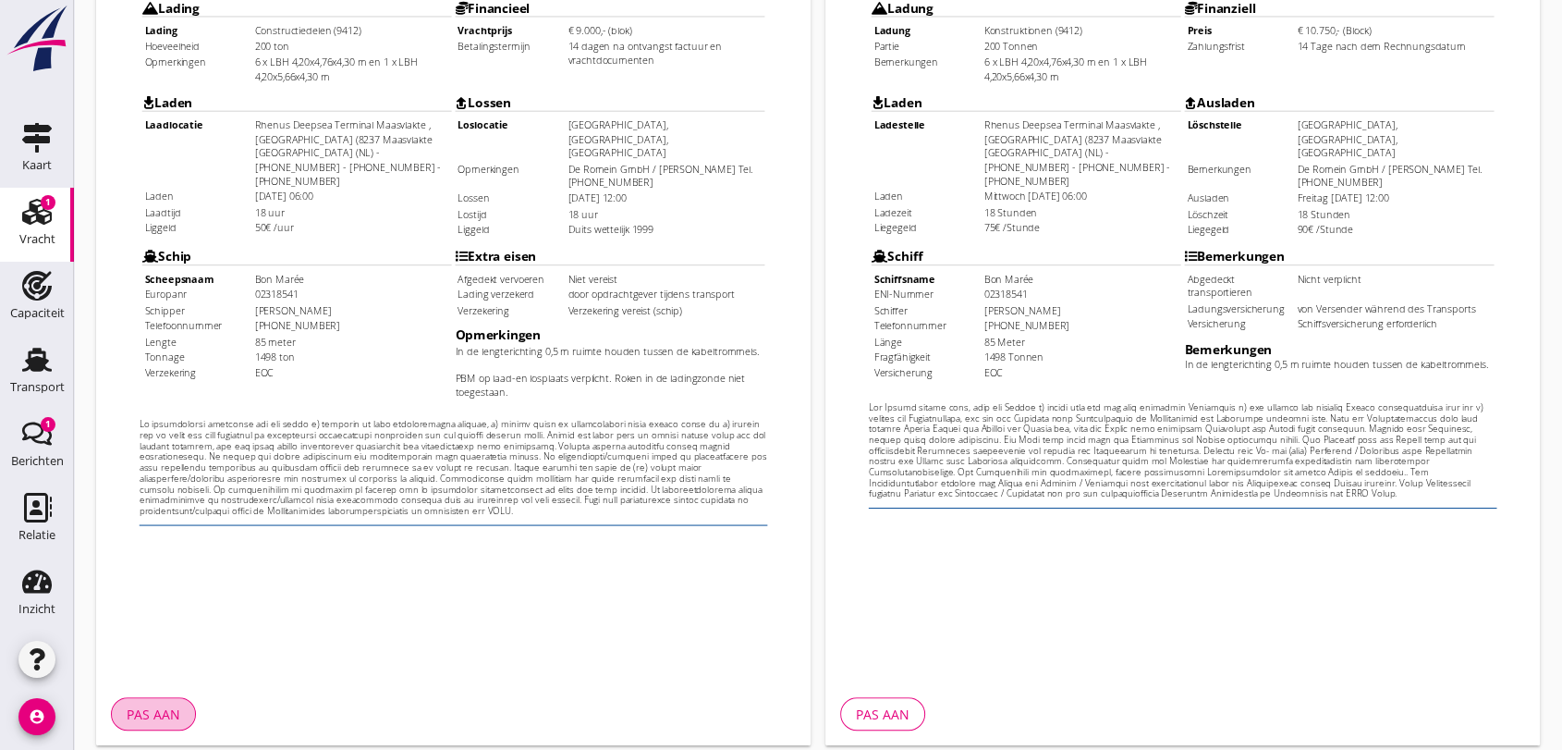
click at [177, 712] on div "Pas aan" at bounding box center [154, 713] width 54 height 19
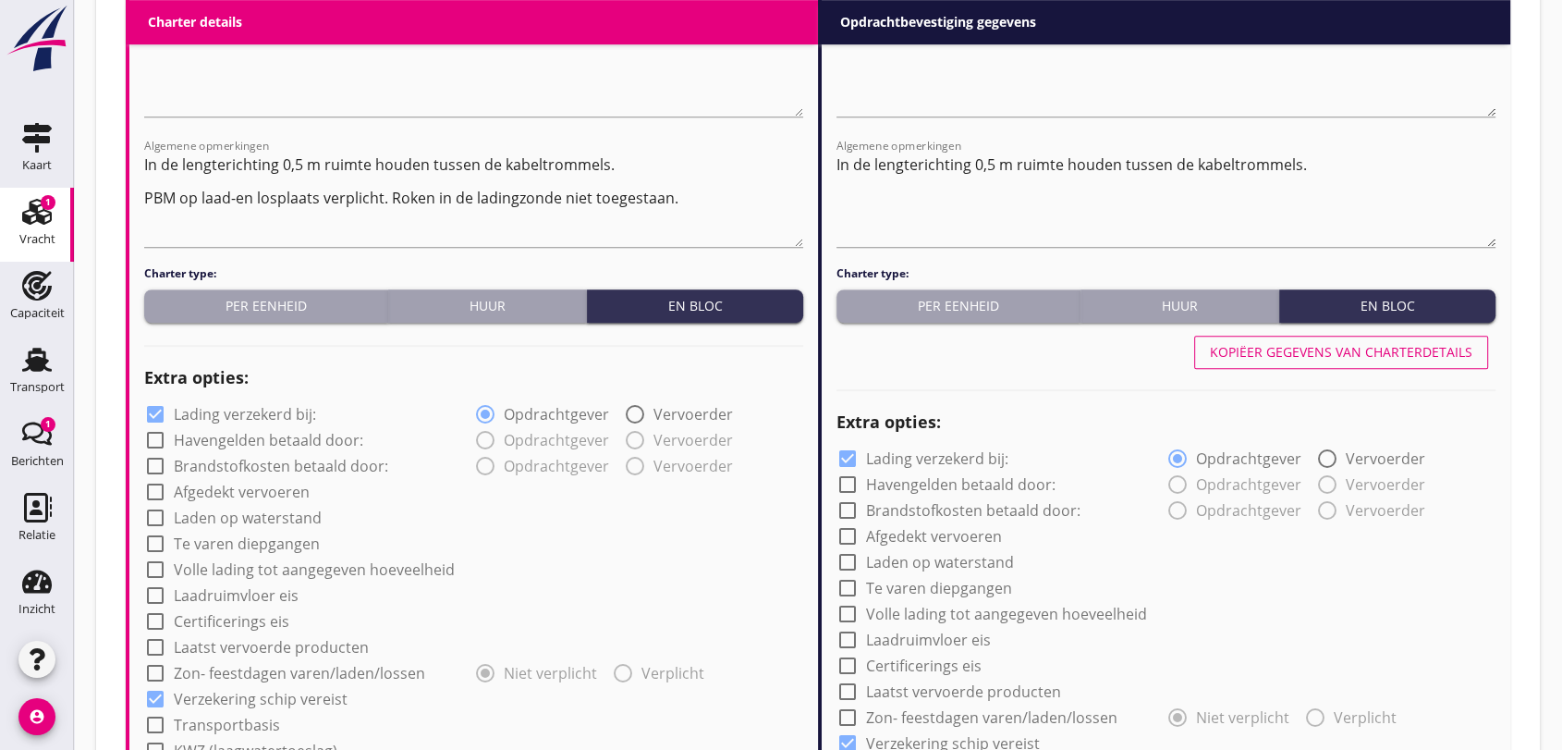
scroll to position [735, 0]
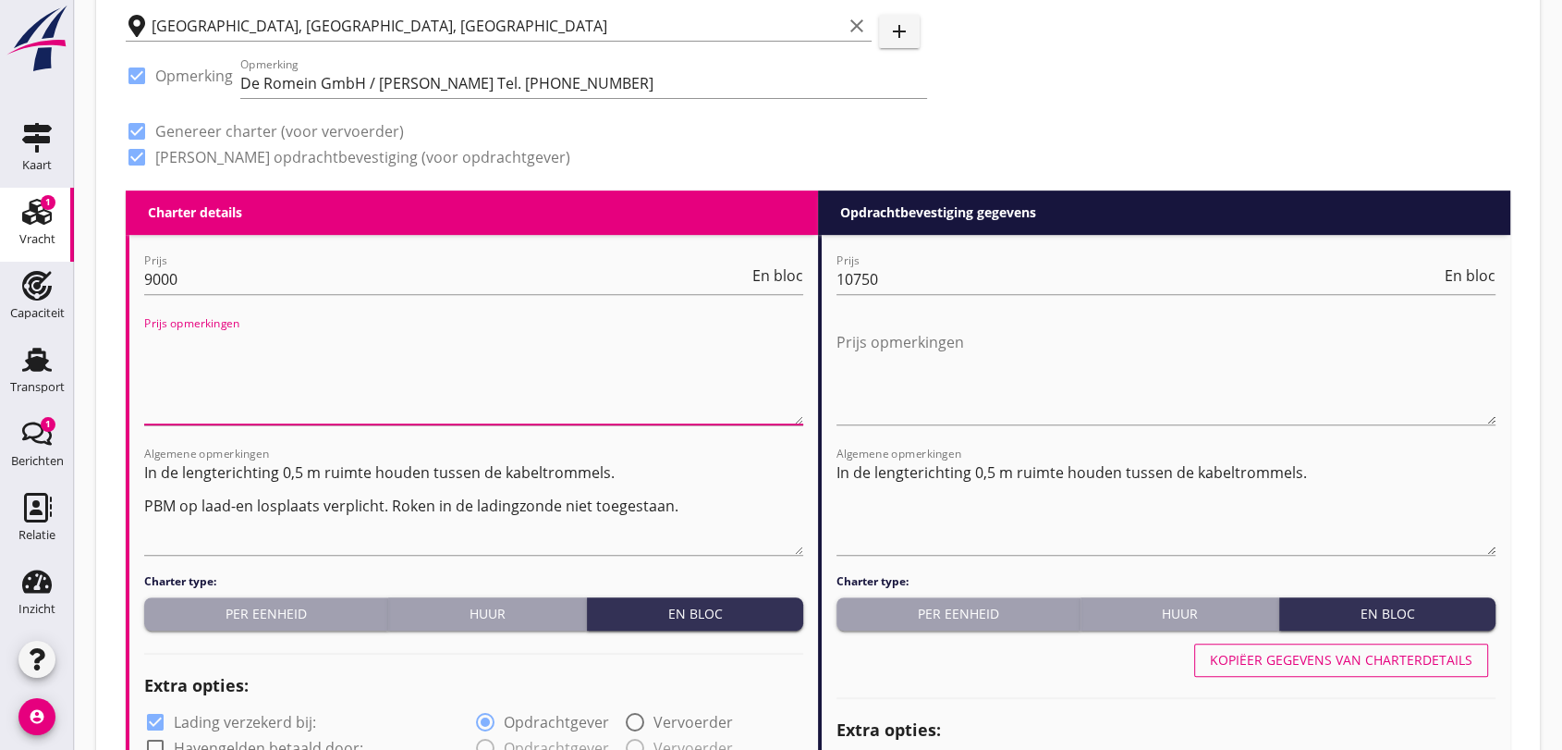
click at [280, 378] on textarea "Prijs opmerkingen" at bounding box center [473, 375] width 659 height 97
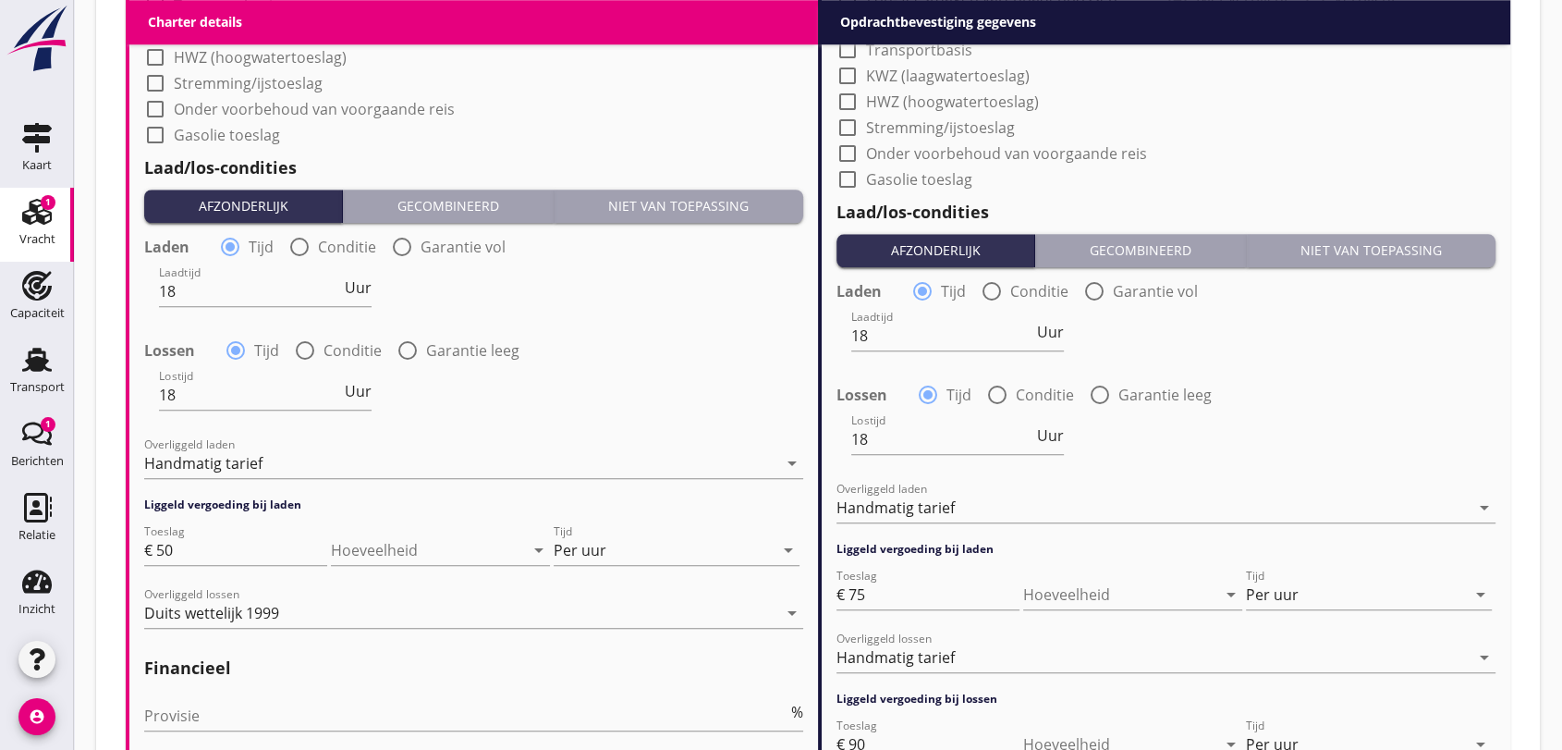
scroll to position [2173, 0]
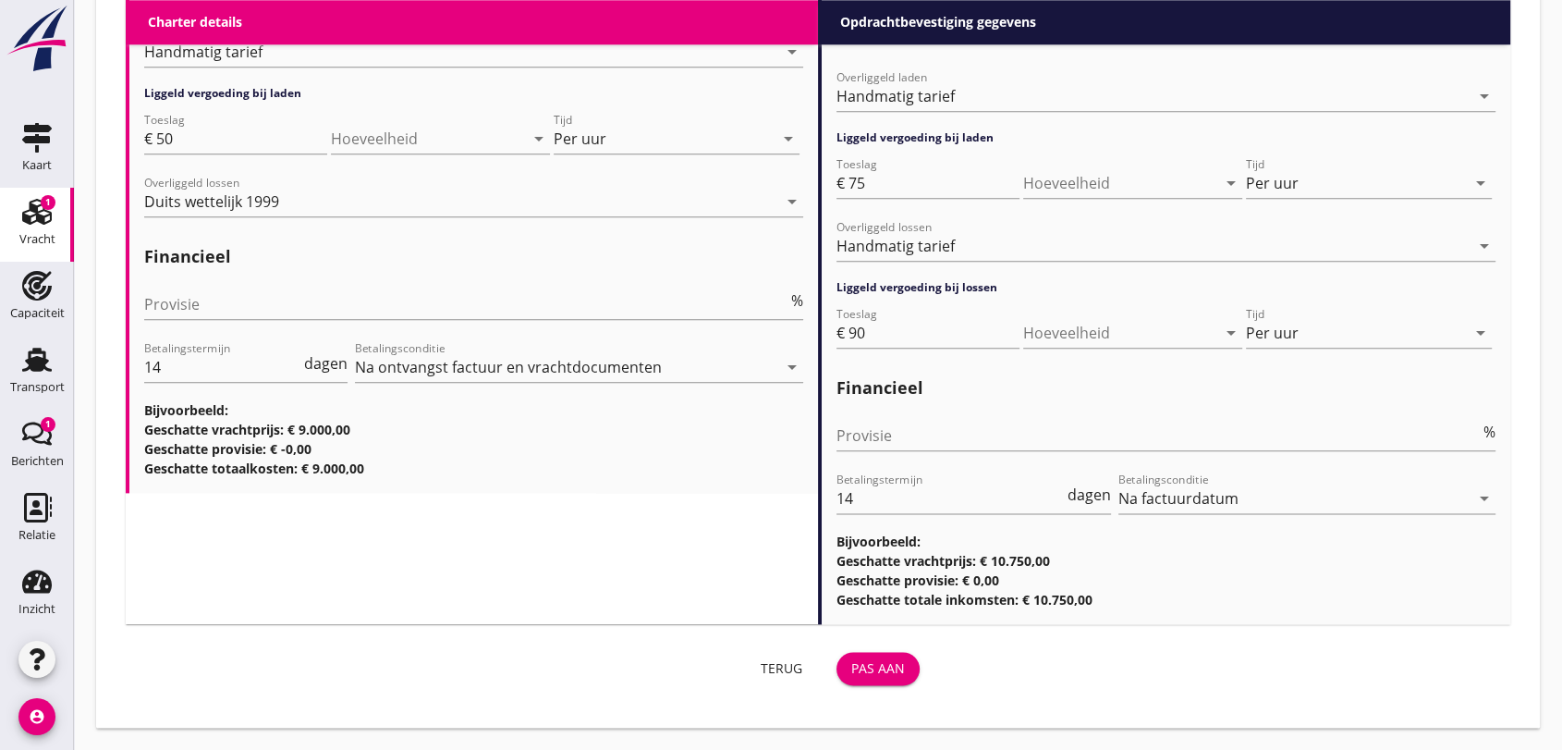
type textarea "Indien het schip niet op tijd is om vrijdag nog te lossen, verschuift de loster…"
click at [861, 665] on div "Pas aan" at bounding box center [878, 667] width 54 height 19
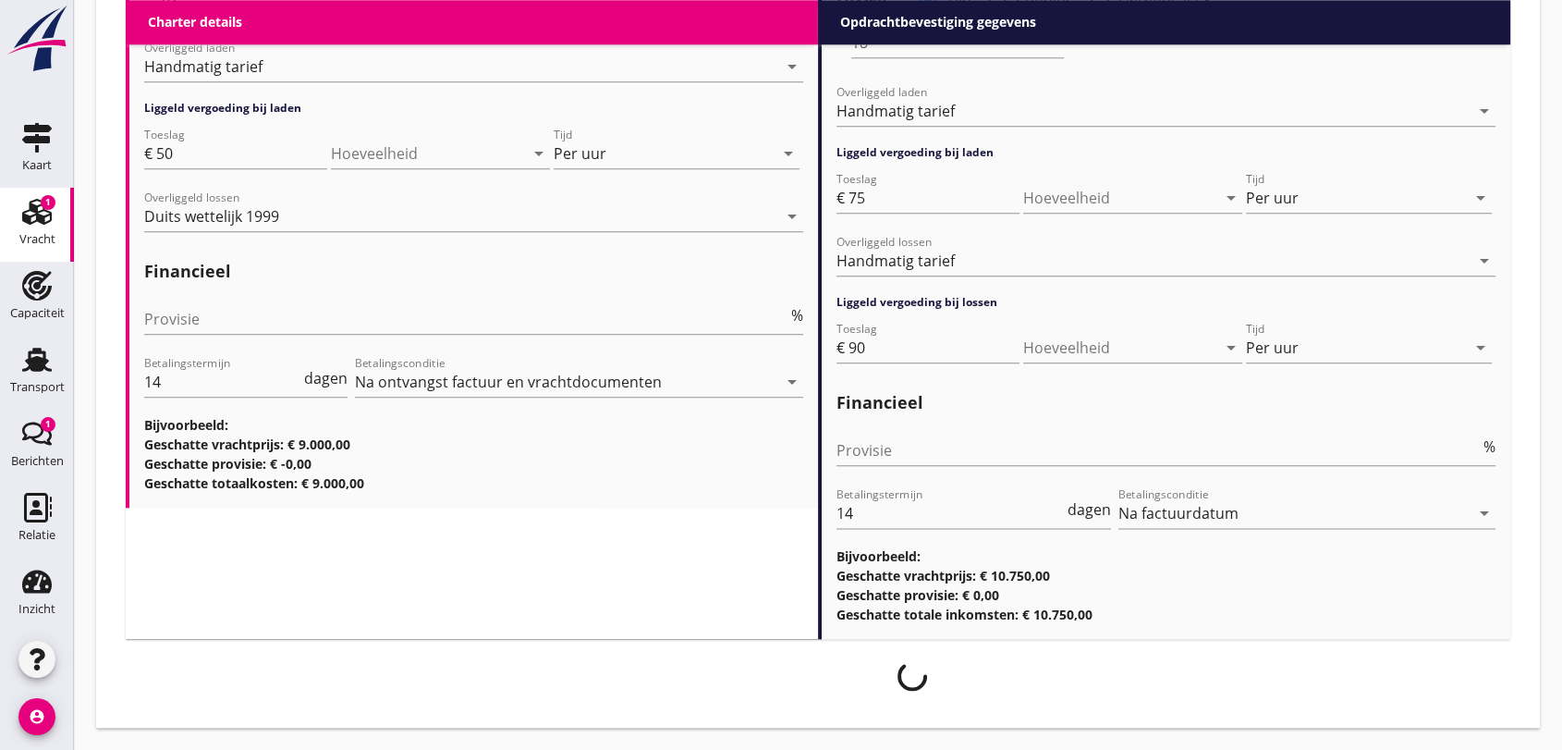
scroll to position [2158, 0]
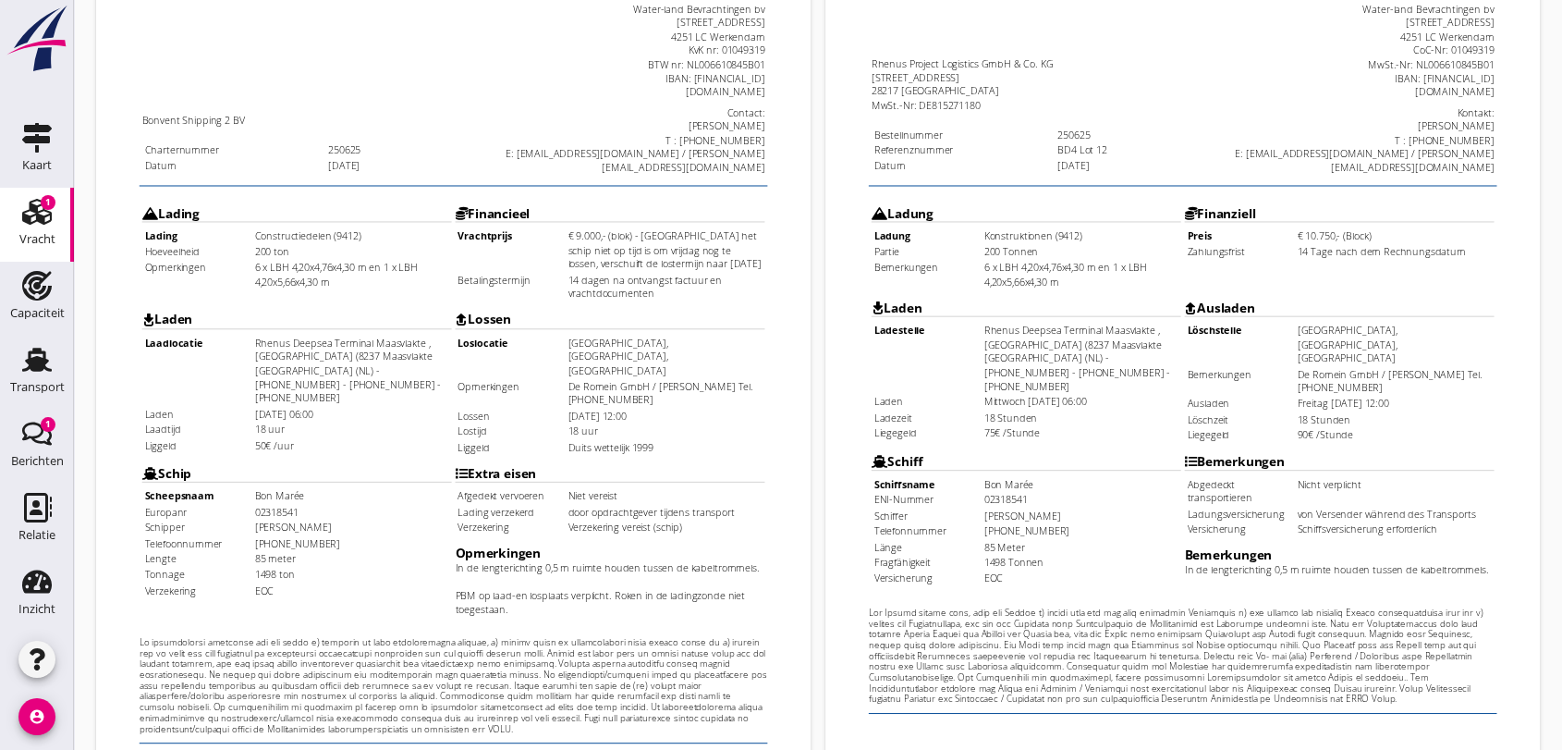
scroll to position [592, 0]
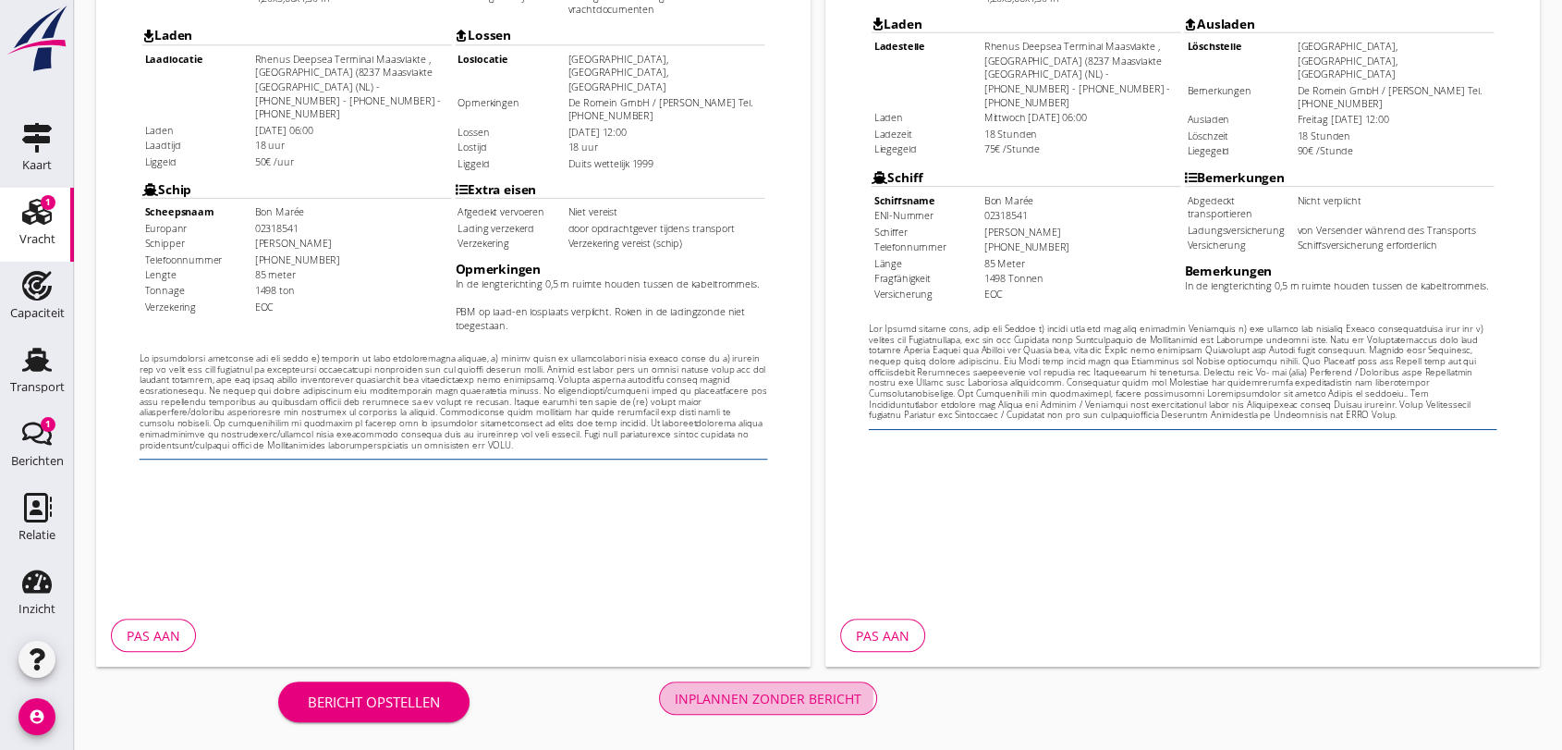
click at [839, 706] on div "Inplannen zonder bericht" at bounding box center [768, 698] width 187 height 19
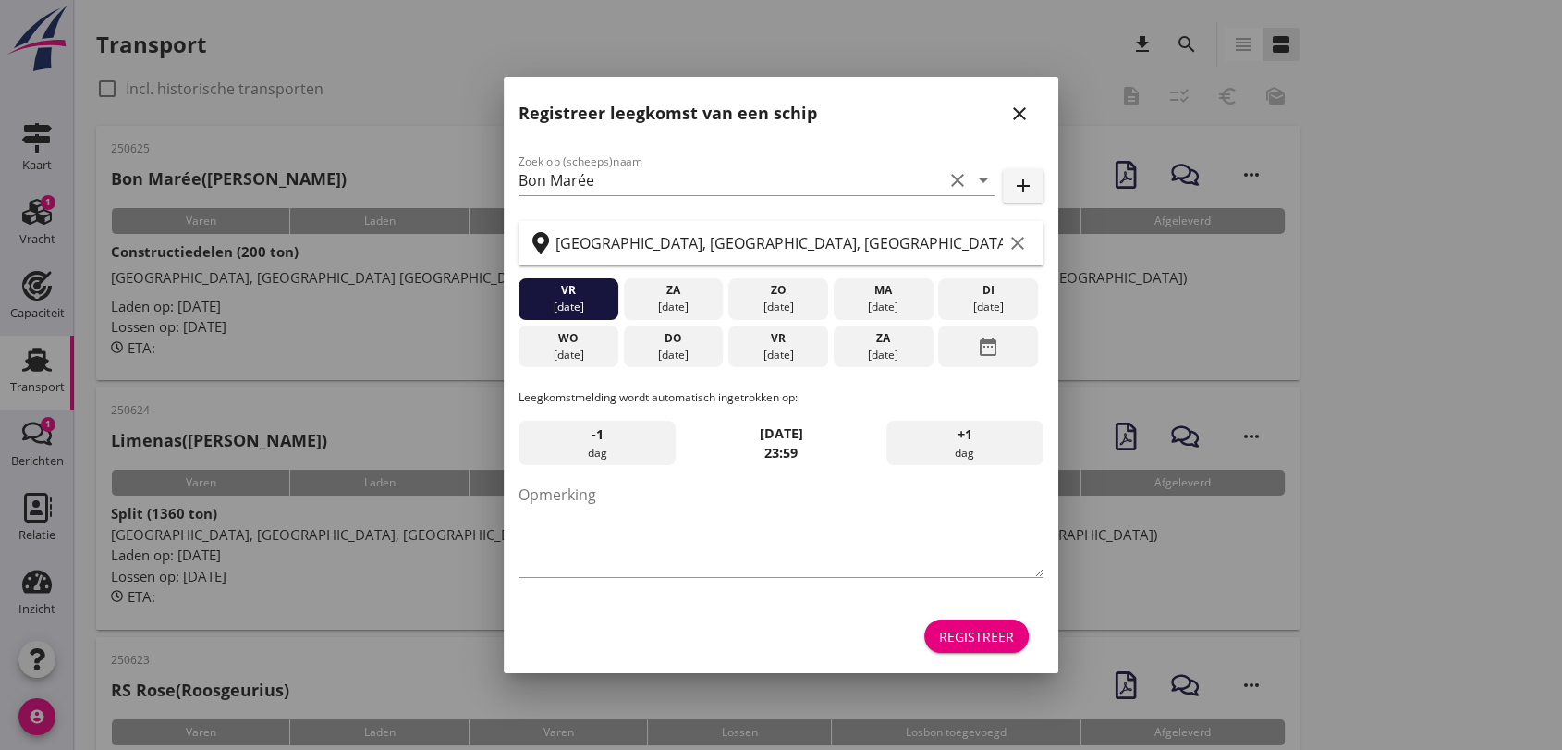
click at [1018, 113] on icon "close" at bounding box center [1019, 114] width 22 height 22
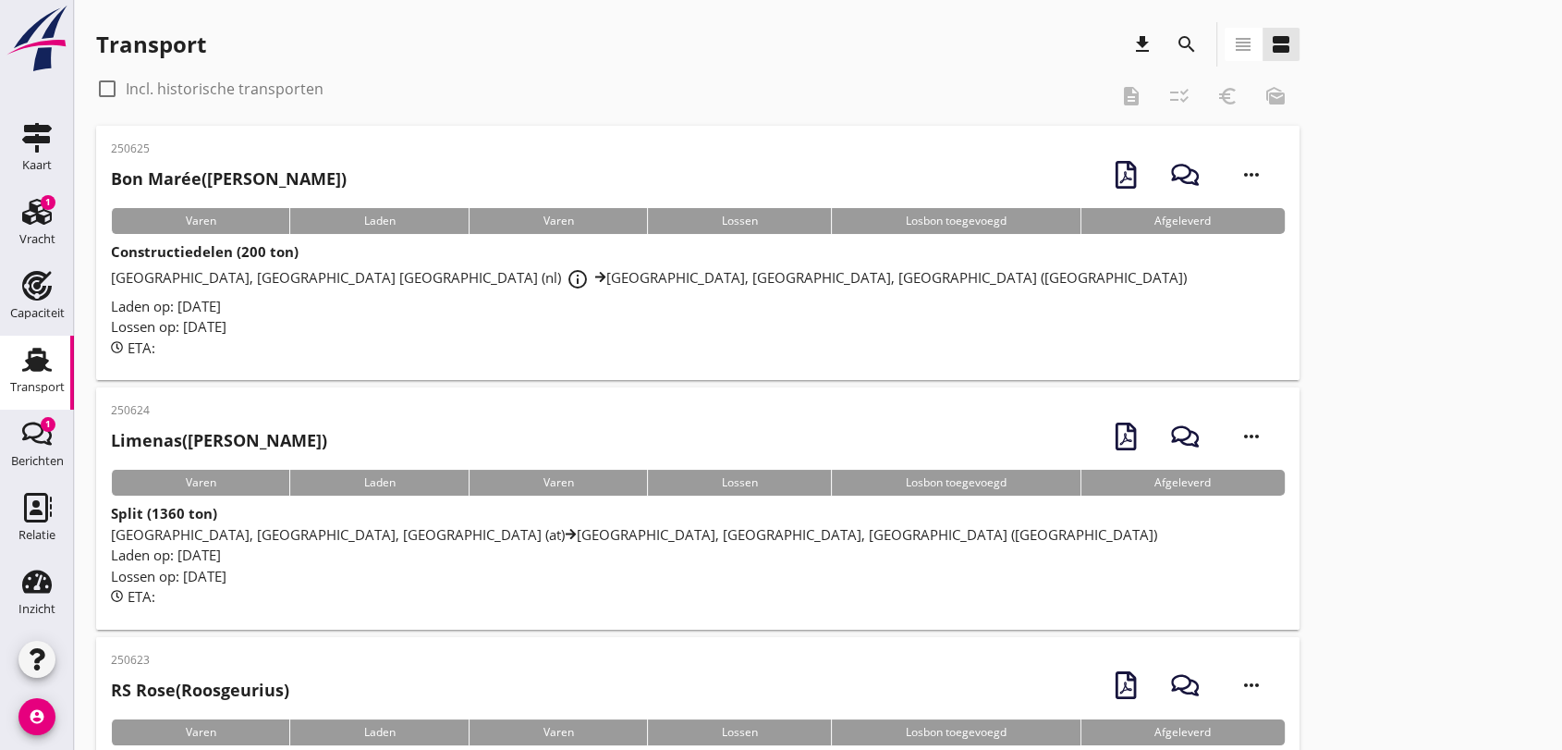
click at [679, 273] on span "[GEOGRAPHIC_DATA], [GEOGRAPHIC_DATA] [GEOGRAPHIC_DATA] (nl) info_outline [GEOGR…" at bounding box center [649, 277] width 1076 height 18
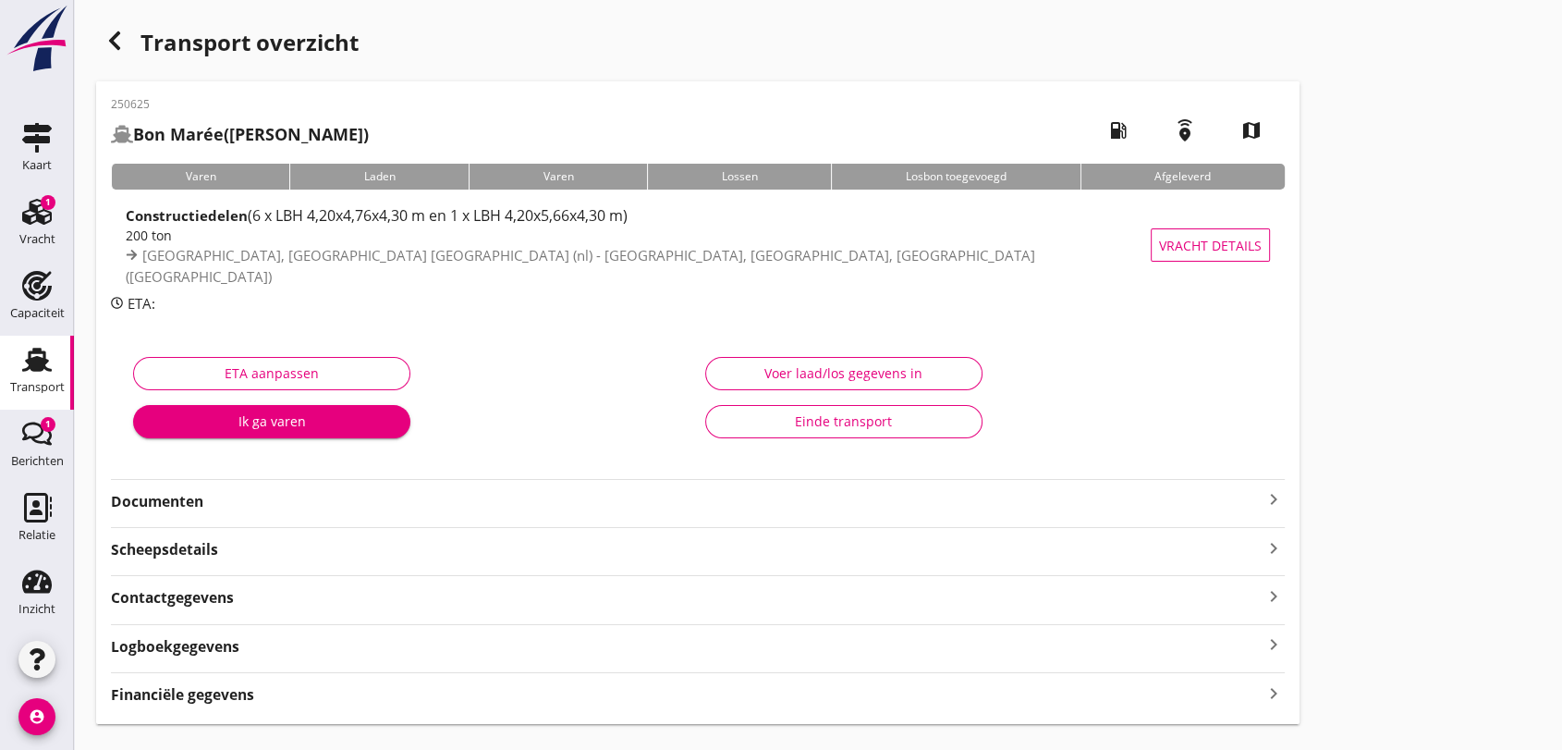
click at [399, 512] on div "250625 Bon Marée ([PERSON_NAME]) local_gas_station emergency_share map Varen La…" at bounding box center [697, 402] width 1203 height 642
click at [1268, 488] on icon "keyboard_arrow_right" at bounding box center [1273, 499] width 22 height 22
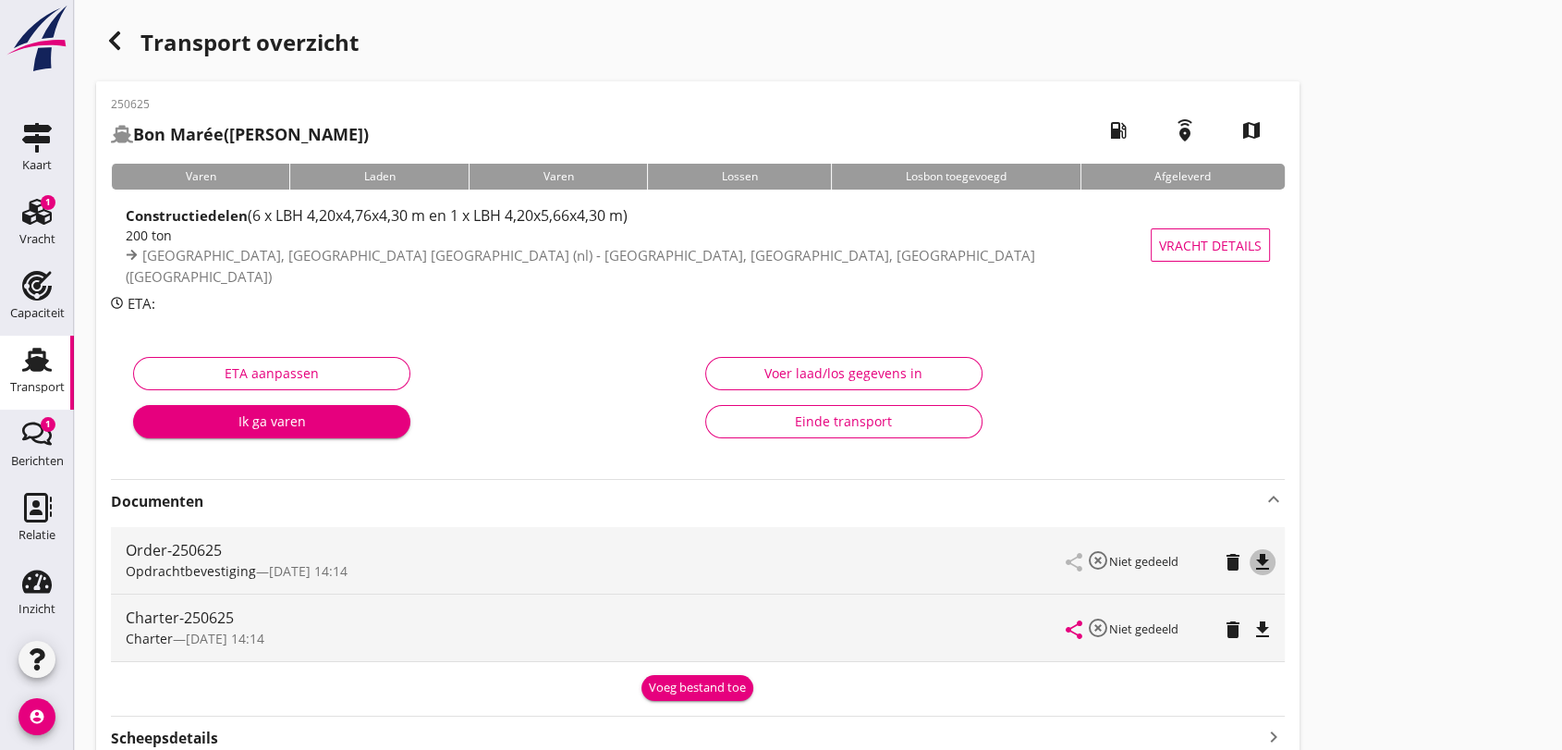
click at [1259, 564] on icon "file_download" at bounding box center [1262, 562] width 22 height 22
click at [1259, 623] on icon "file_download" at bounding box center [1262, 629] width 22 height 22
click at [35, 362] on use at bounding box center [37, 360] width 30 height 24
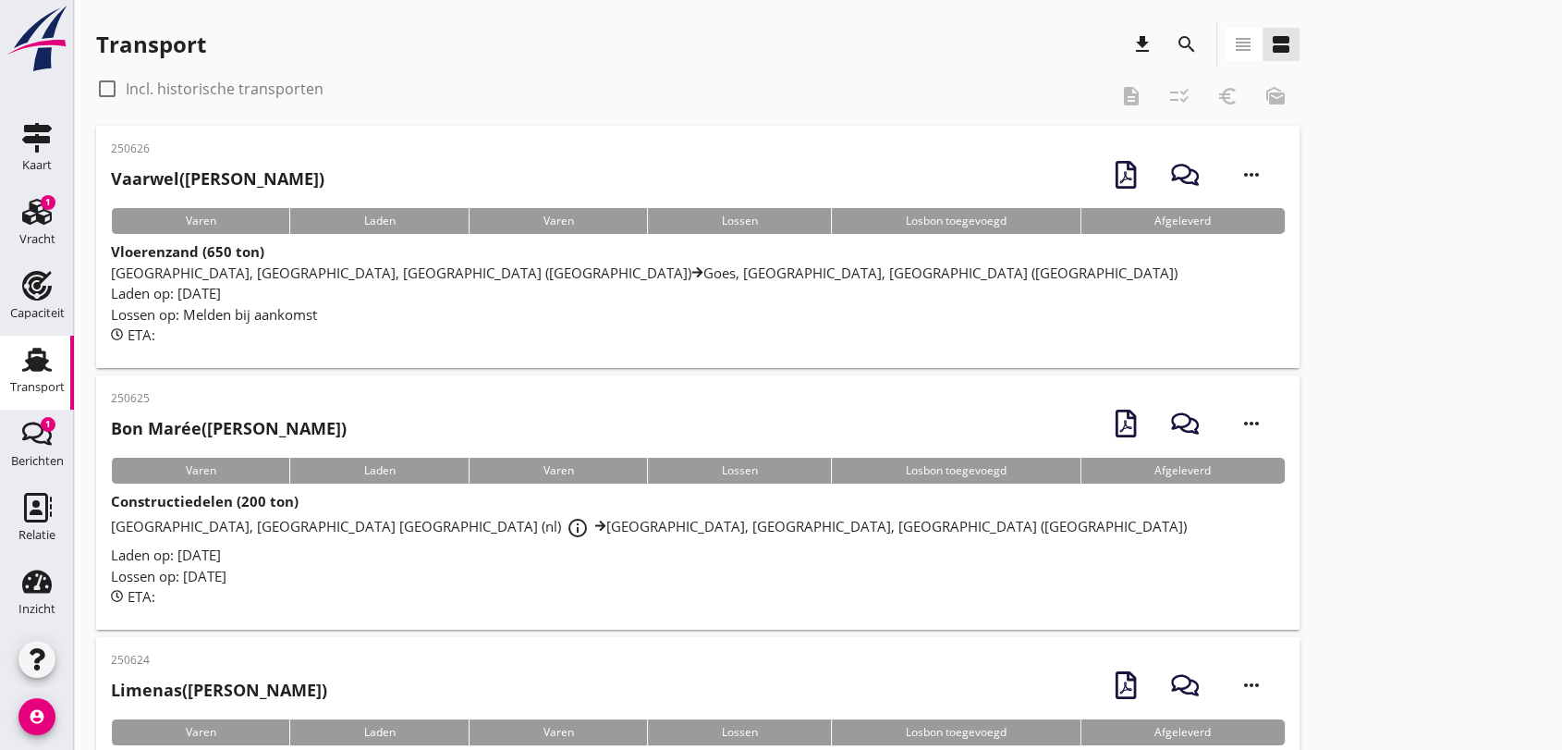
click at [389, 271] on span "[GEOGRAPHIC_DATA], [GEOGRAPHIC_DATA], [GEOGRAPHIC_DATA] (nl) [GEOGRAPHIC_DATA],…" at bounding box center [644, 272] width 1067 height 18
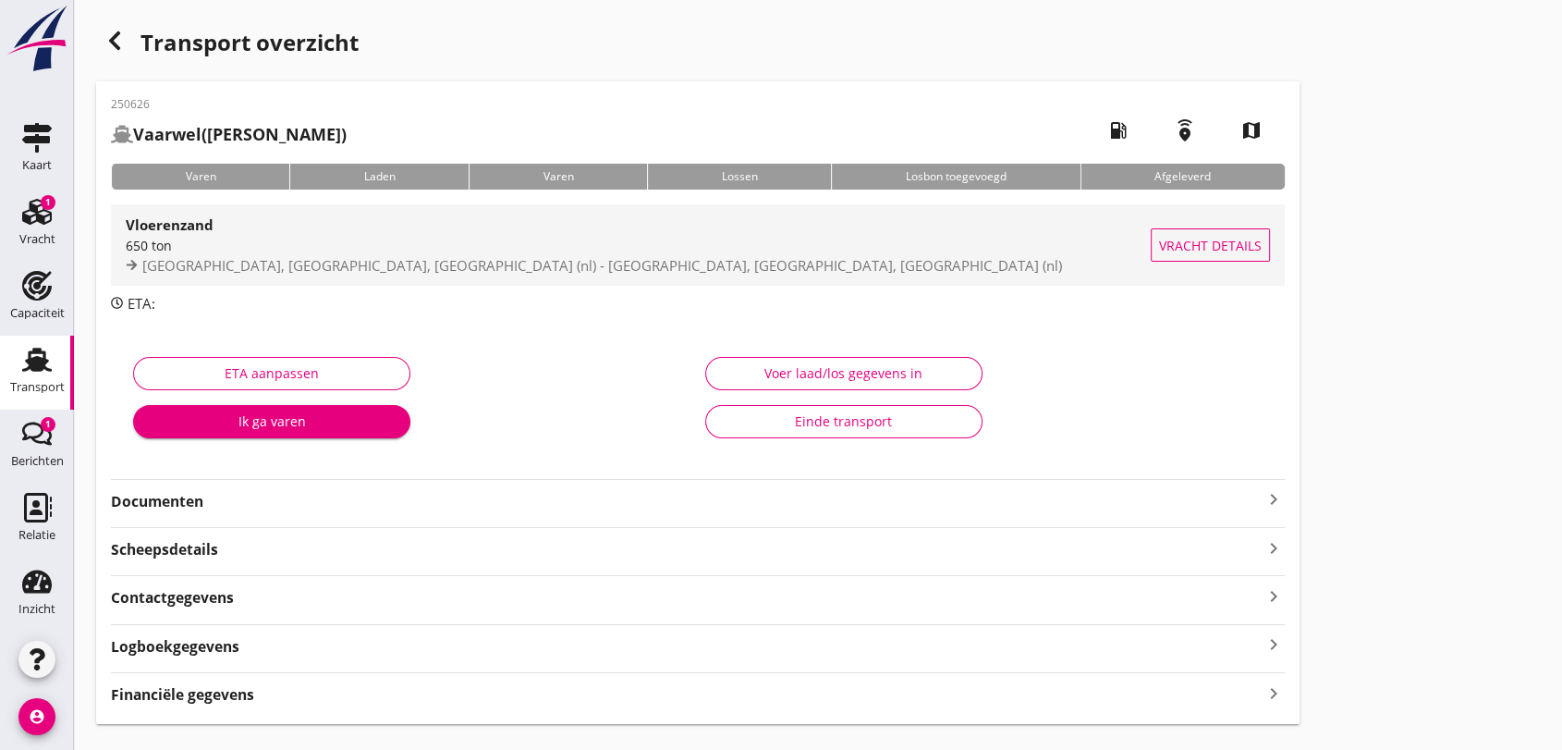
click at [349, 274] on span "[GEOGRAPHIC_DATA], [GEOGRAPHIC_DATA], [GEOGRAPHIC_DATA] (nl) - [GEOGRAPHIC_DATA…" at bounding box center [602, 265] width 920 height 18
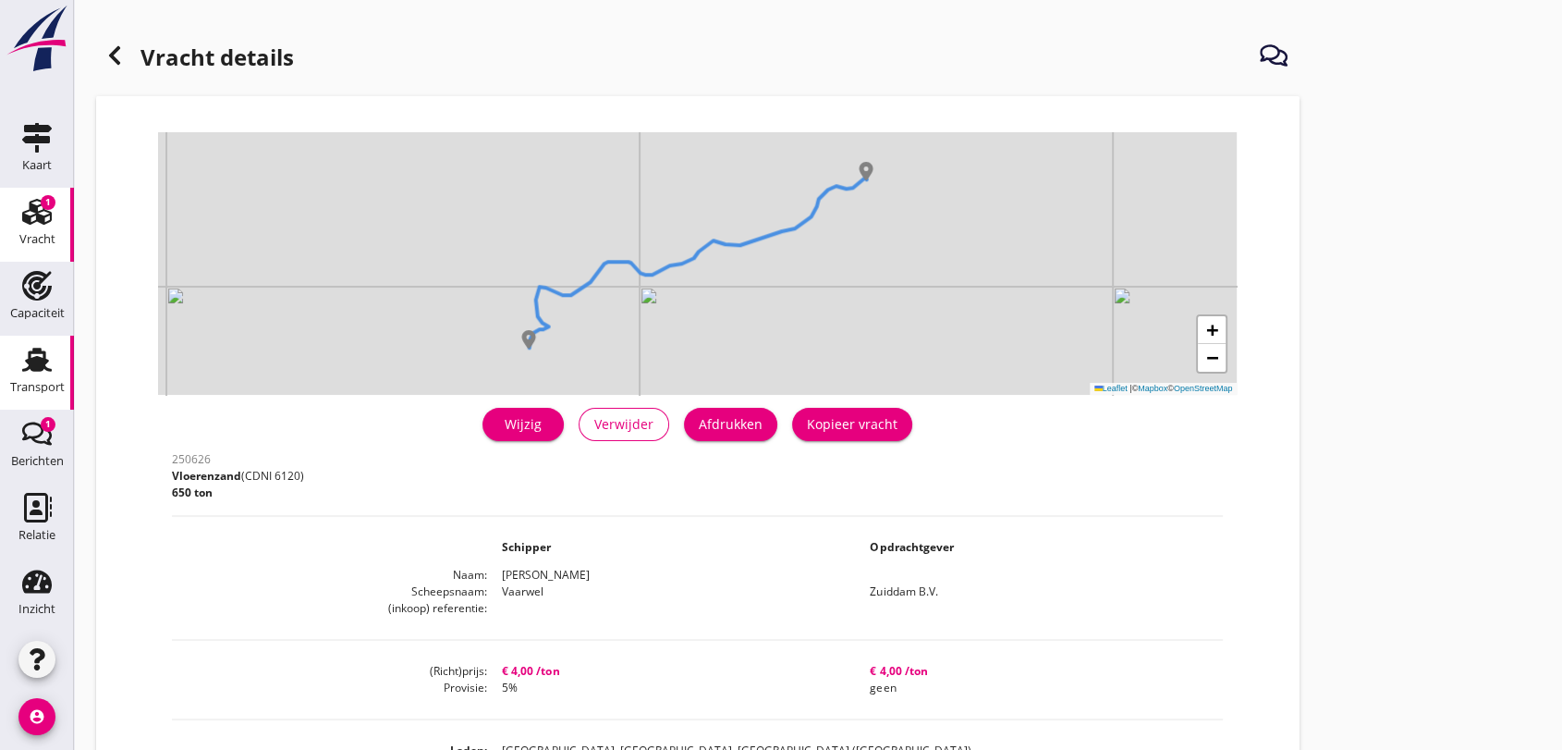
click at [26, 366] on use at bounding box center [37, 360] width 30 height 24
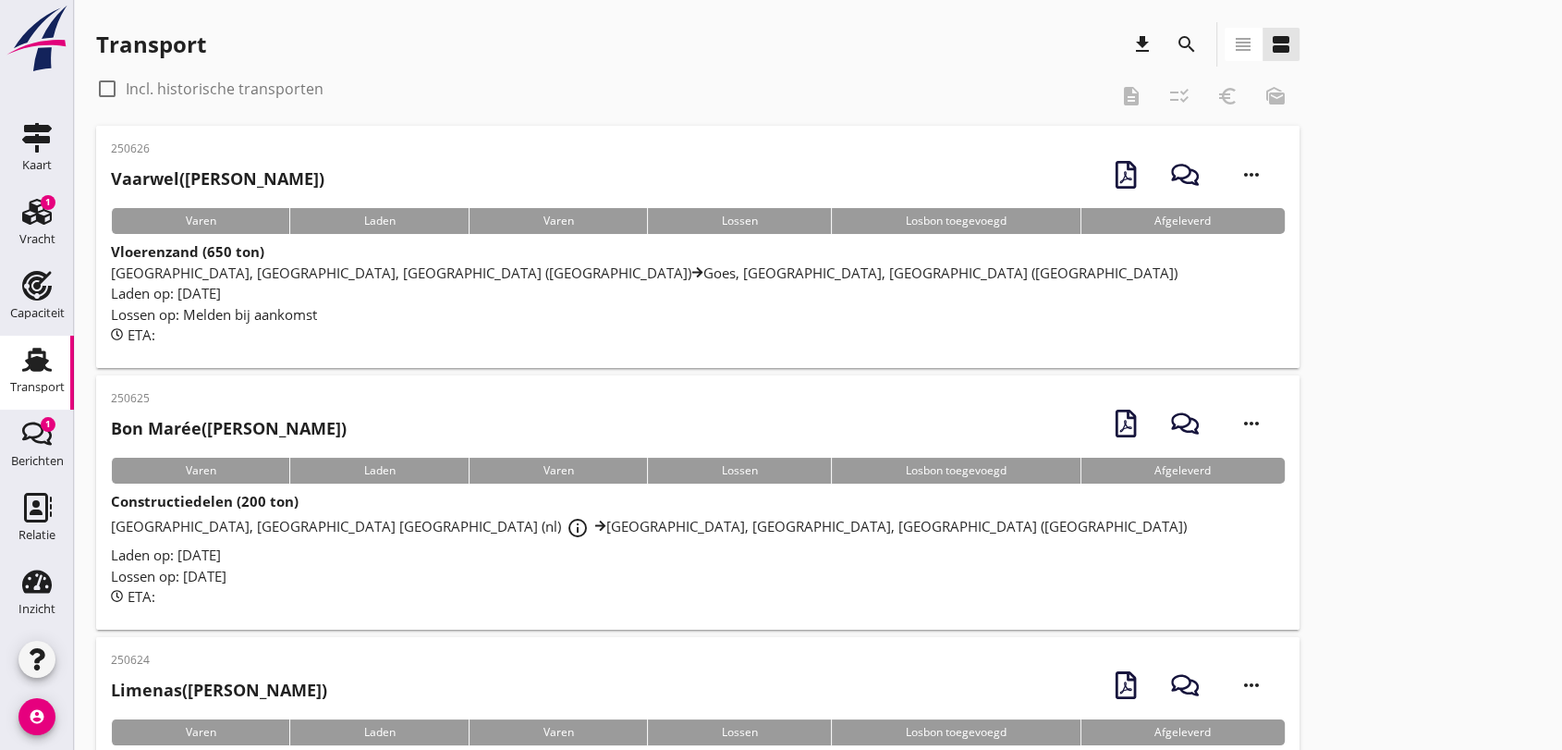
click at [1187, 33] on icon "search" at bounding box center [1187, 44] width 22 height 22
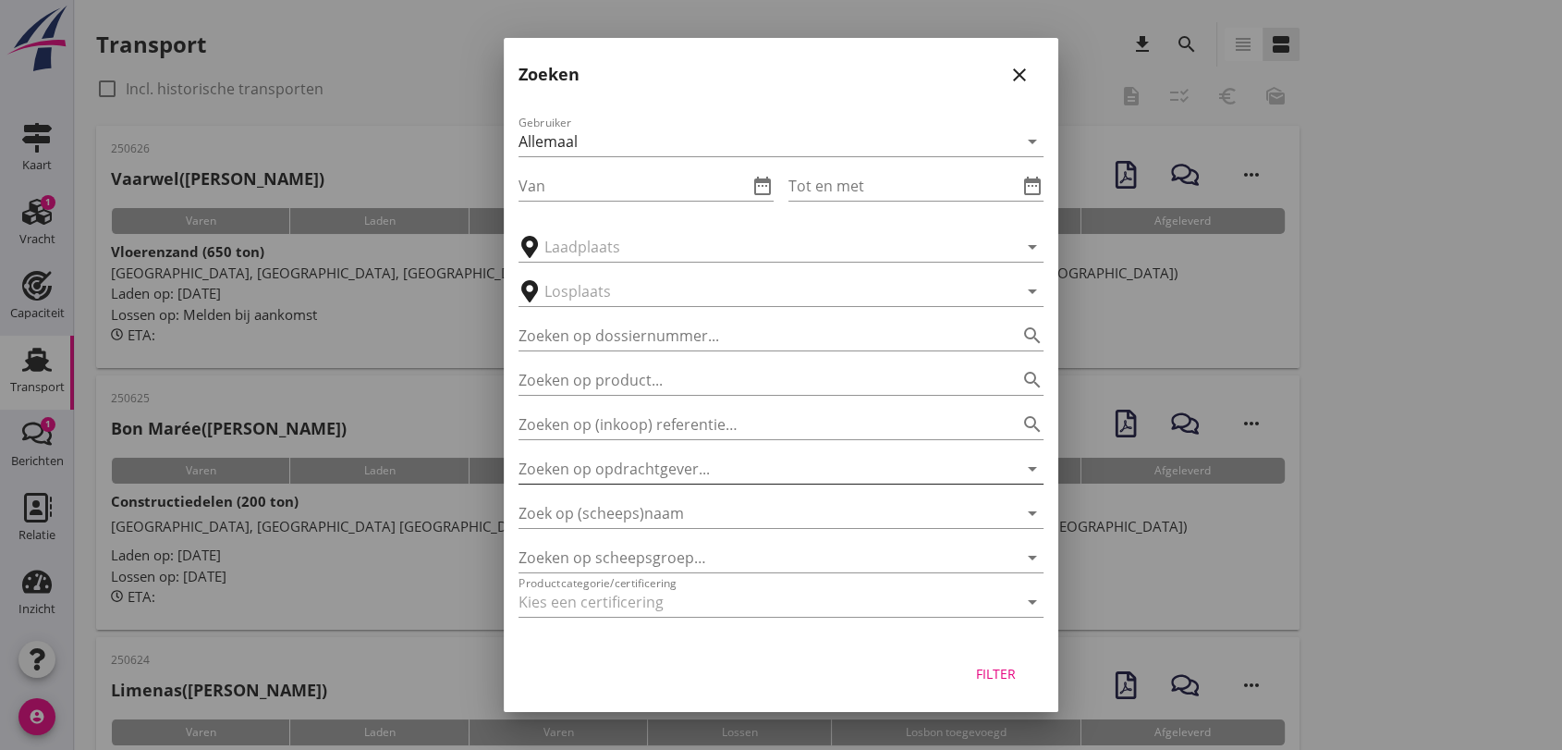
click at [673, 470] on input "Zoeken op opdrachtgever..." at bounding box center [754, 469] width 473 height 30
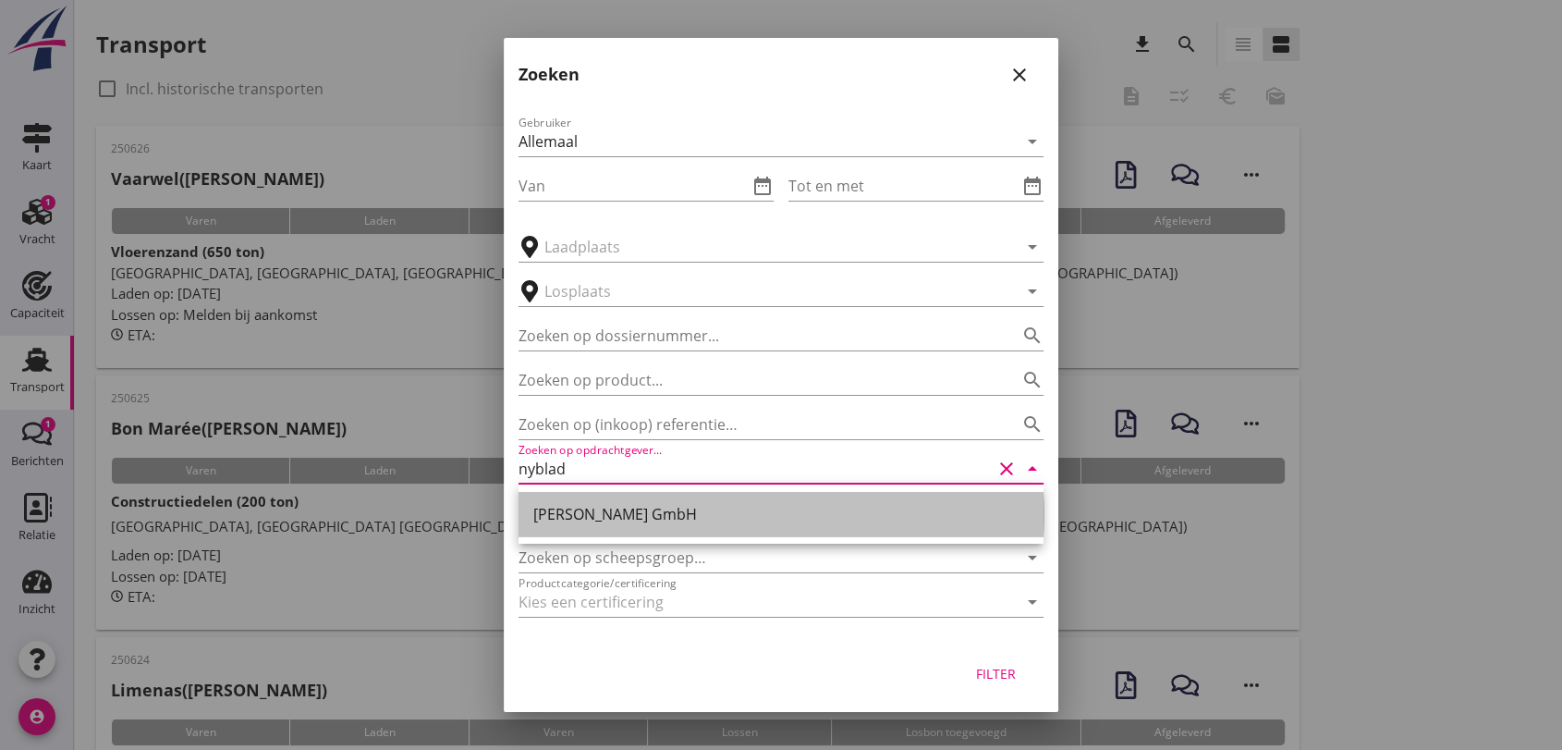
click at [680, 519] on div "[PERSON_NAME] GmbH" at bounding box center [780, 514] width 495 height 22
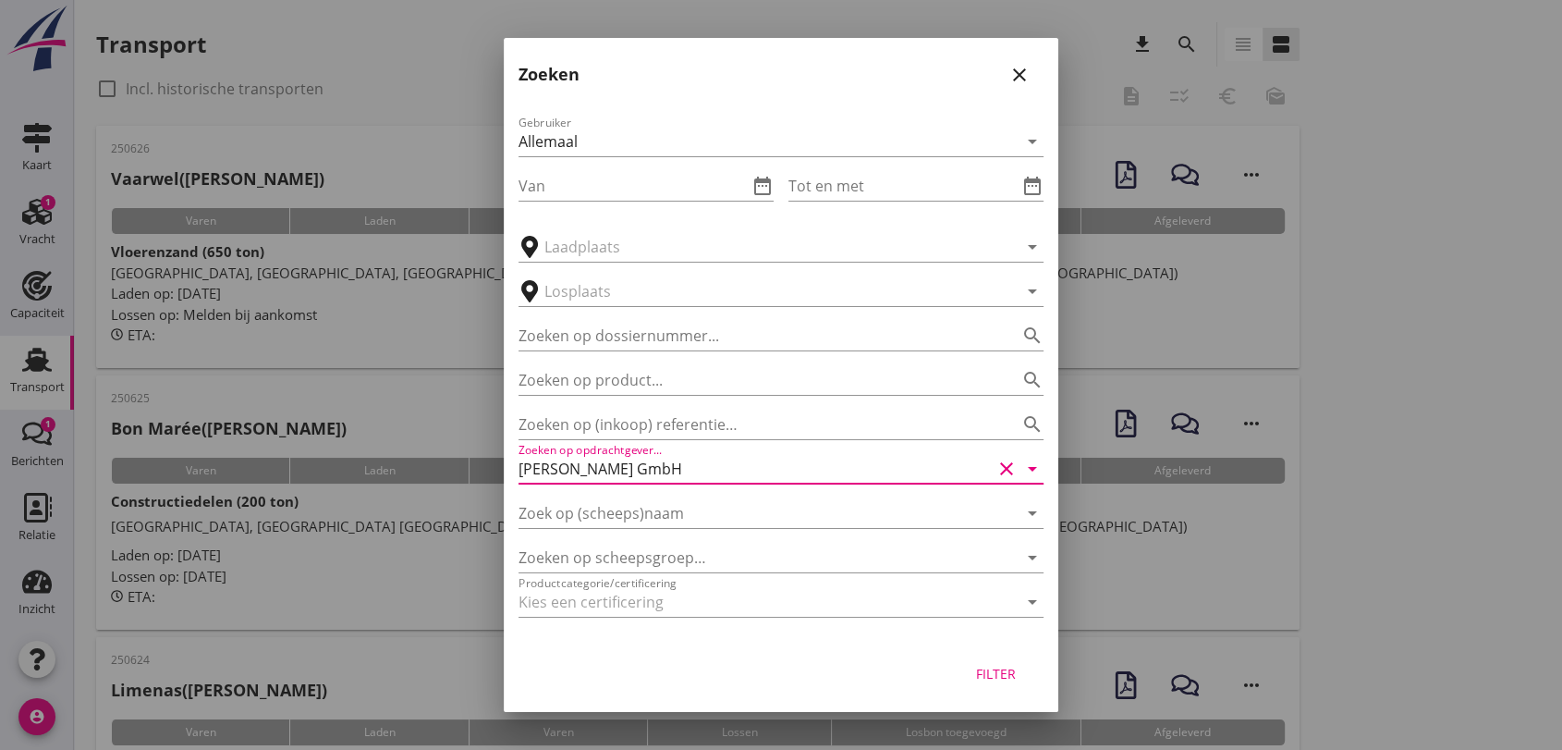
type input "[PERSON_NAME] GmbH"
click at [988, 682] on div "Filter" at bounding box center [996, 673] width 52 height 19
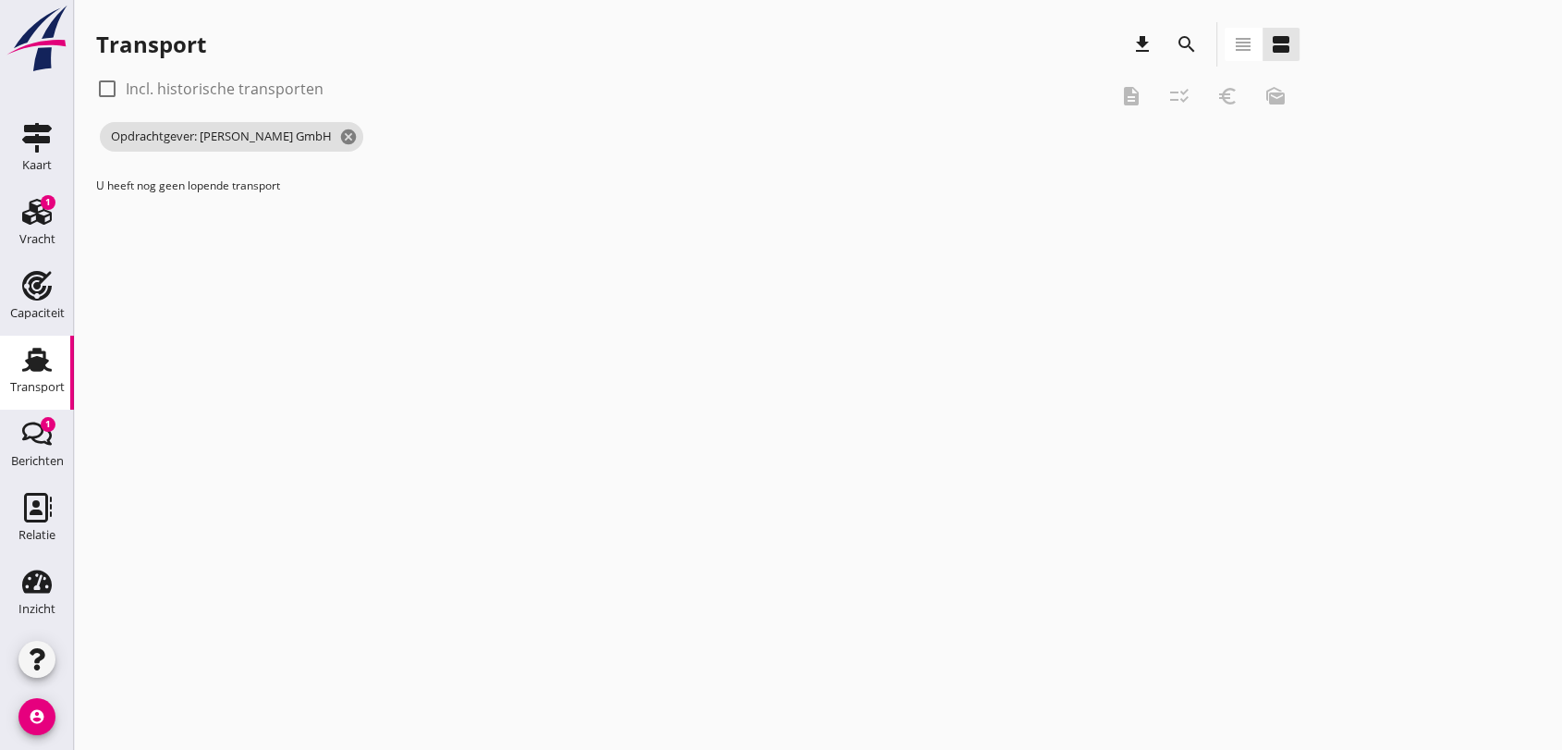
click at [104, 95] on div at bounding box center [106, 88] width 31 height 31
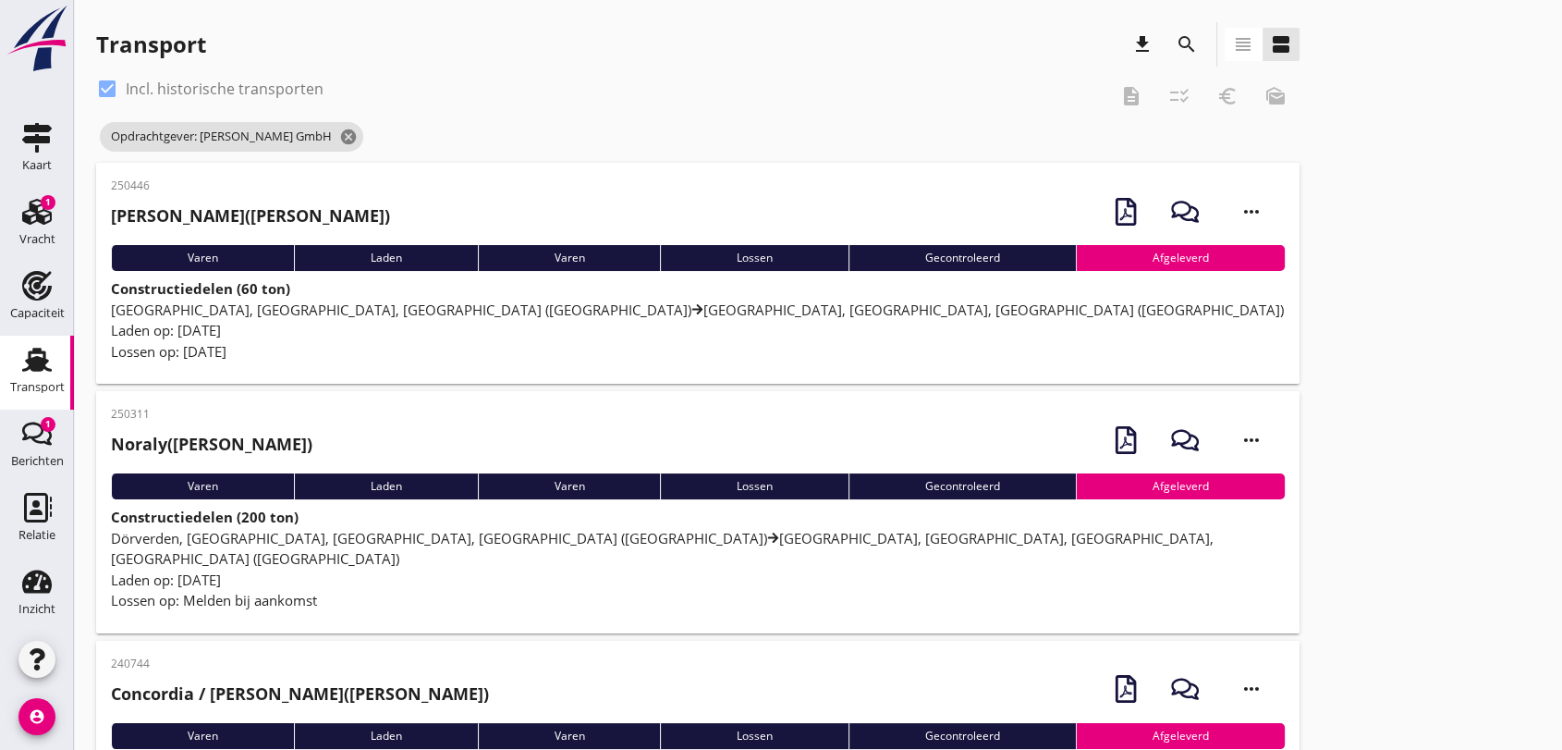
click at [108, 88] on div at bounding box center [106, 88] width 31 height 31
checkbox input "false"
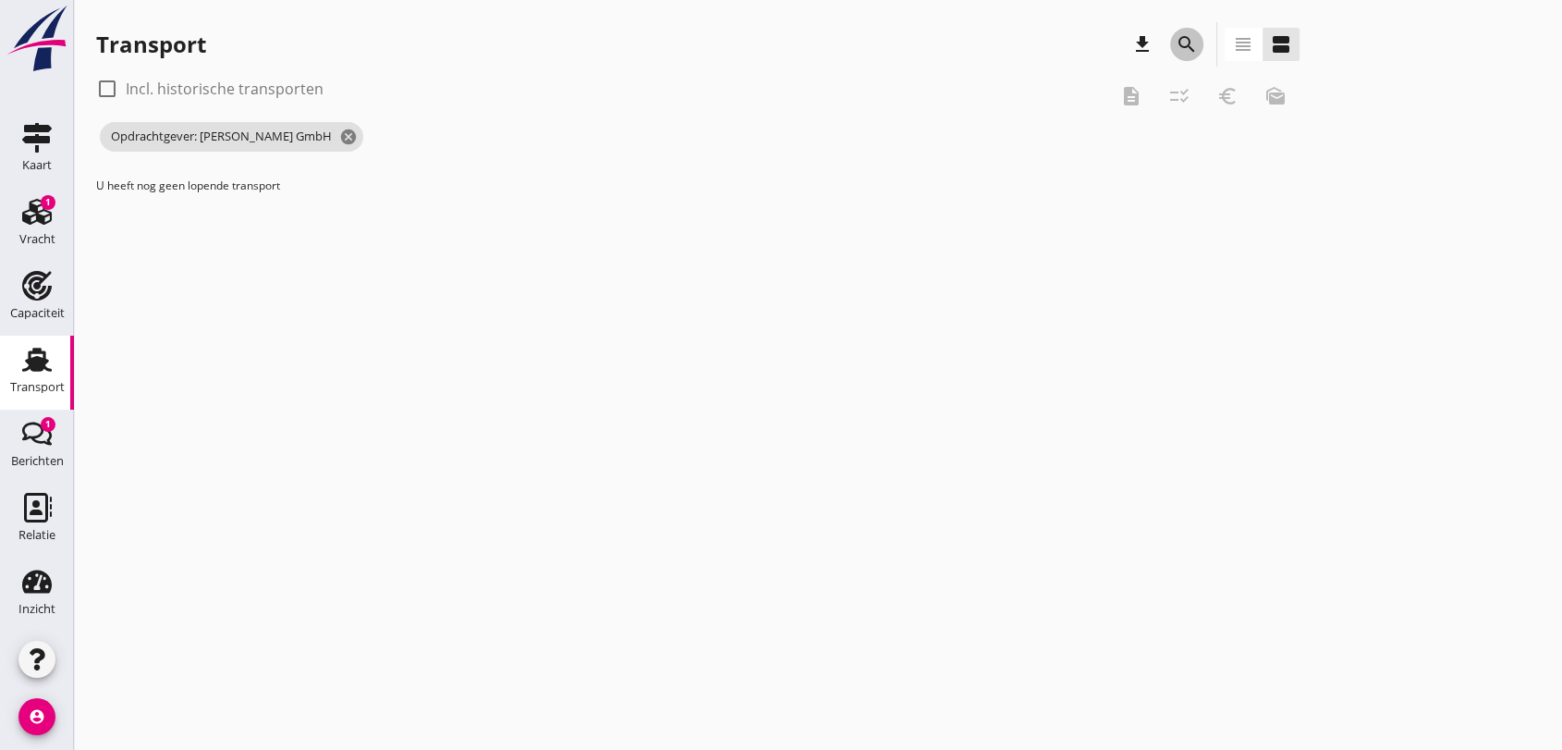
click at [1183, 39] on icon "search" at bounding box center [1187, 44] width 22 height 22
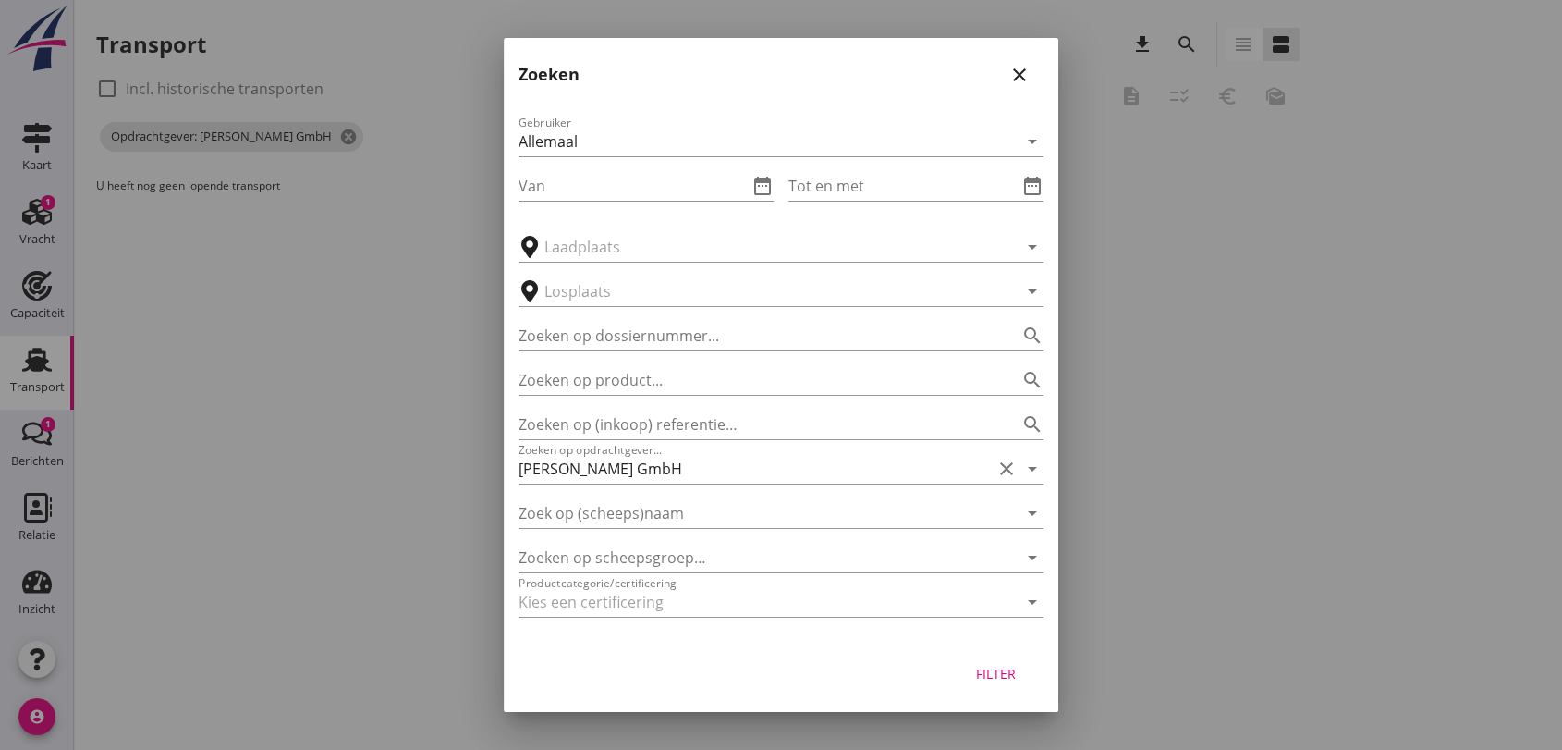
click at [793, 483] on div "Zoek op (scheeps)naam arrow_drop_down" at bounding box center [780, 505] width 525 height 44
click at [1020, 73] on icon "close" at bounding box center [1019, 75] width 22 height 22
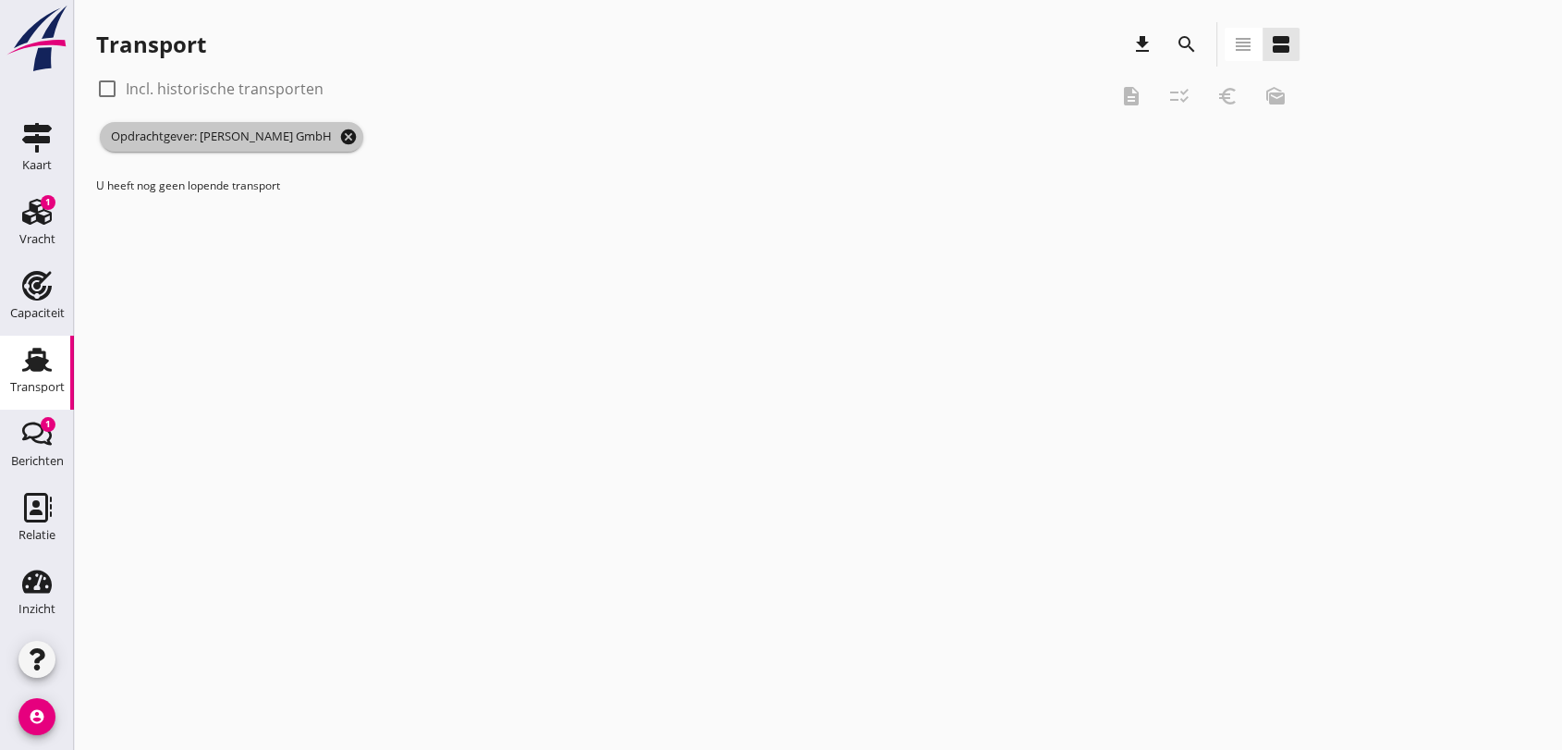
click at [339, 135] on icon "cancel" at bounding box center [348, 137] width 18 height 18
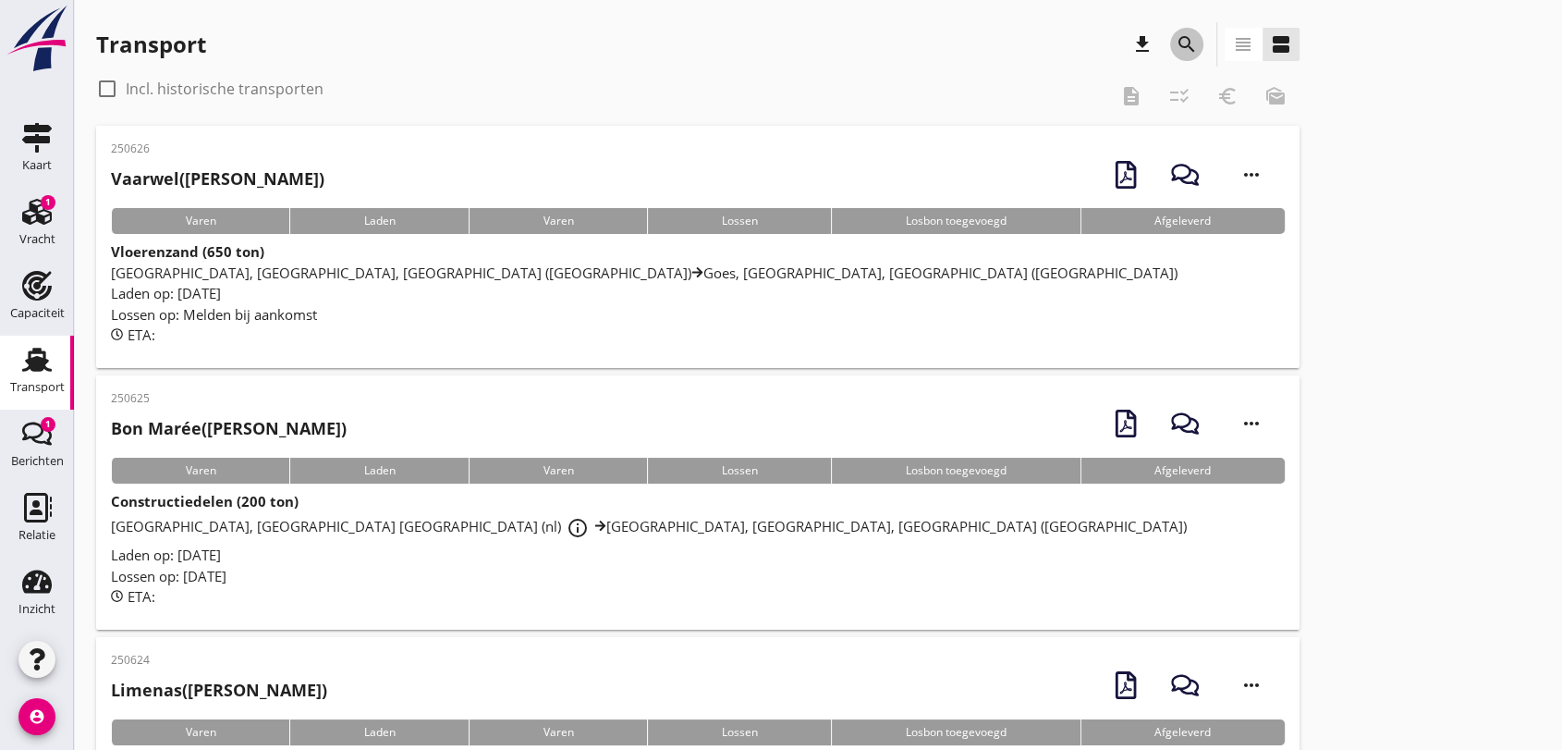
click at [1188, 42] on icon "search" at bounding box center [1187, 44] width 22 height 22
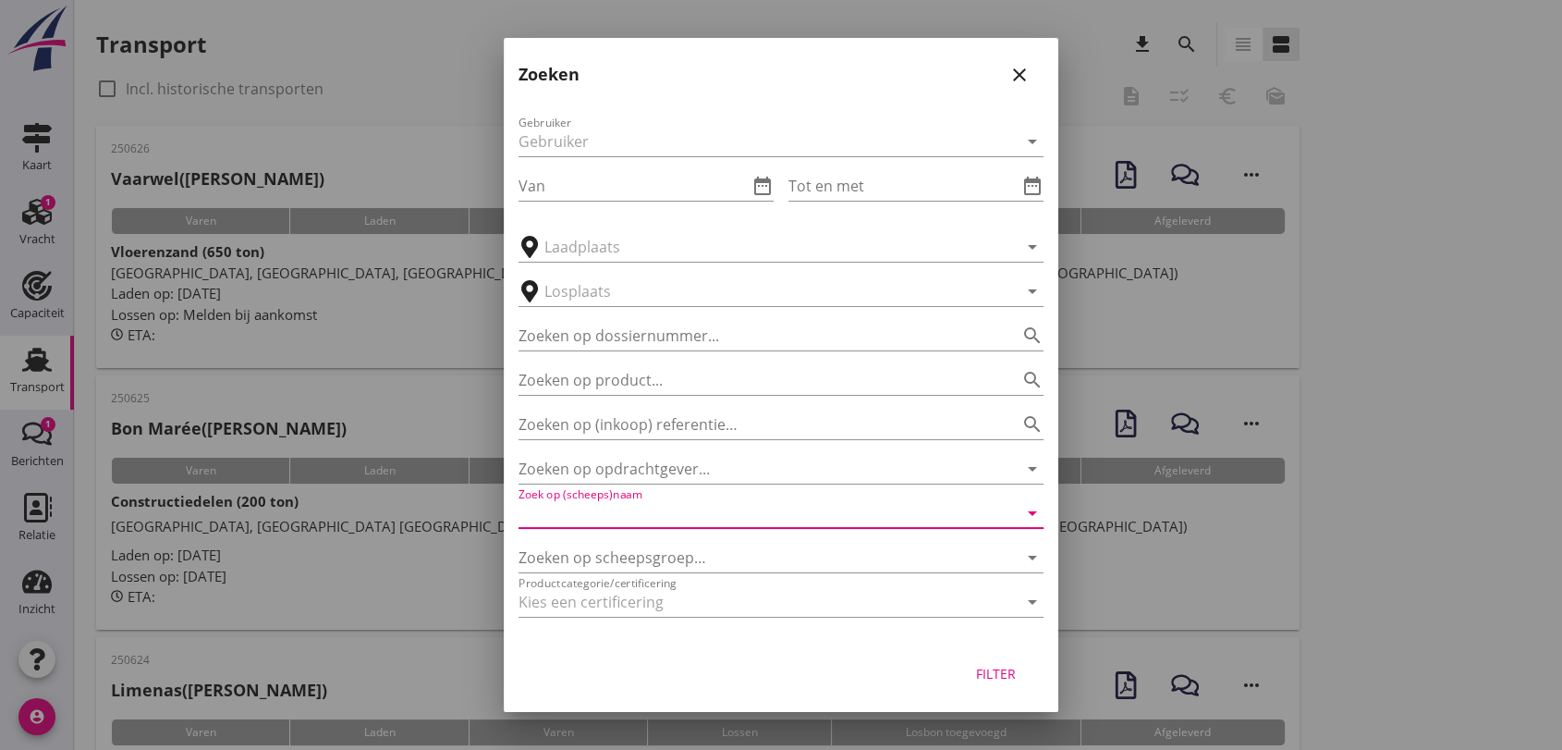
click at [687, 512] on input "Zoek op (scheeps)naam" at bounding box center [754, 513] width 473 height 30
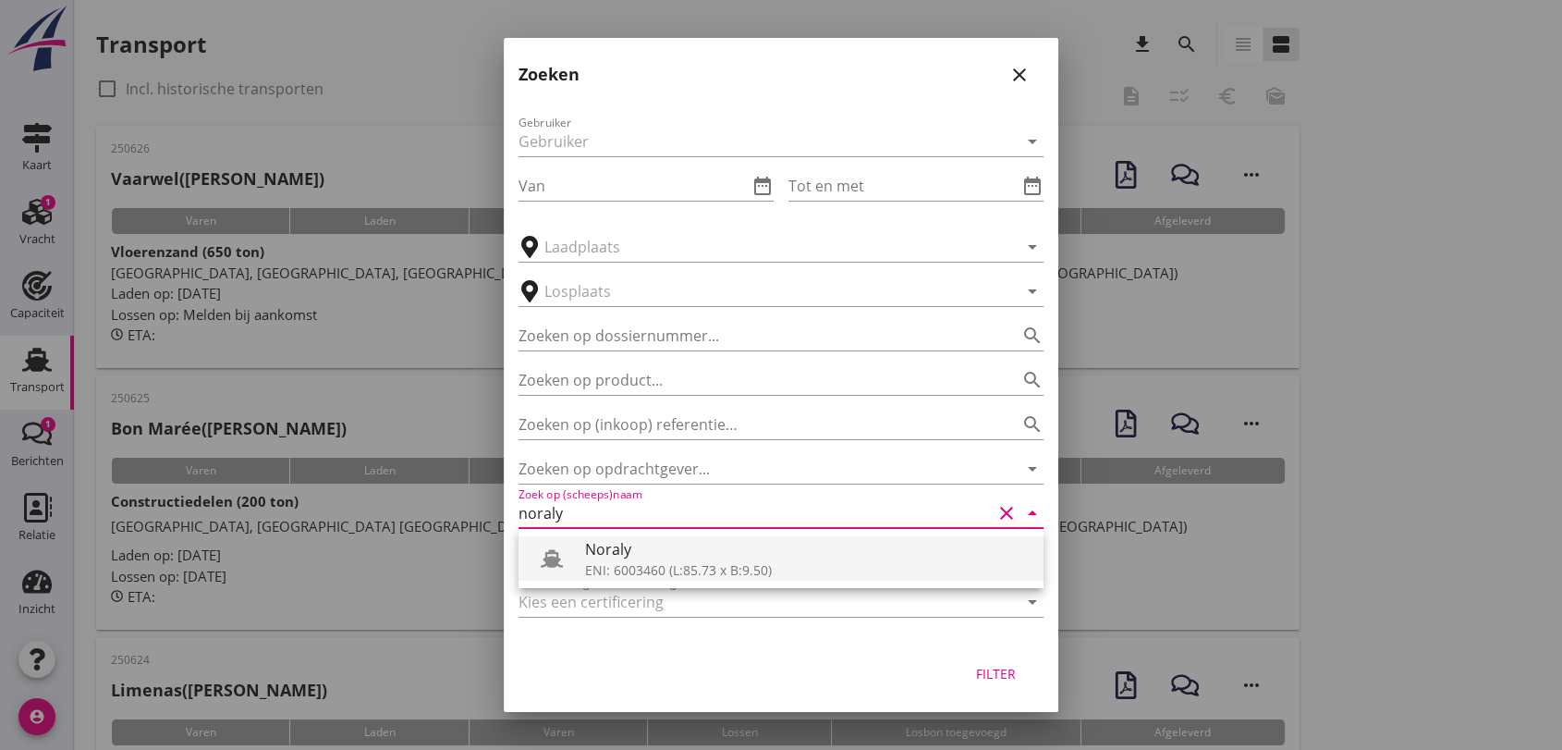
click at [715, 565] on div "ENI: 6003460 (L:85.73 x B:9.50)" at bounding box center [807, 569] width 444 height 19
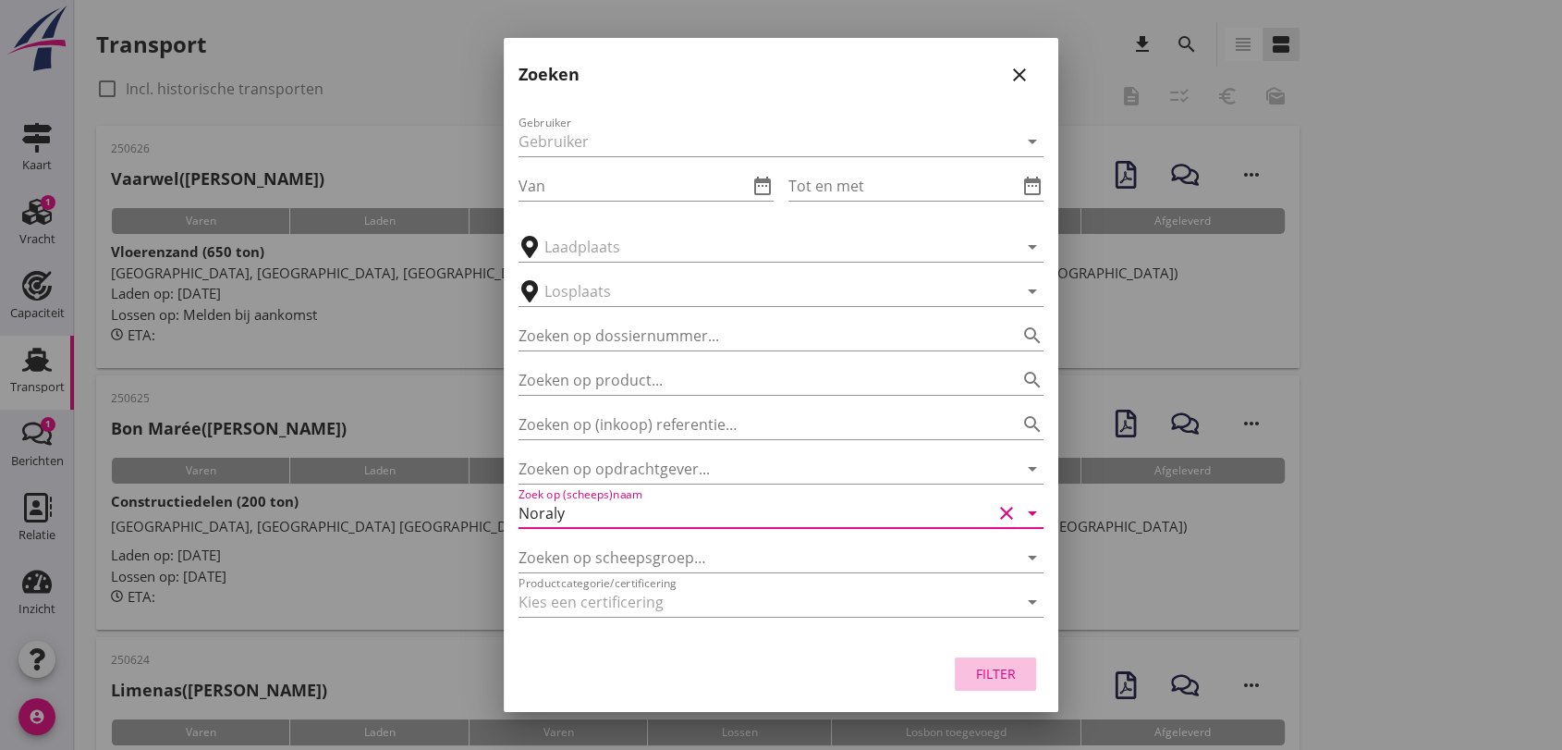
click at [1000, 669] on div "Filter" at bounding box center [996, 673] width 52 height 19
type input "Noraly"
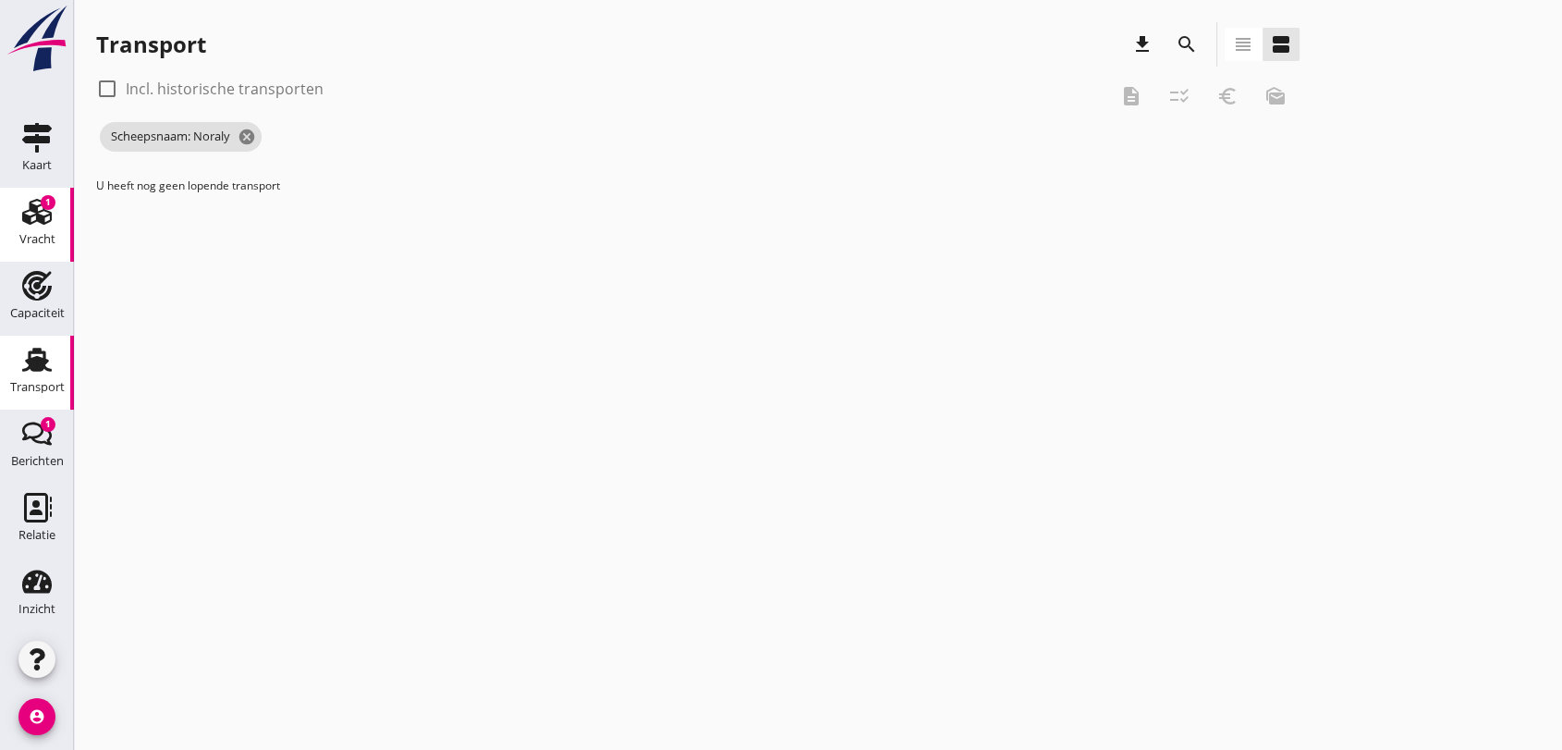
click at [28, 221] on use at bounding box center [37, 212] width 30 height 26
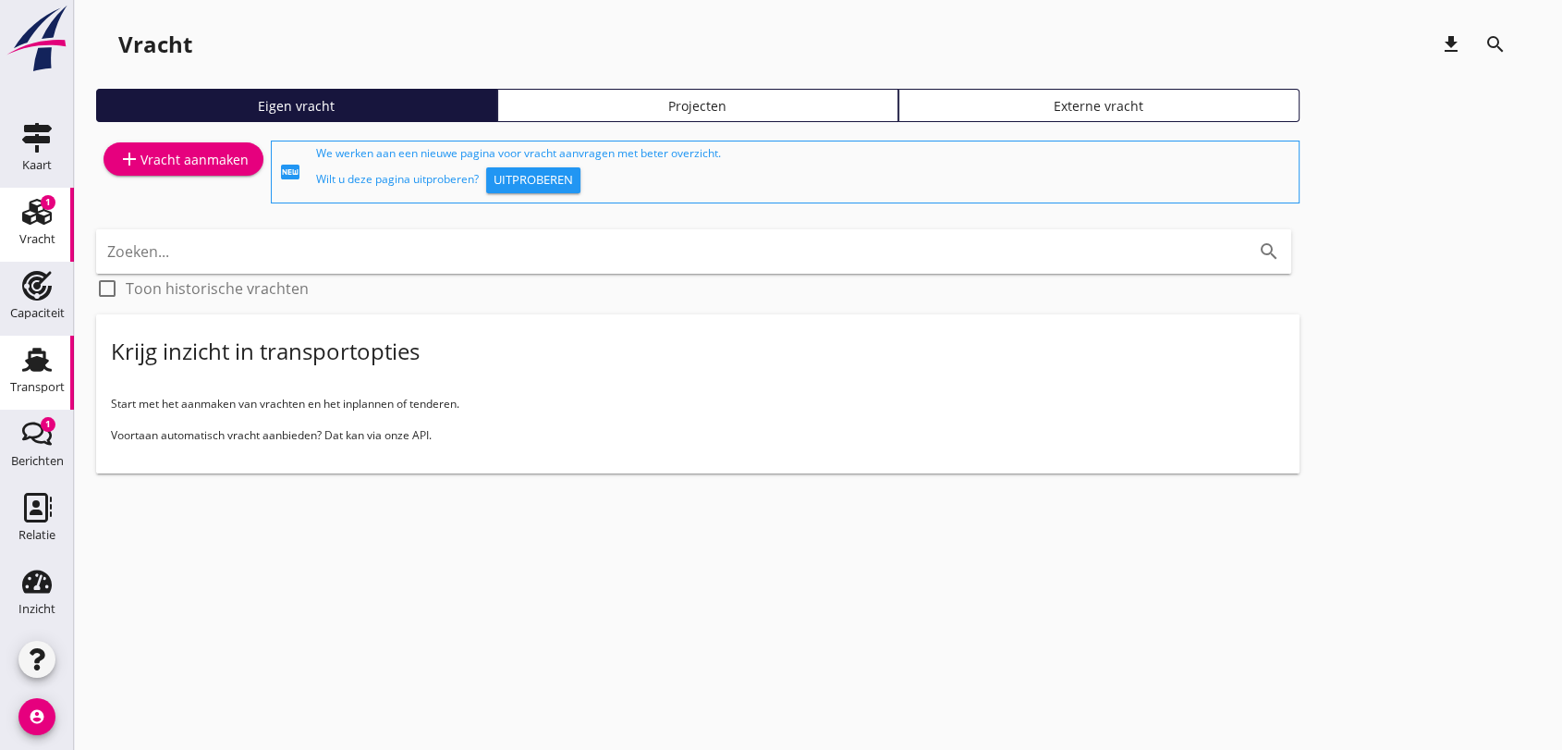
click at [28, 352] on use at bounding box center [37, 360] width 30 height 24
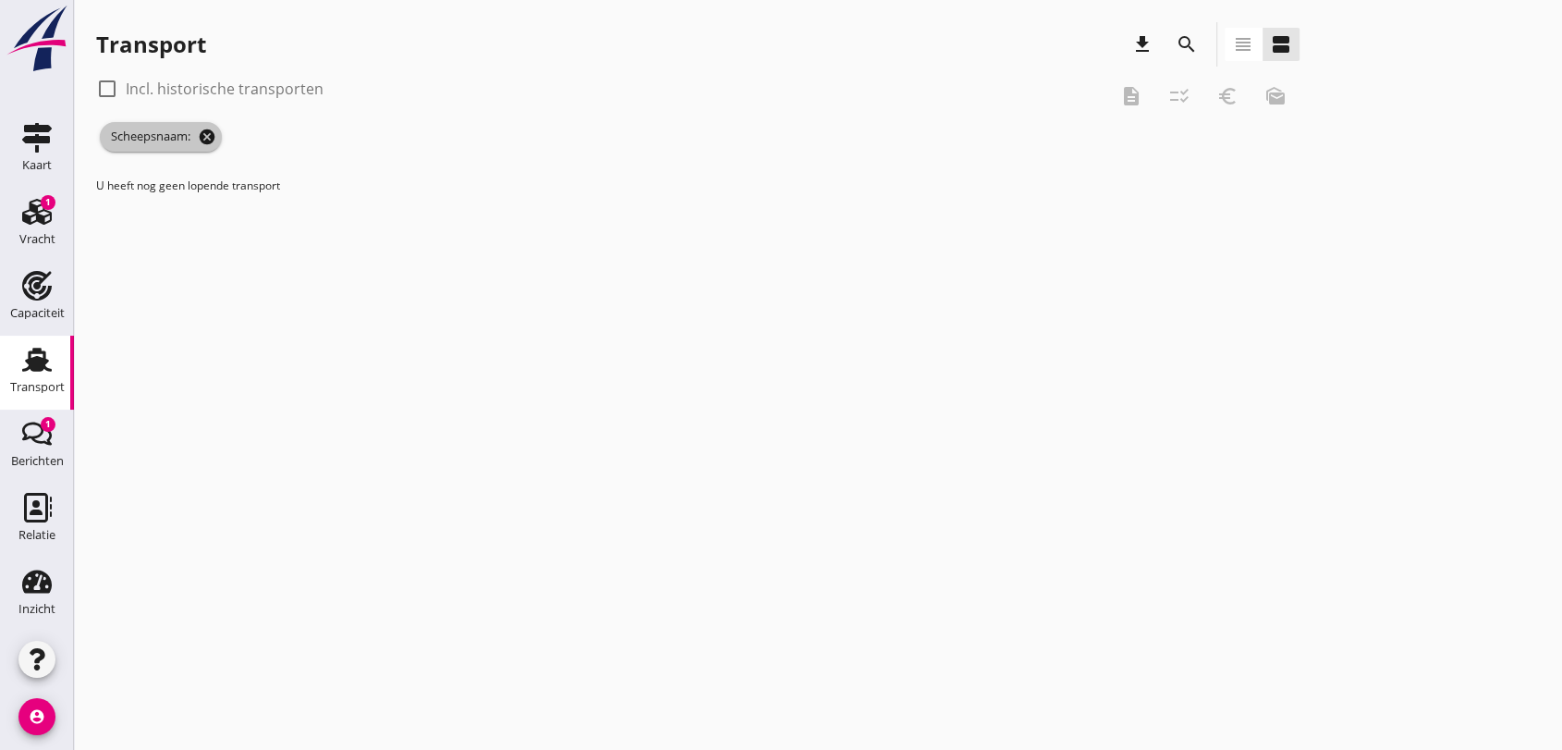
click at [209, 132] on icon "cancel" at bounding box center [207, 137] width 18 height 18
